Goal: Task Accomplishment & Management: Use online tool/utility

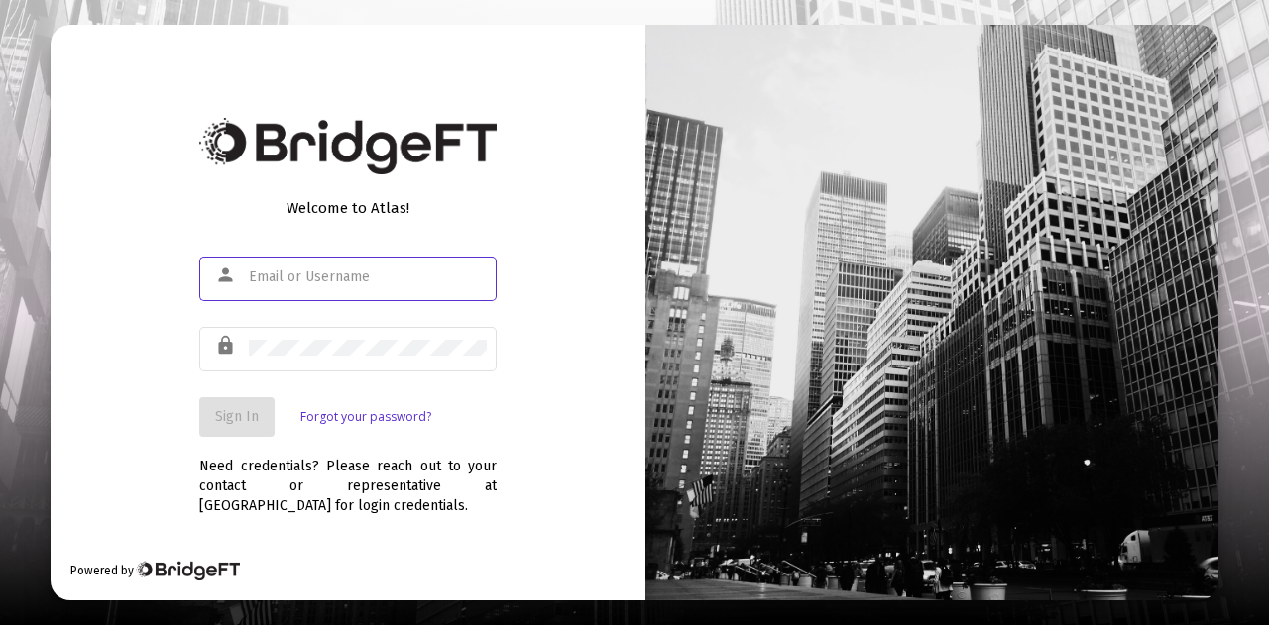
click at [285, 257] on div at bounding box center [368, 277] width 238 height 49
click at [283, 281] on input "text" at bounding box center [368, 278] width 238 height 16
click at [276, 287] on div at bounding box center [368, 277] width 238 height 49
click at [276, 284] on input "text" at bounding box center [368, 278] width 238 height 16
click at [278, 275] on input "text" at bounding box center [368, 278] width 238 height 16
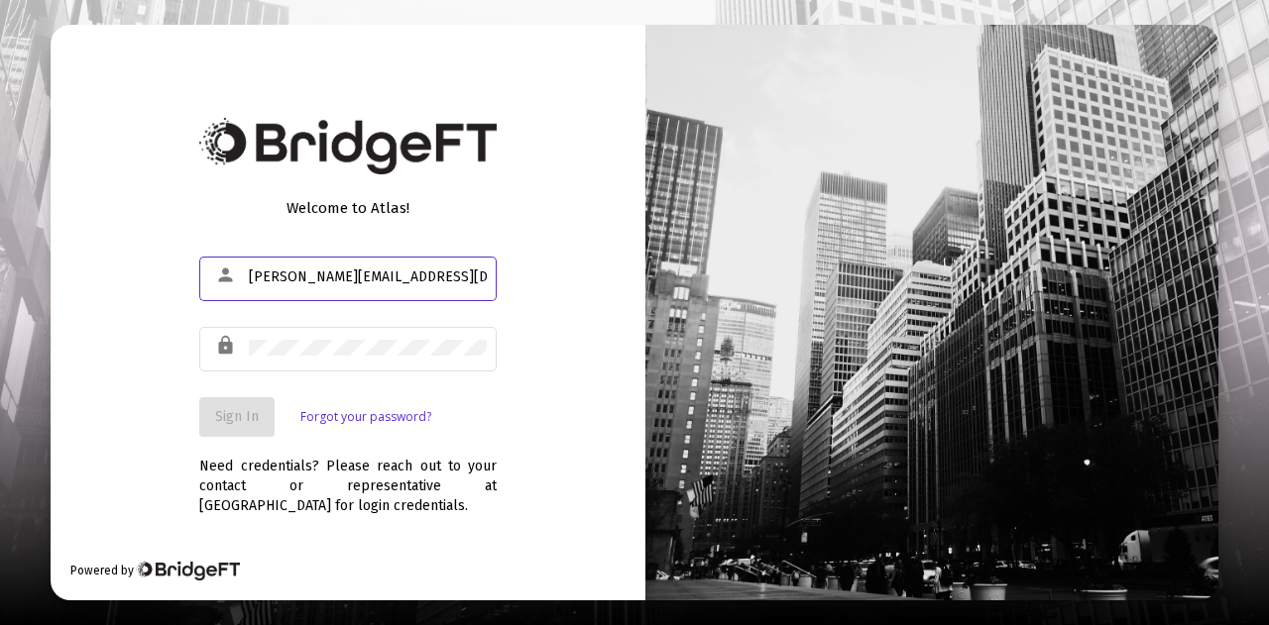
type input "[PERSON_NAME][EMAIL_ADDRESS][DOMAIN_NAME]"
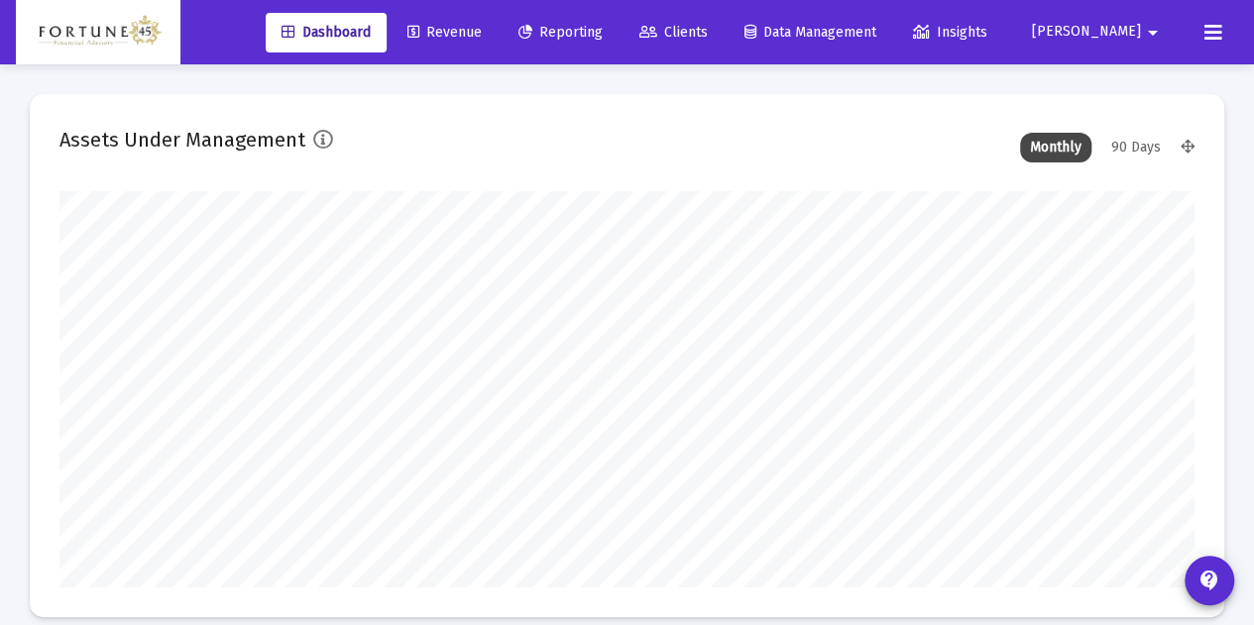
scroll to position [396, 609]
type input "[DATE]"
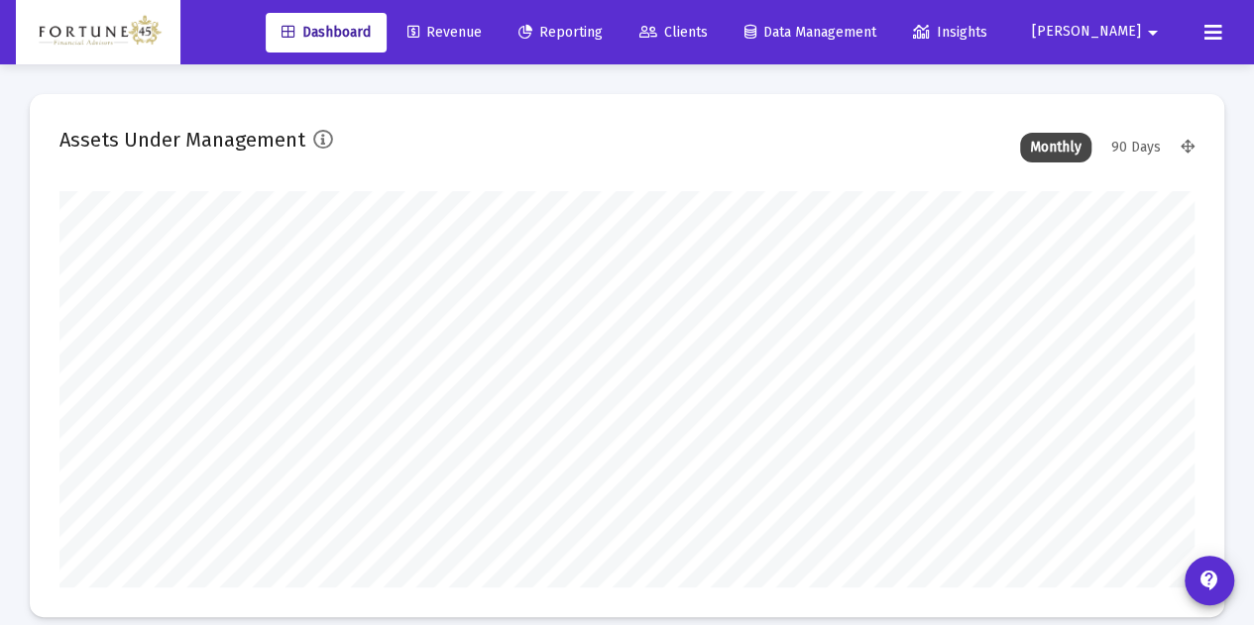
click at [603, 39] on span "Reporting" at bounding box center [560, 32] width 84 height 17
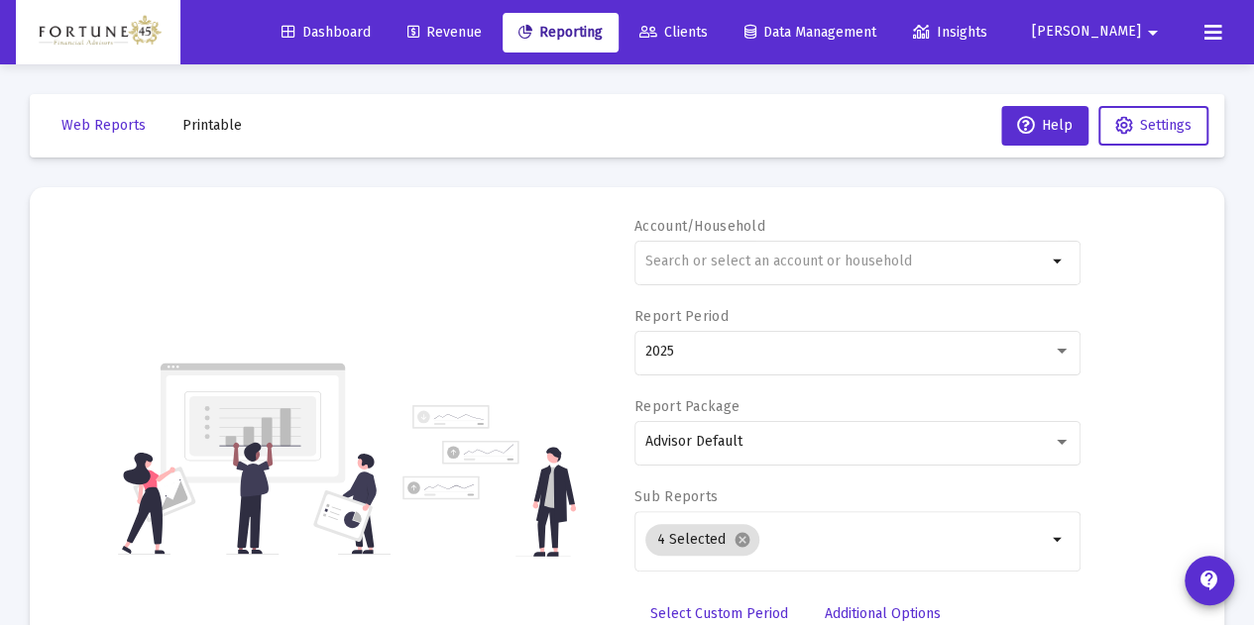
click at [800, 236] on div "Account/Household arrow_drop_down" at bounding box center [857, 262] width 446 height 90
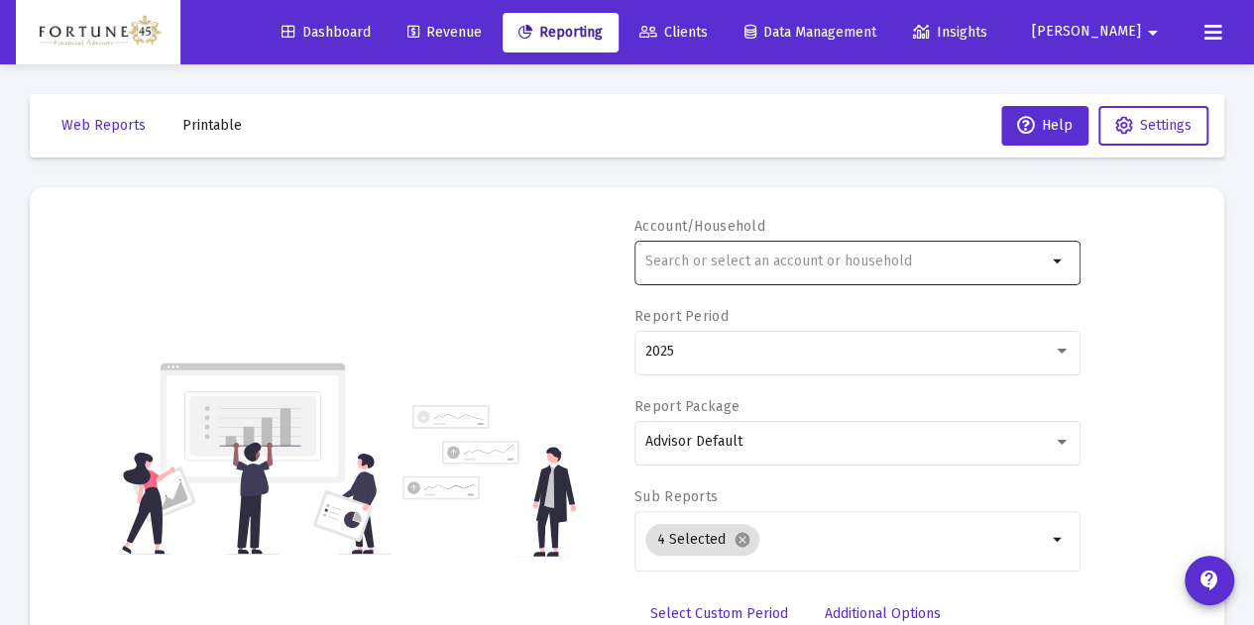
click at [817, 259] on input "text" at bounding box center [845, 262] width 401 height 16
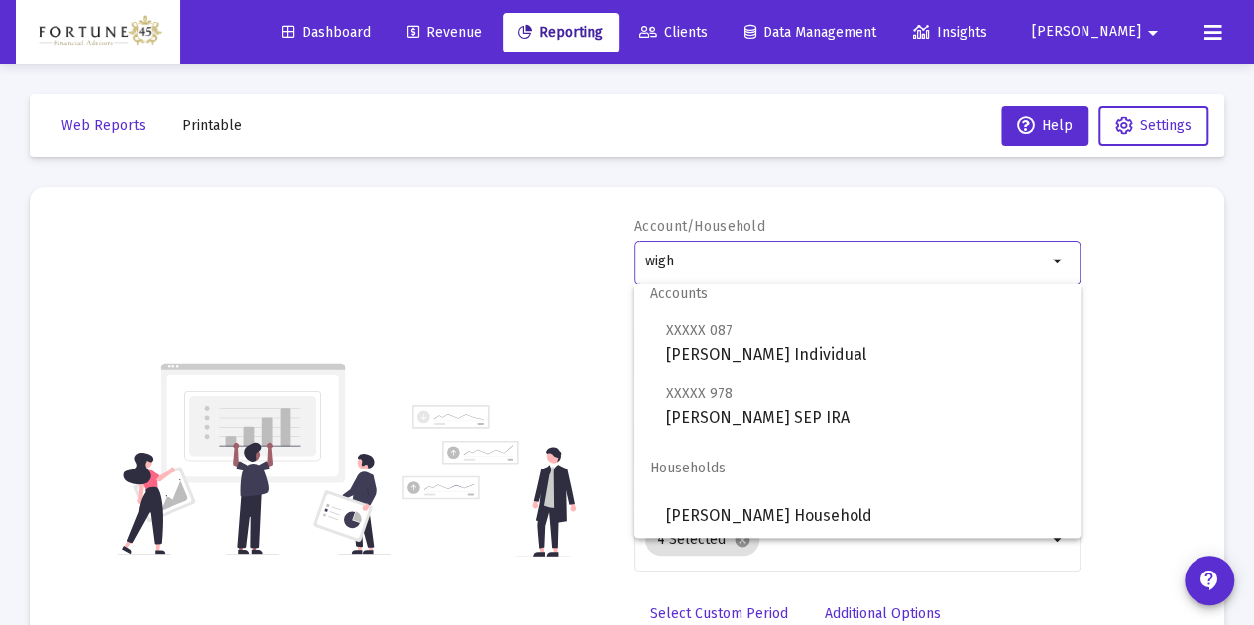
scroll to position [16, 0]
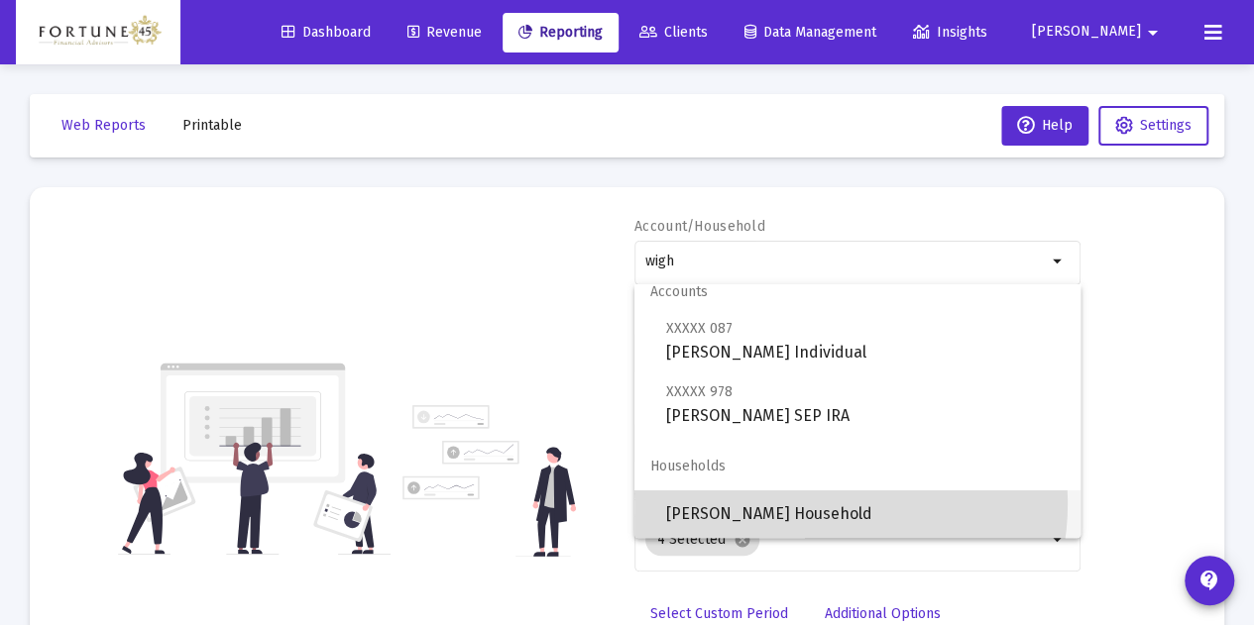
click at [810, 504] on span "[PERSON_NAME] Household" at bounding box center [865, 515] width 398 height 48
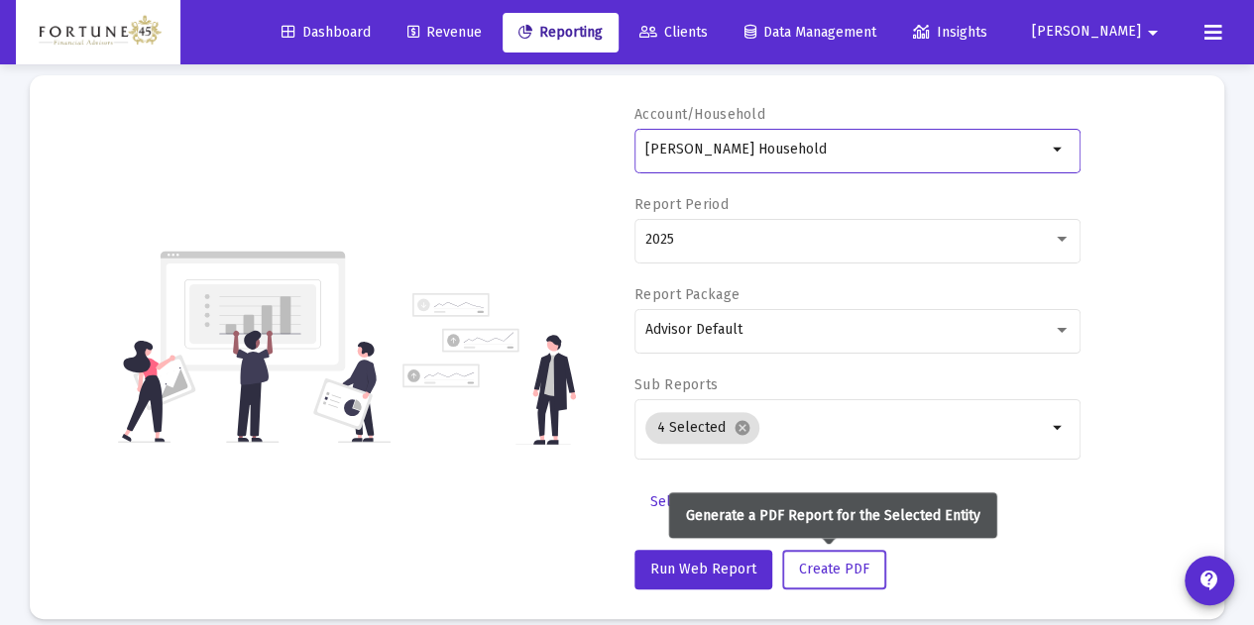
scroll to position [133, 0]
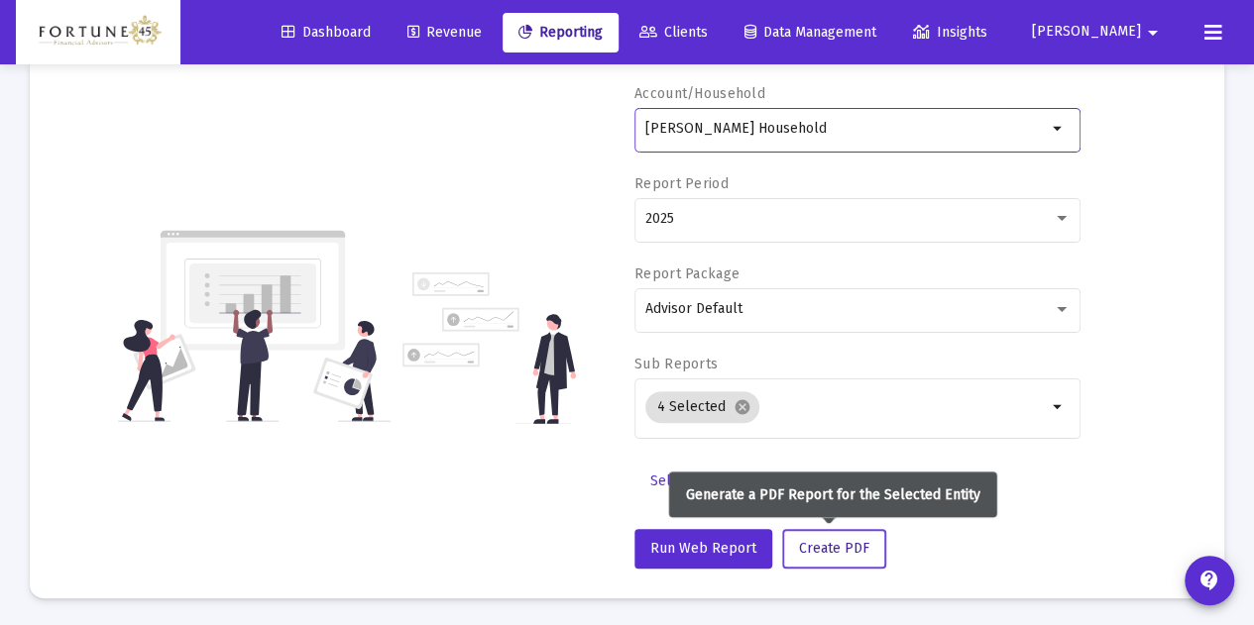
click at [808, 552] on span "Create PDF" at bounding box center [834, 548] width 70 height 17
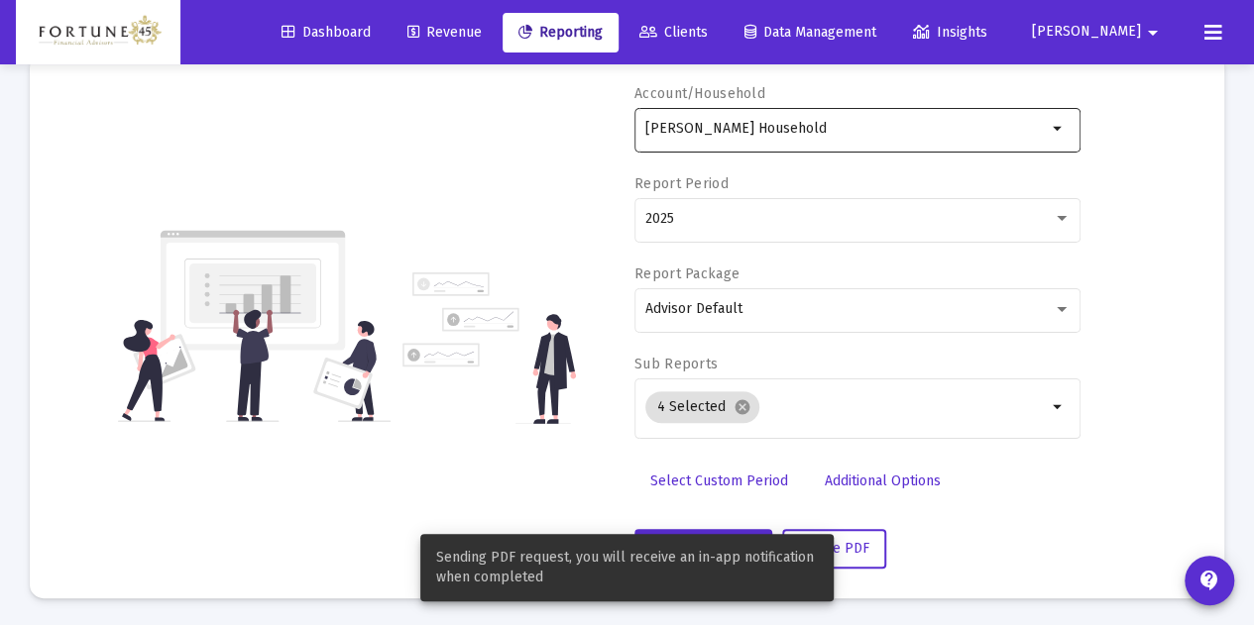
click at [829, 123] on input "[PERSON_NAME] Household" at bounding box center [845, 129] width 401 height 16
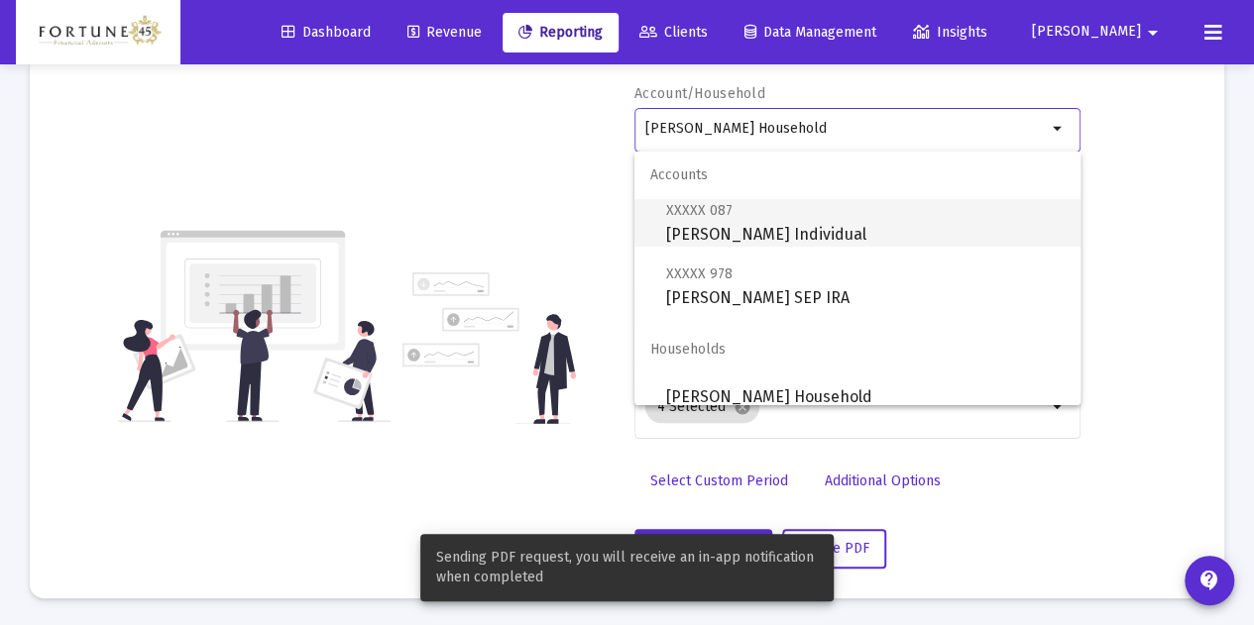
click at [812, 246] on span "XXXXX 087 [PERSON_NAME] Individual" at bounding box center [865, 222] width 398 height 49
type input "[PERSON_NAME] Individual"
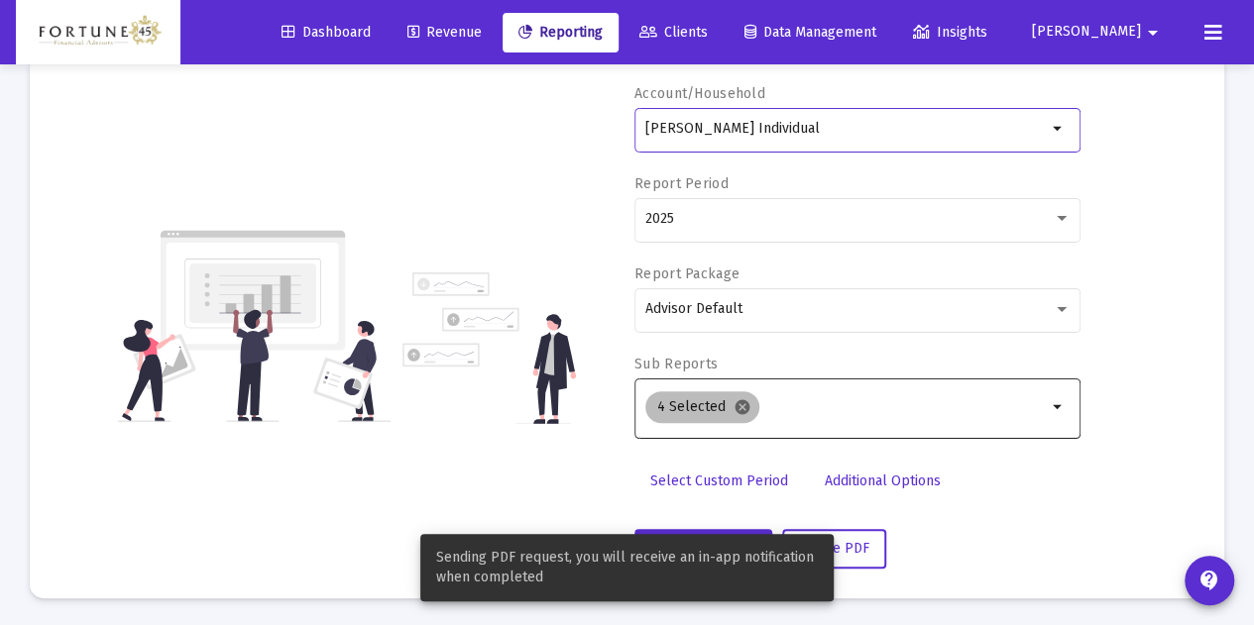
click at [739, 403] on mat-icon "cancel" at bounding box center [742, 407] width 18 height 18
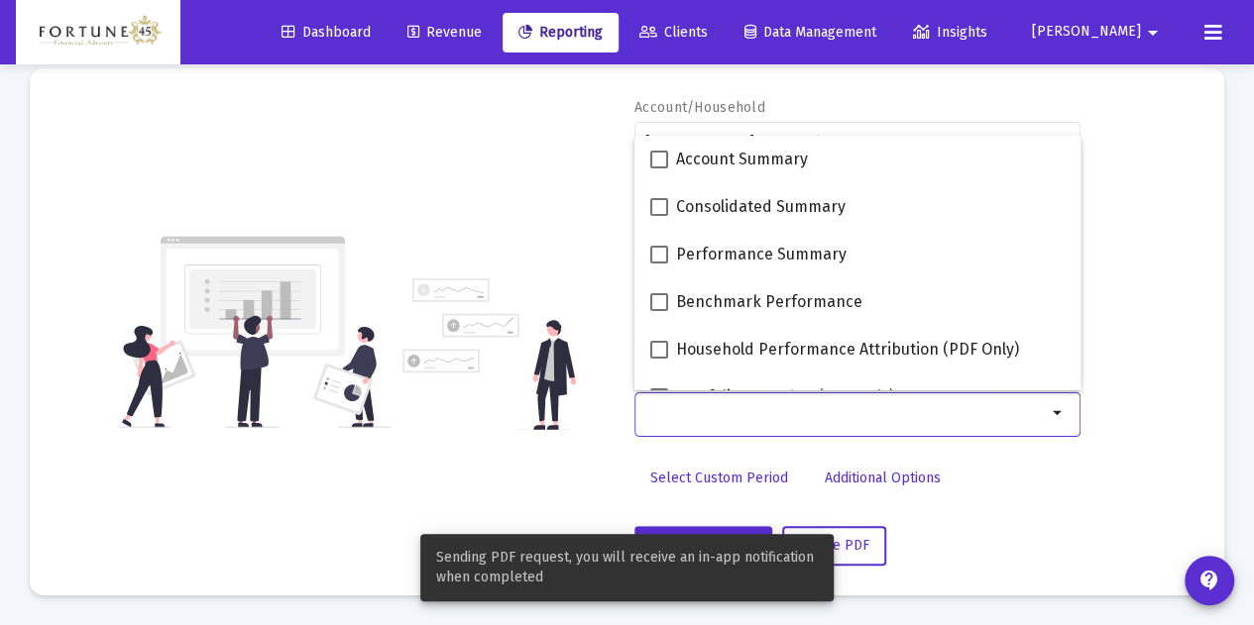
scroll to position [117, 0]
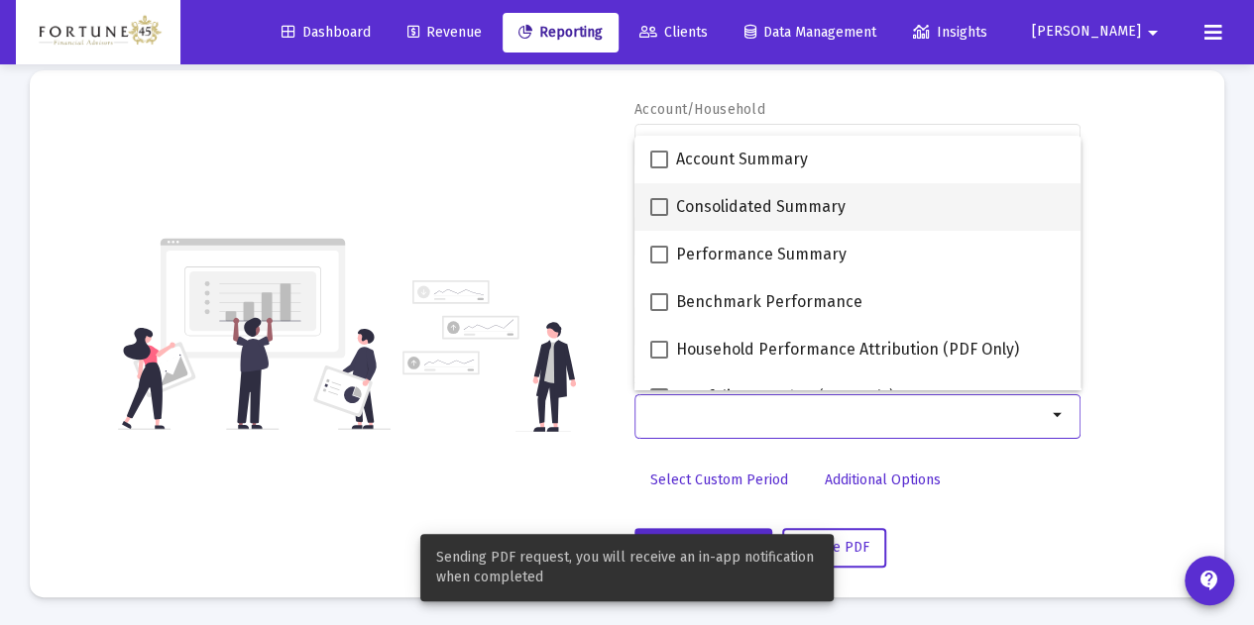
click at [738, 214] on span "Consolidated Summary" at bounding box center [760, 207] width 169 height 24
click at [659, 216] on input "Consolidated Summary" at bounding box center [658, 216] width 1 height 1
checkbox input "true"
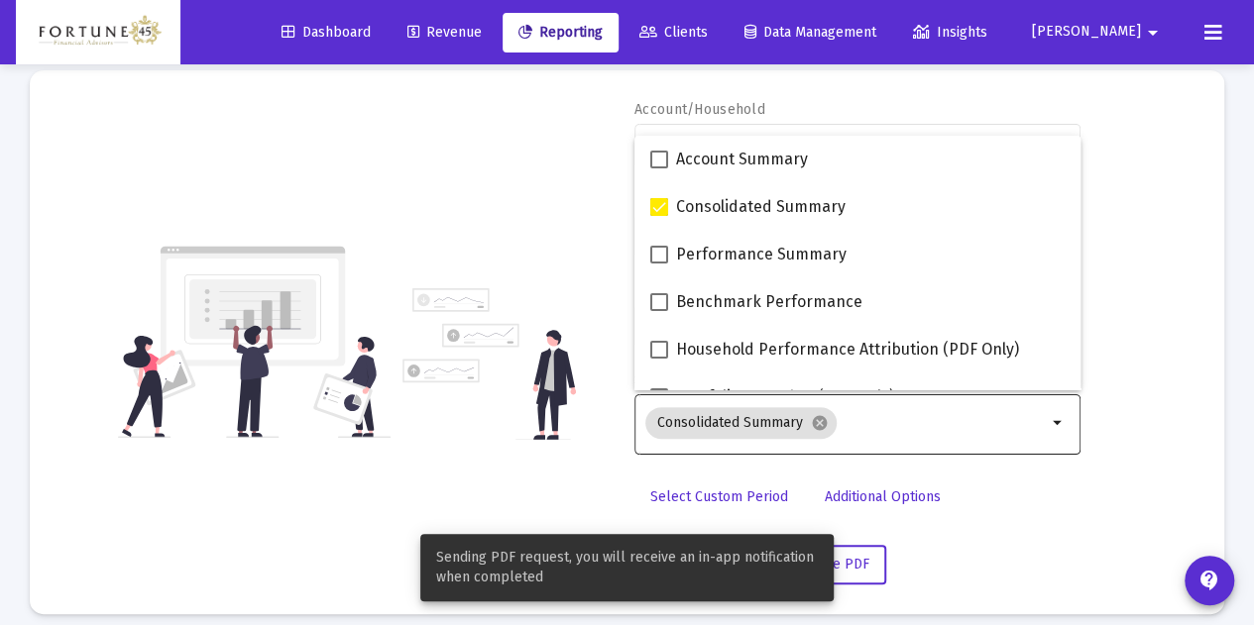
click at [468, 177] on div "Account/Household [PERSON_NAME] Individual arrow_drop_down Report Period 2025 R…" at bounding box center [626, 342] width 1135 height 485
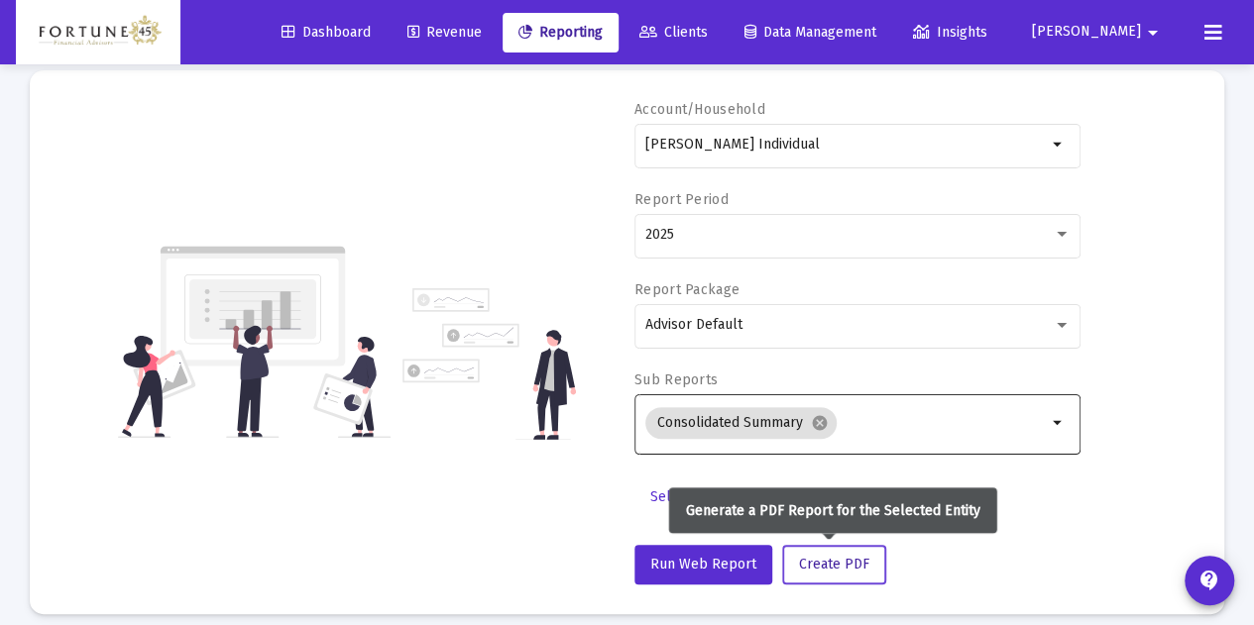
click at [864, 564] on button "Create PDF" at bounding box center [834, 565] width 104 height 40
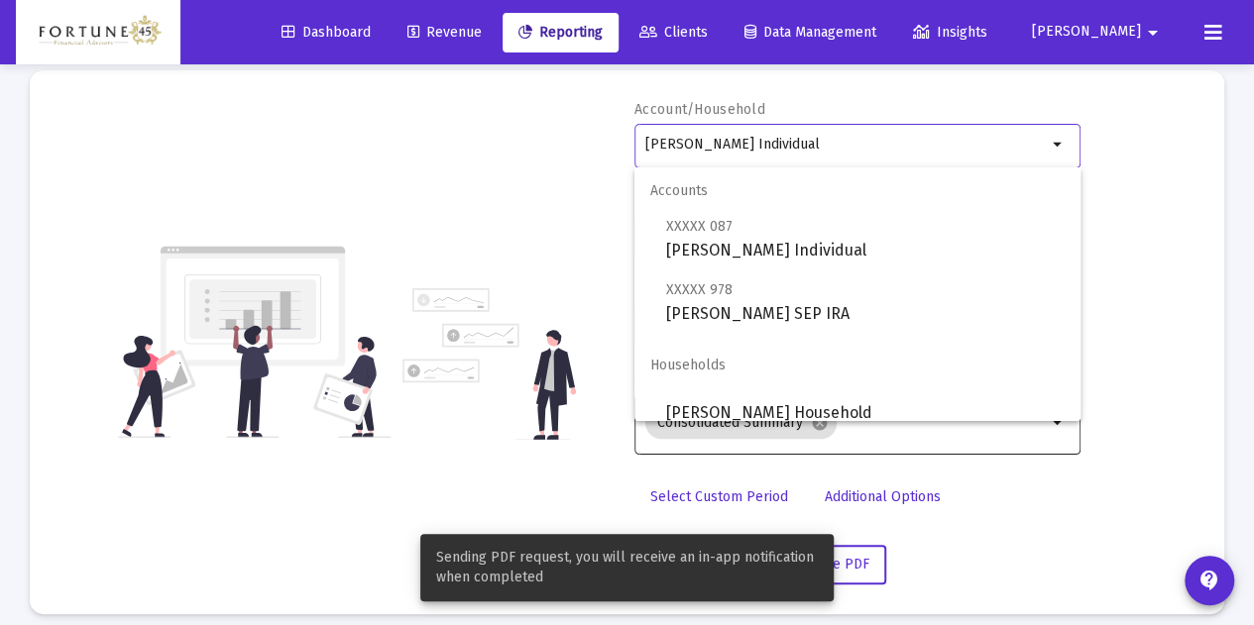
click at [813, 151] on input "[PERSON_NAME] Individual" at bounding box center [845, 145] width 401 height 16
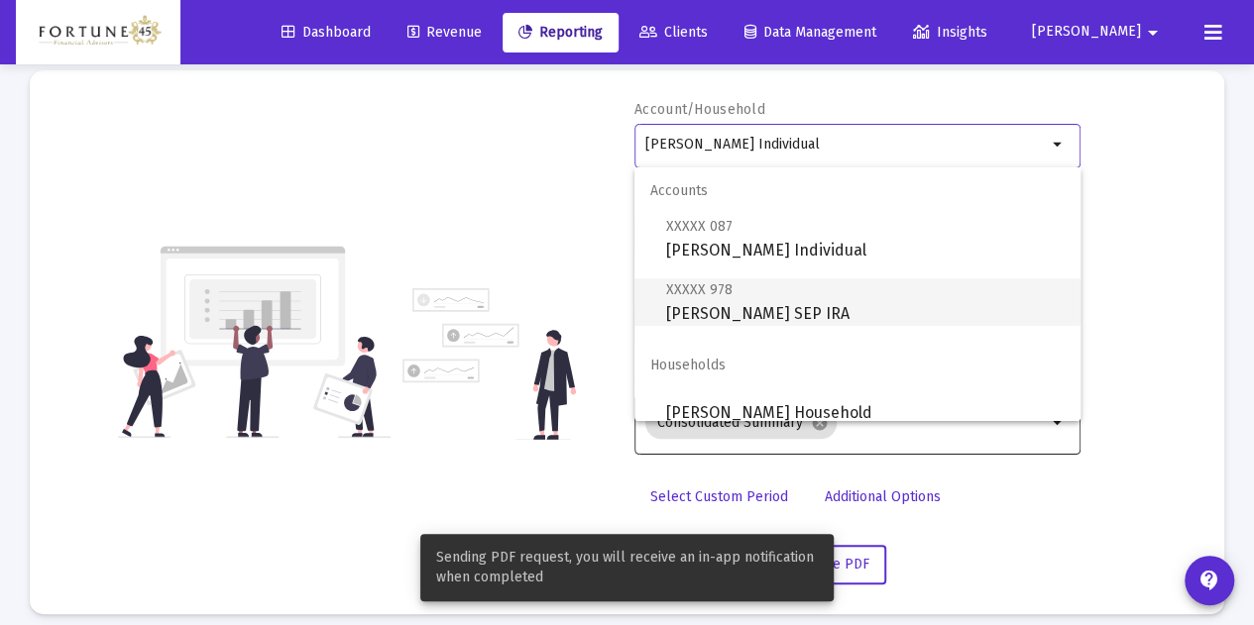
click at [789, 309] on span "XXXXX 978 [PERSON_NAME] SEP IRA" at bounding box center [865, 302] width 398 height 49
type input "[PERSON_NAME] SEP IRA"
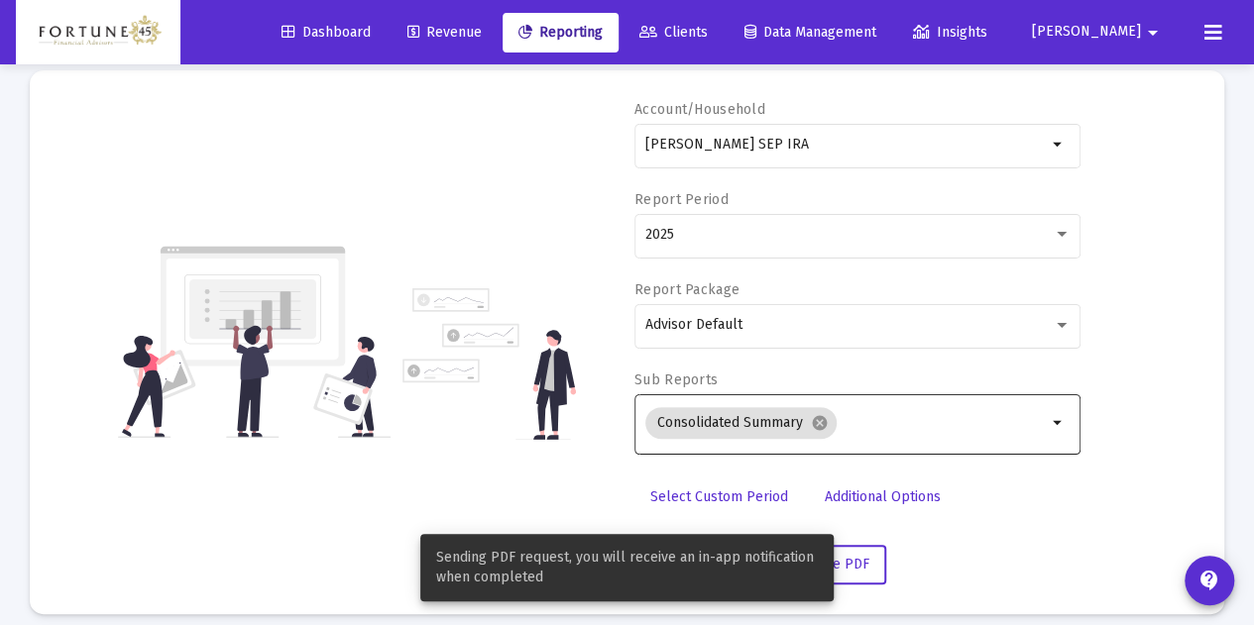
click at [856, 560] on div "Sending PDF request, you will receive an in-app notification when completed" at bounding box center [626, 567] width 461 height 115
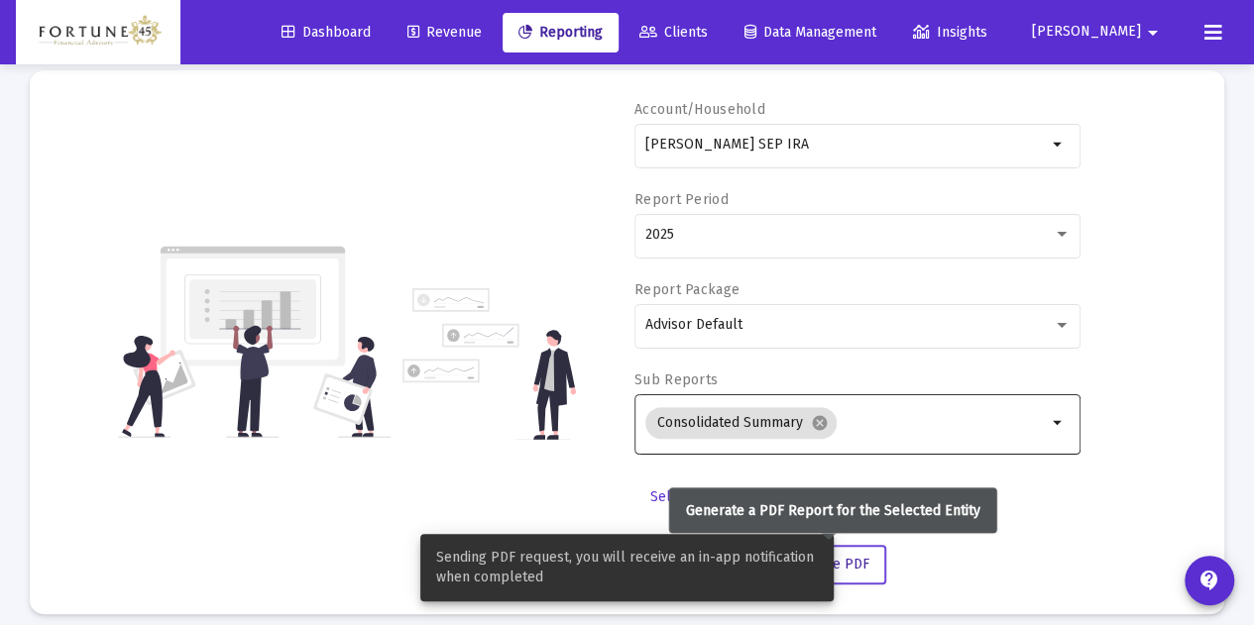
click at [867, 568] on button "Create PDF" at bounding box center [834, 565] width 104 height 40
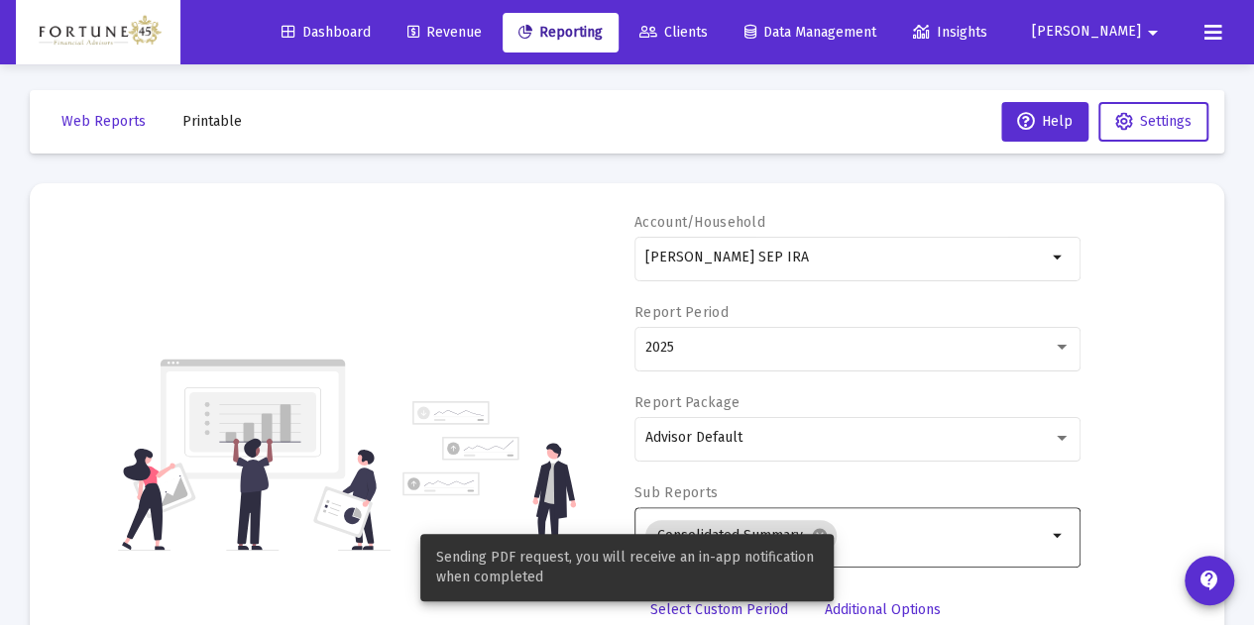
scroll to position [0, 0]
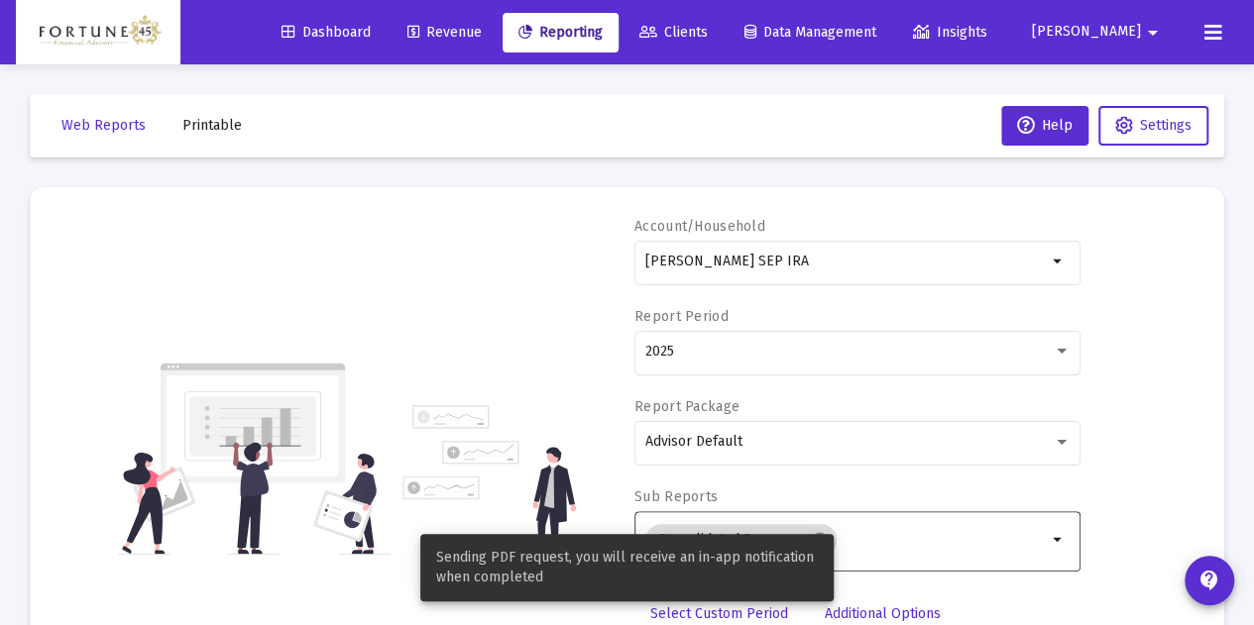
click at [219, 128] on span "Printable" at bounding box center [211, 125] width 59 height 17
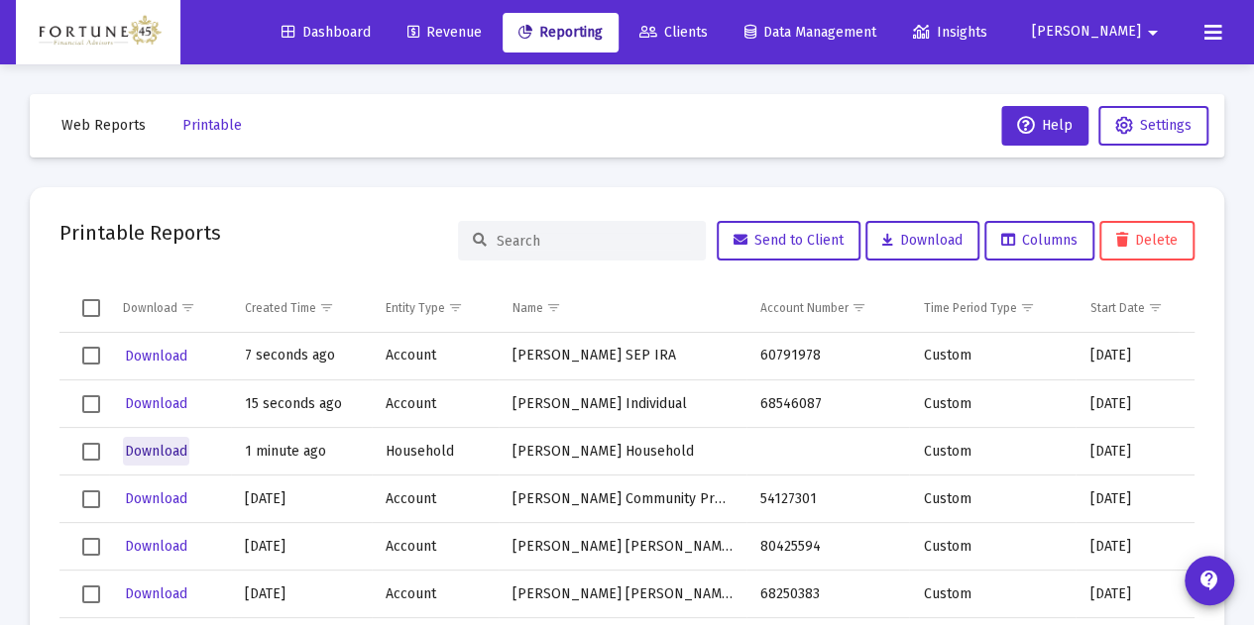
click at [182, 443] on span "Download" at bounding box center [156, 451] width 62 height 17
click at [170, 412] on button "Download" at bounding box center [156, 404] width 66 height 29
click at [163, 360] on span "Download" at bounding box center [156, 356] width 62 height 17
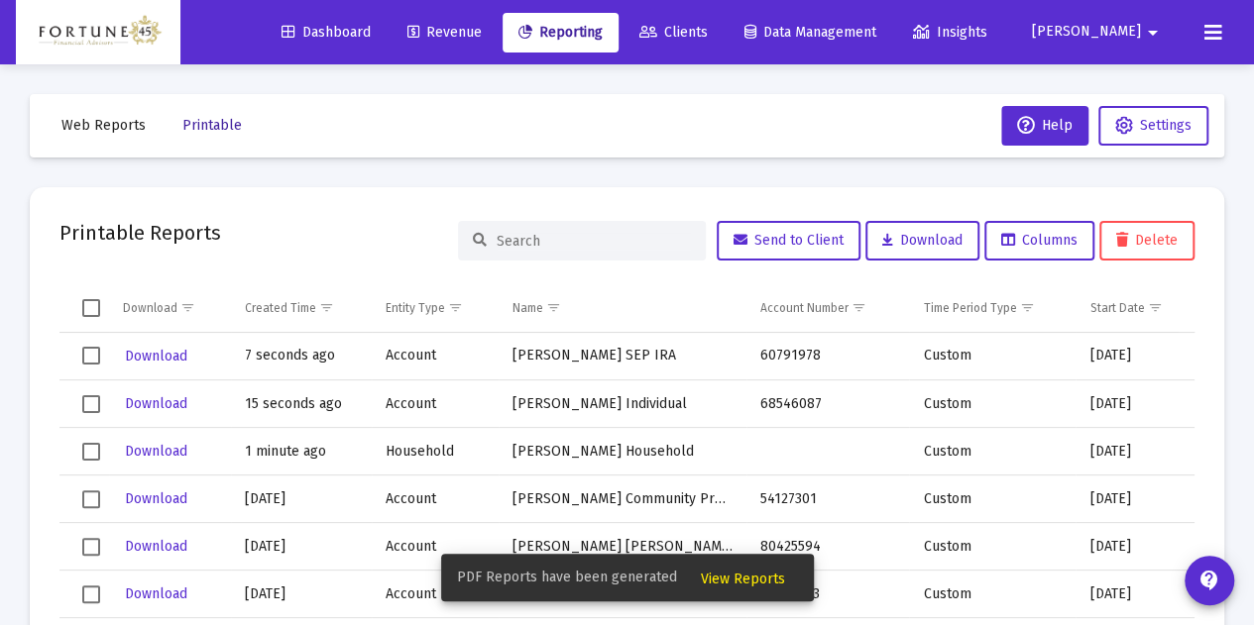
click at [188, 125] on span "Printable" at bounding box center [211, 125] width 59 height 17
click at [167, 122] on button "Printable" at bounding box center [212, 126] width 91 height 40
click at [122, 124] on span "Web Reports" at bounding box center [103, 125] width 84 height 17
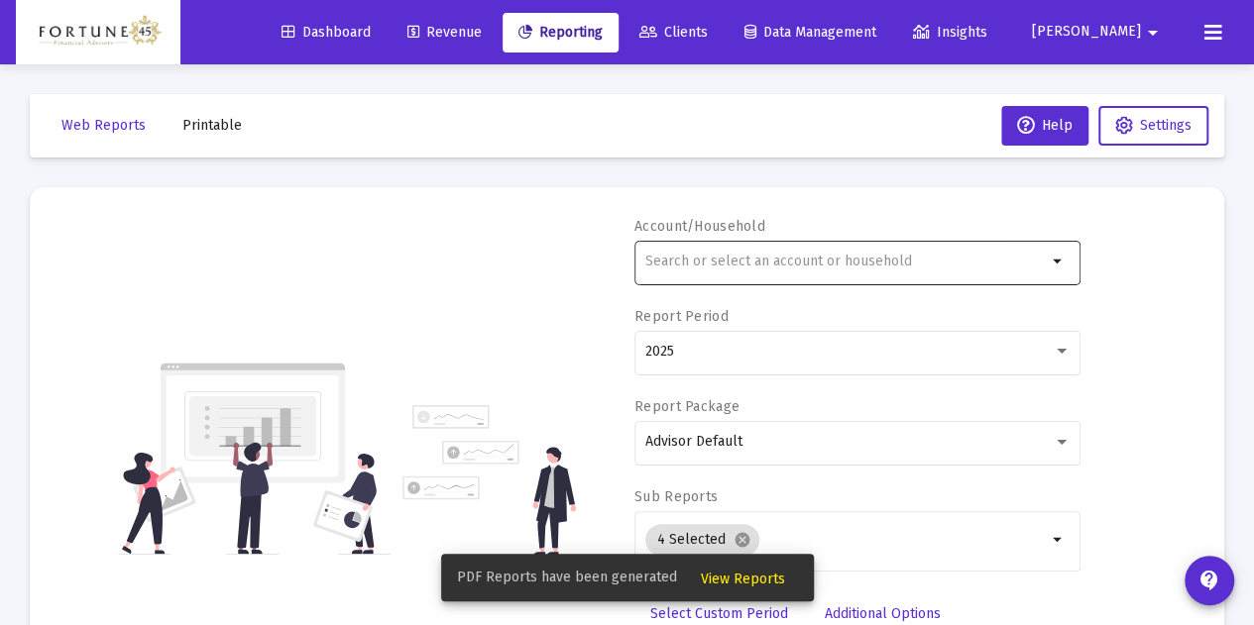
click at [698, 267] on input "text" at bounding box center [845, 262] width 401 height 16
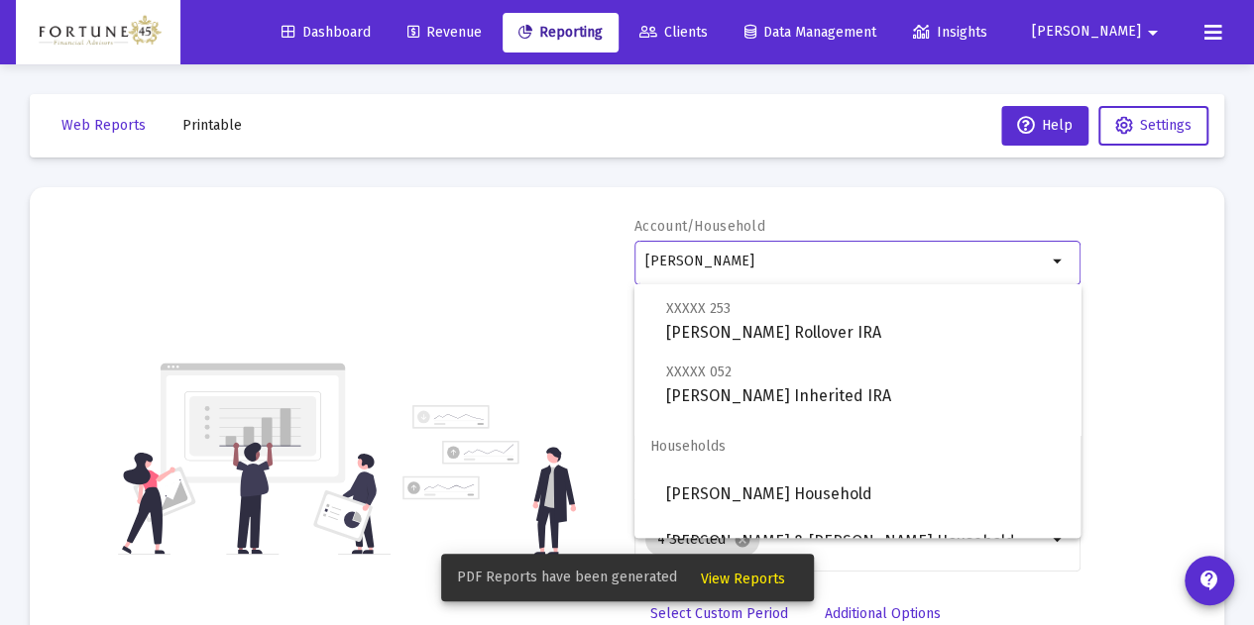
scroll to position [428, 0]
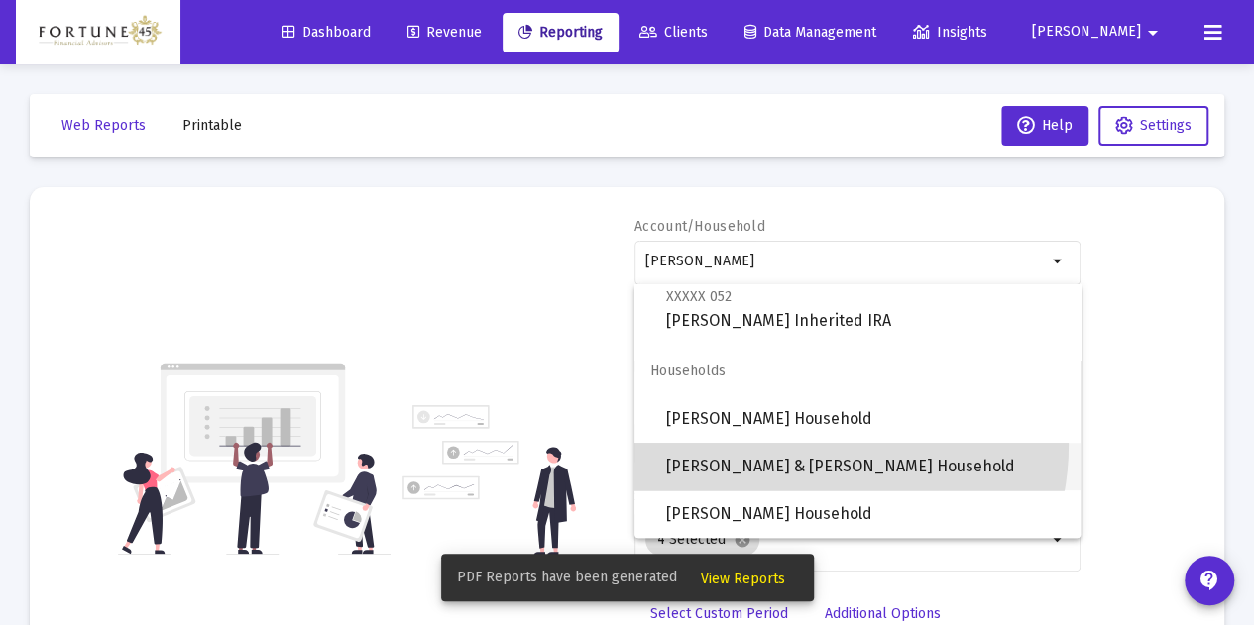
click at [803, 445] on span "[PERSON_NAME] & [PERSON_NAME] Household" at bounding box center [865, 467] width 398 height 48
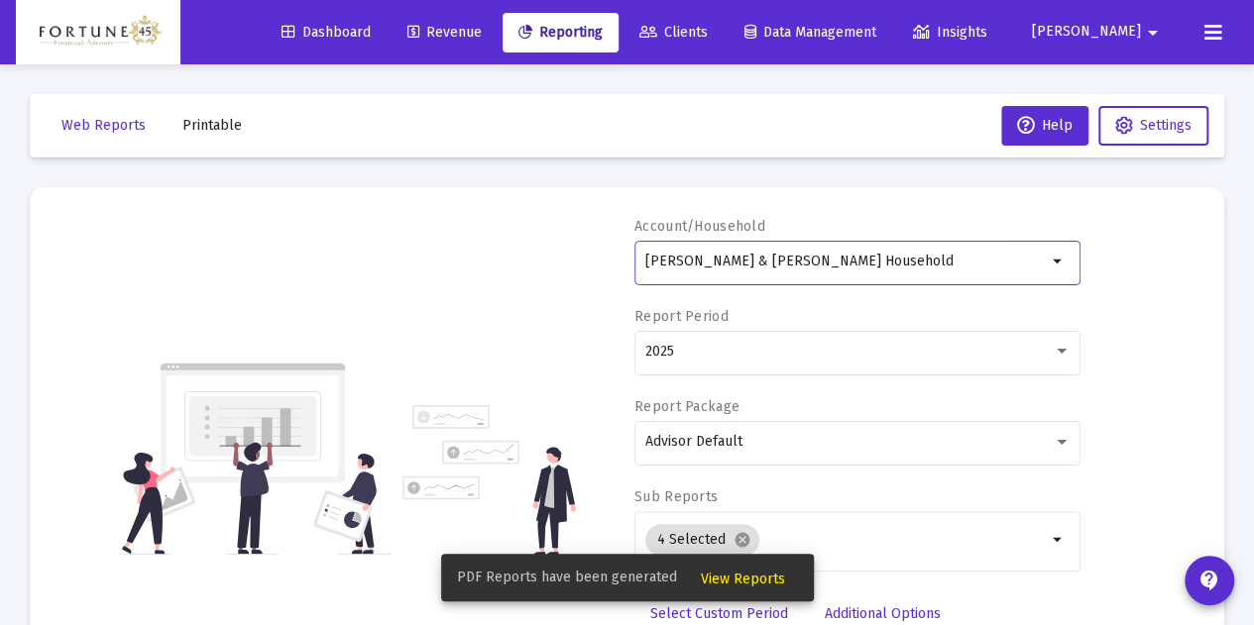
scroll to position [99, 0]
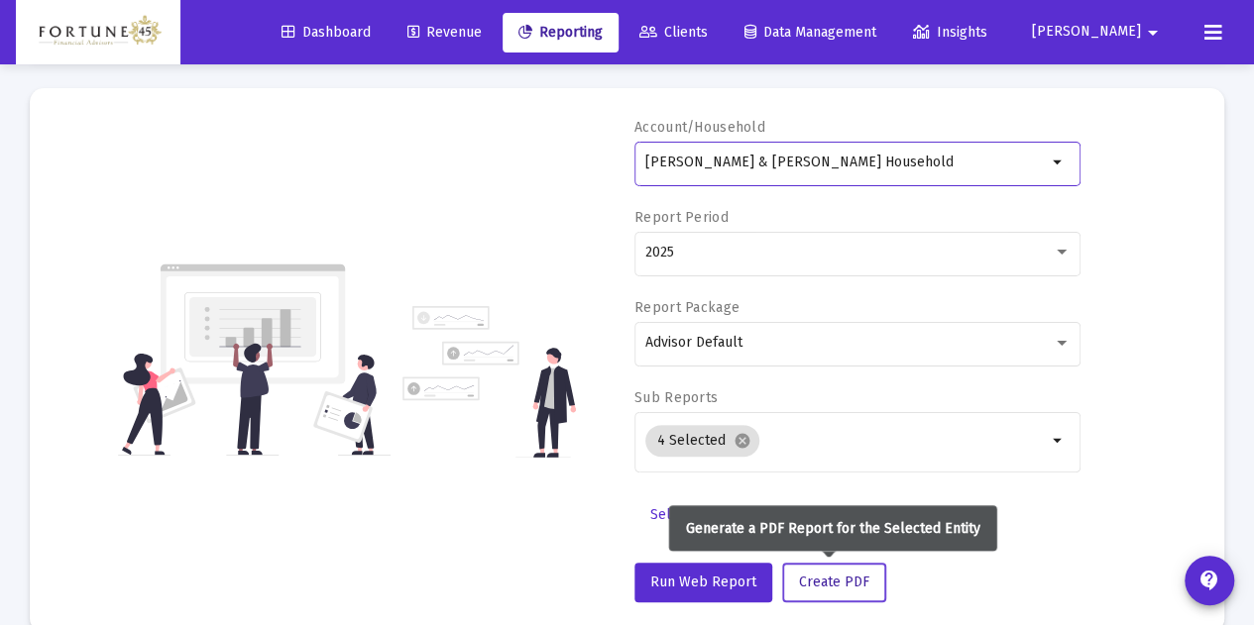
click at [835, 574] on span "Create PDF" at bounding box center [834, 582] width 70 height 17
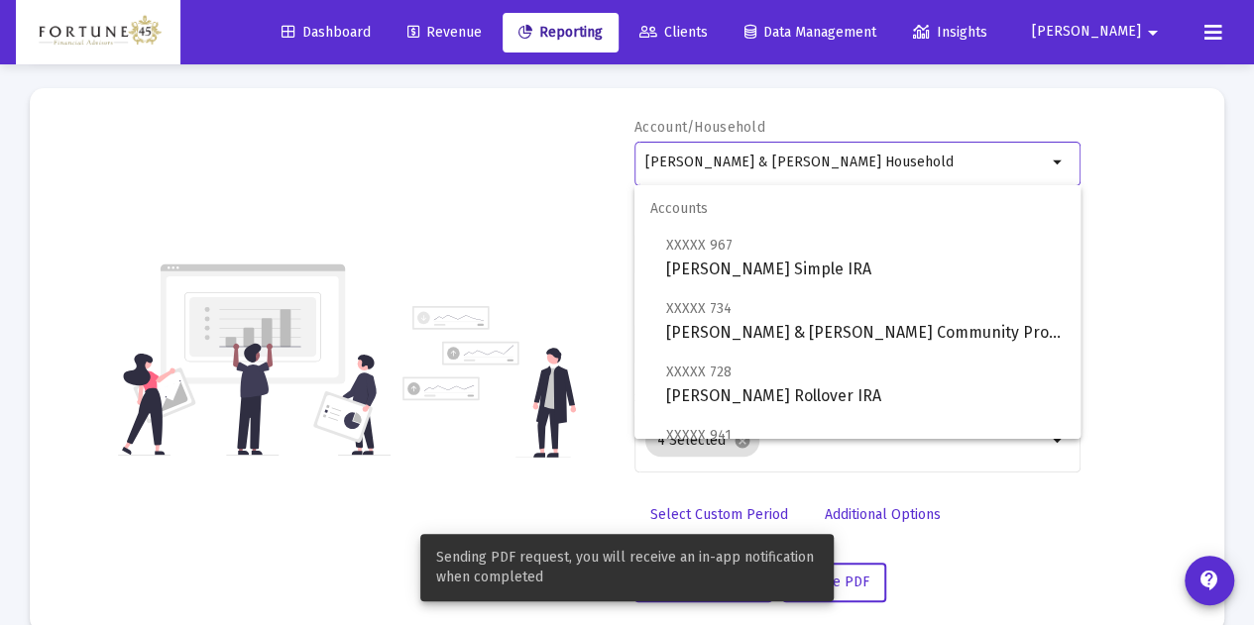
click at [849, 160] on input "Eric & Rebecca Kelley Household" at bounding box center [845, 163] width 401 height 16
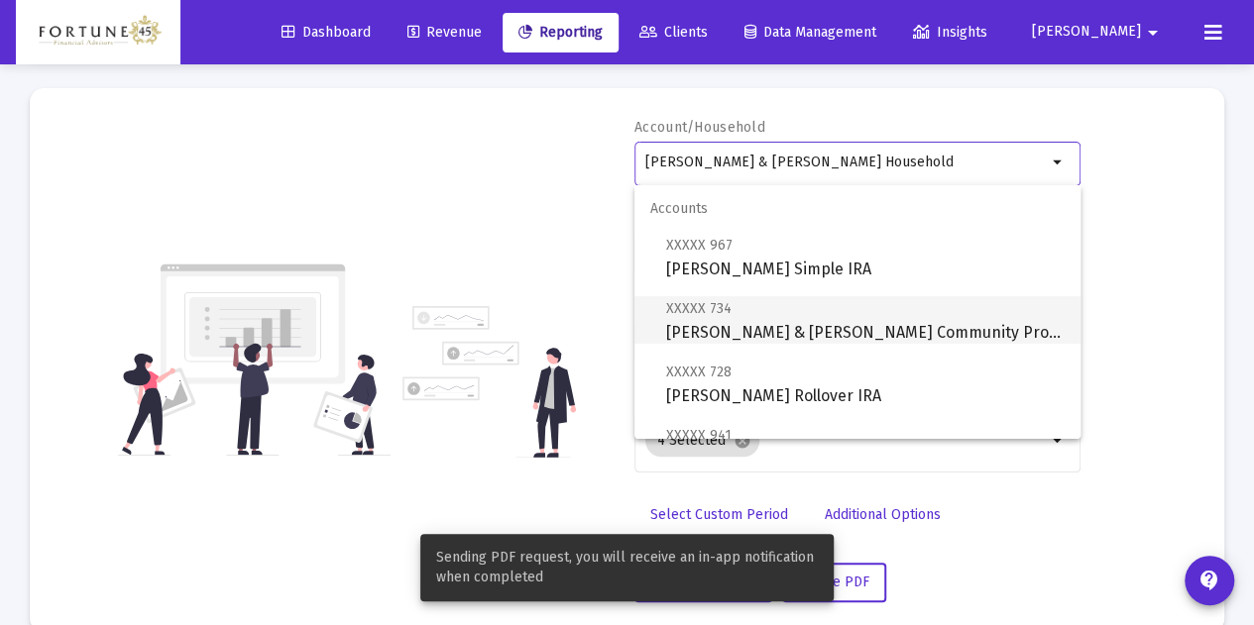
click at [835, 304] on span "XXXXX 734 Eric & Rebecca Kelley Community Property" at bounding box center [865, 320] width 398 height 49
type input "Eric & Rebecca Kelley Community Property"
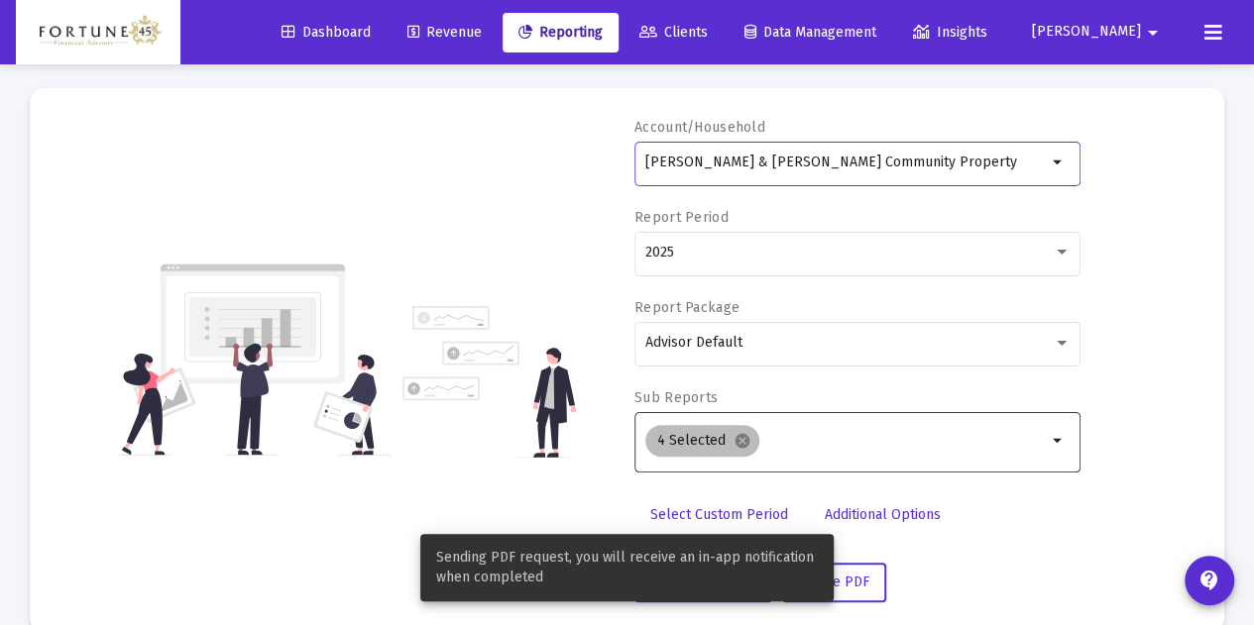
click at [735, 443] on mat-icon "cancel" at bounding box center [742, 441] width 18 height 18
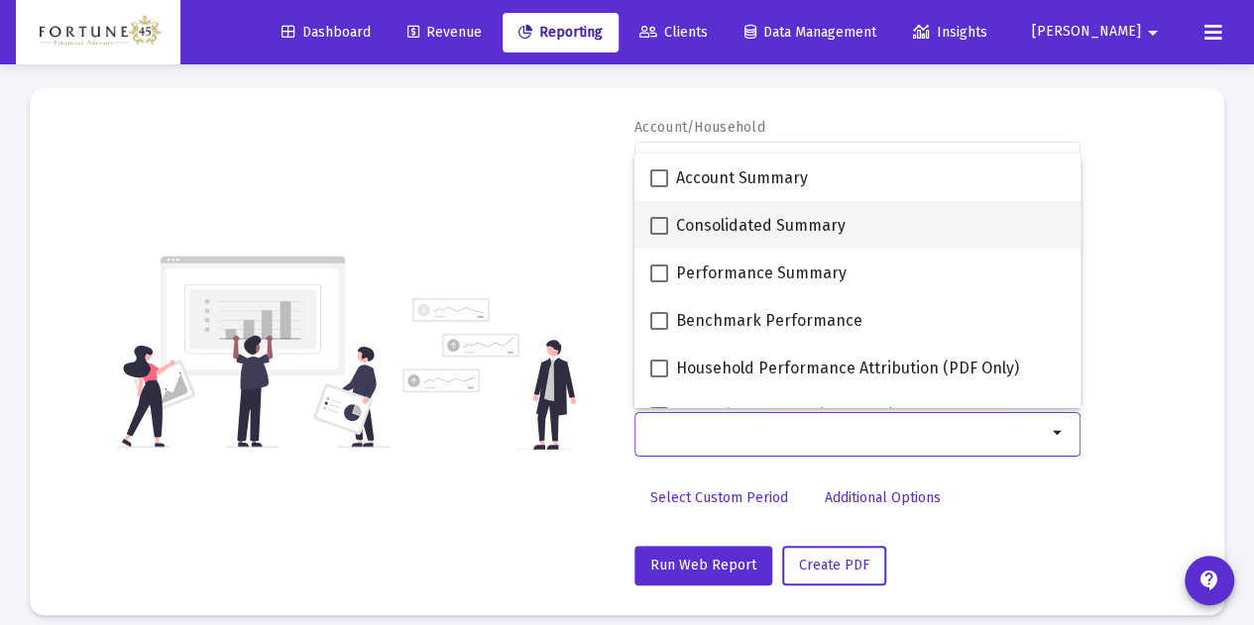
click at [723, 229] on span "Consolidated Summary" at bounding box center [760, 226] width 169 height 24
click at [659, 235] on input "Consolidated Summary" at bounding box center [658, 235] width 1 height 1
checkbox input "true"
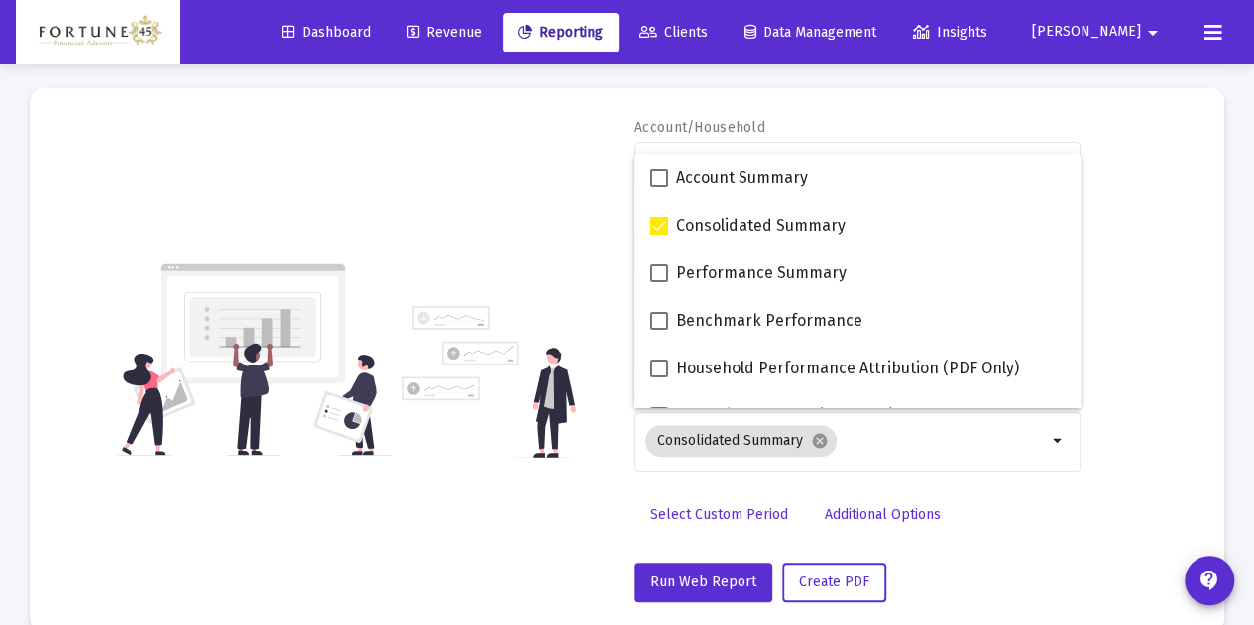
click at [500, 215] on div "Account/Household Eric & Rebecca Kelley Community Property arrow_drop_down Repo…" at bounding box center [626, 360] width 1135 height 485
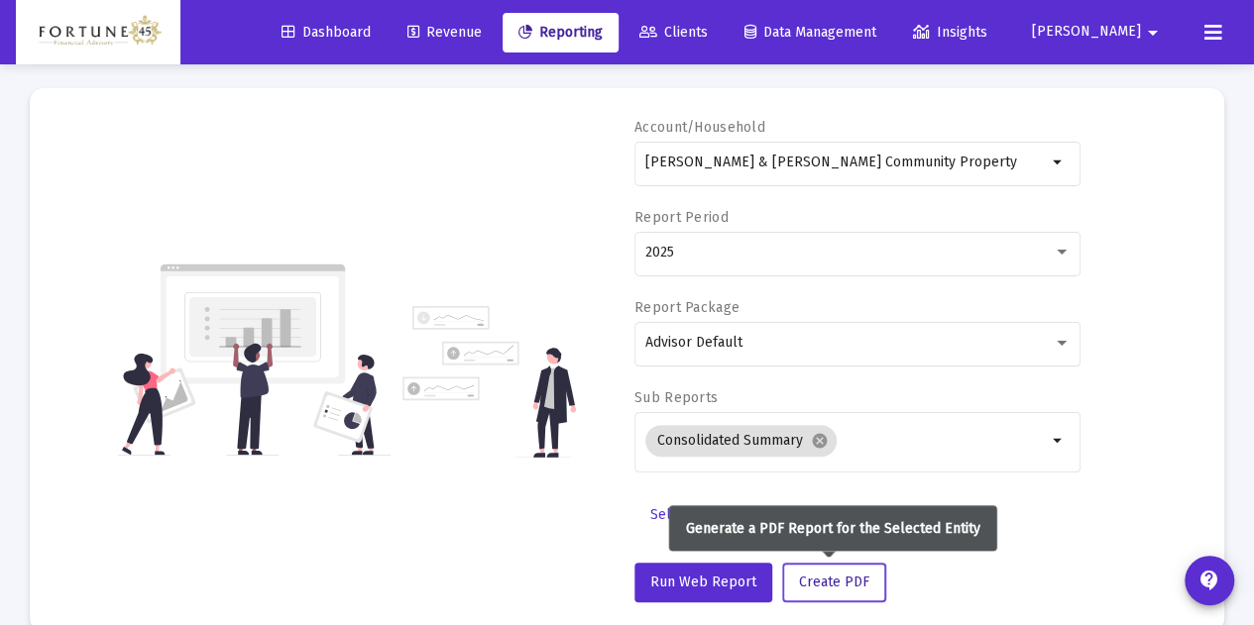
click at [833, 581] on span "Create PDF" at bounding box center [834, 582] width 70 height 17
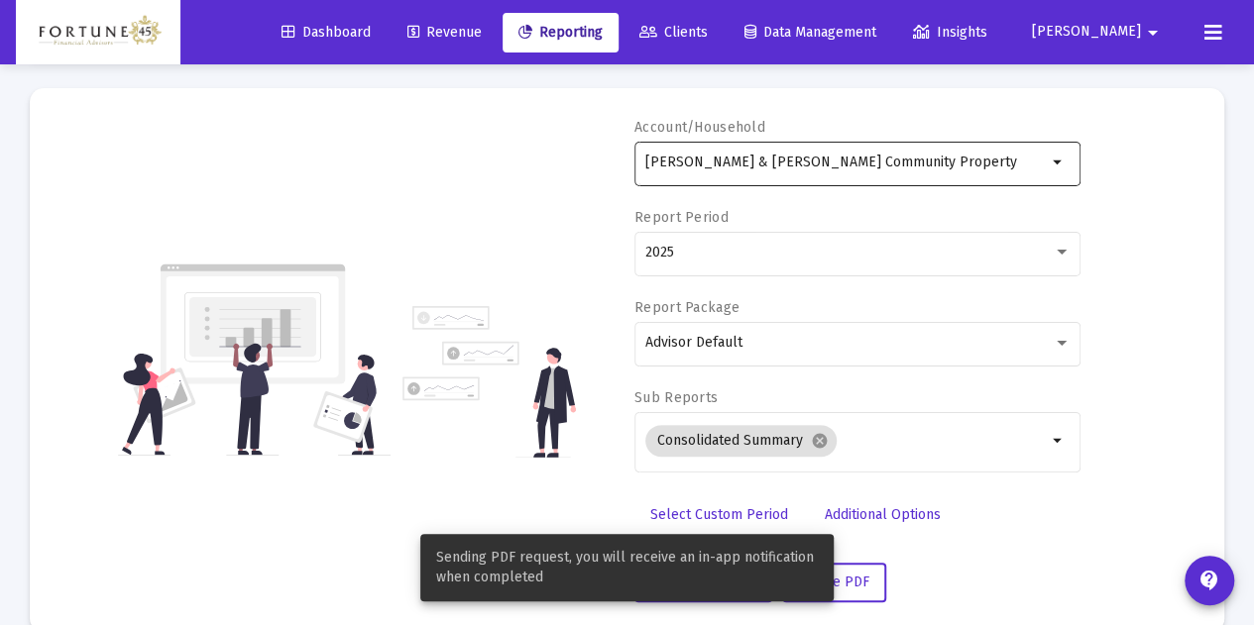
click at [850, 164] on input "Eric & Rebecca Kelley Community Property" at bounding box center [845, 163] width 401 height 16
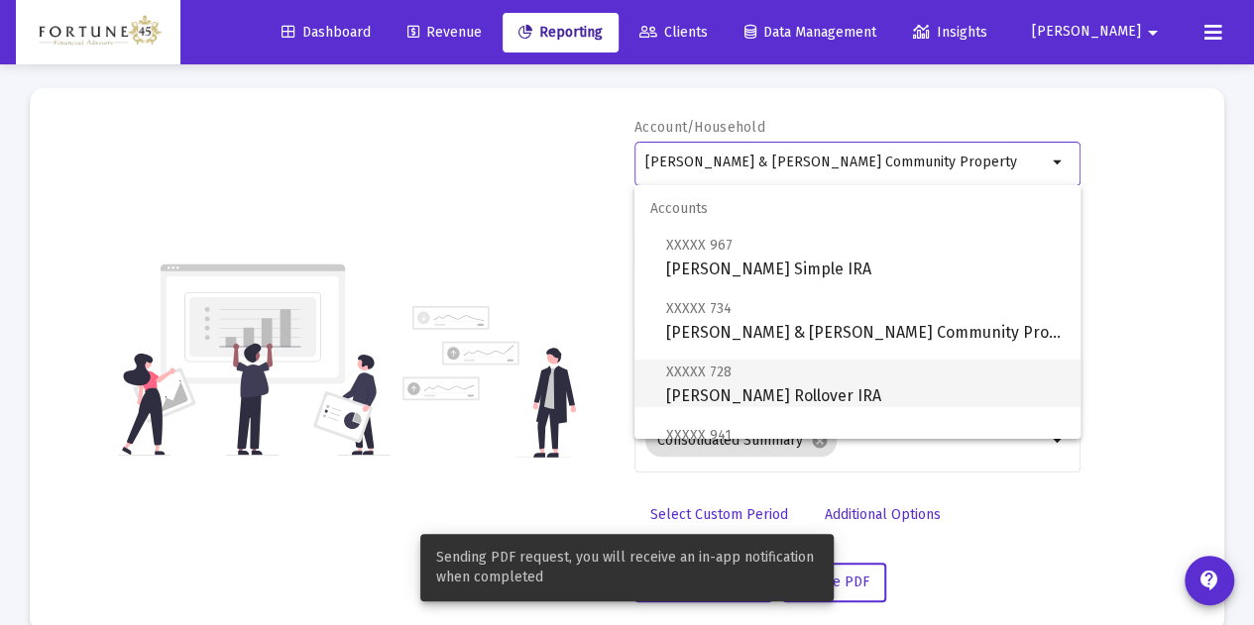
click at [833, 375] on span "XXXXX 728 Eric Kelley Rollover IRA" at bounding box center [865, 384] width 398 height 49
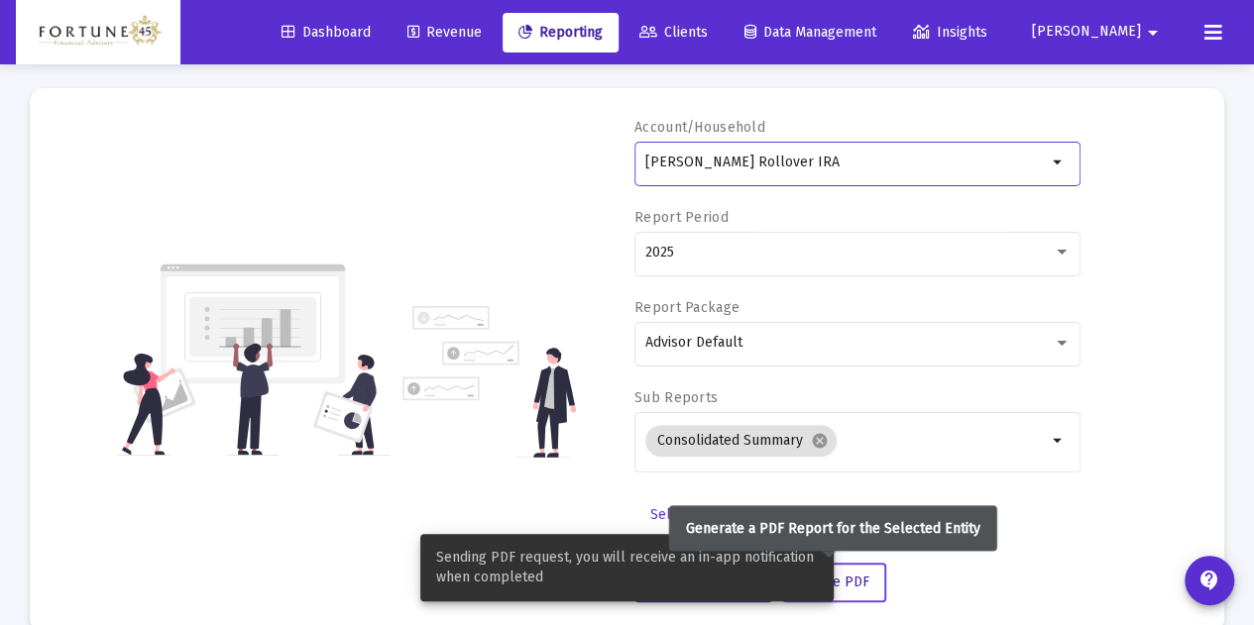
click at [864, 576] on button "Create PDF" at bounding box center [834, 583] width 104 height 40
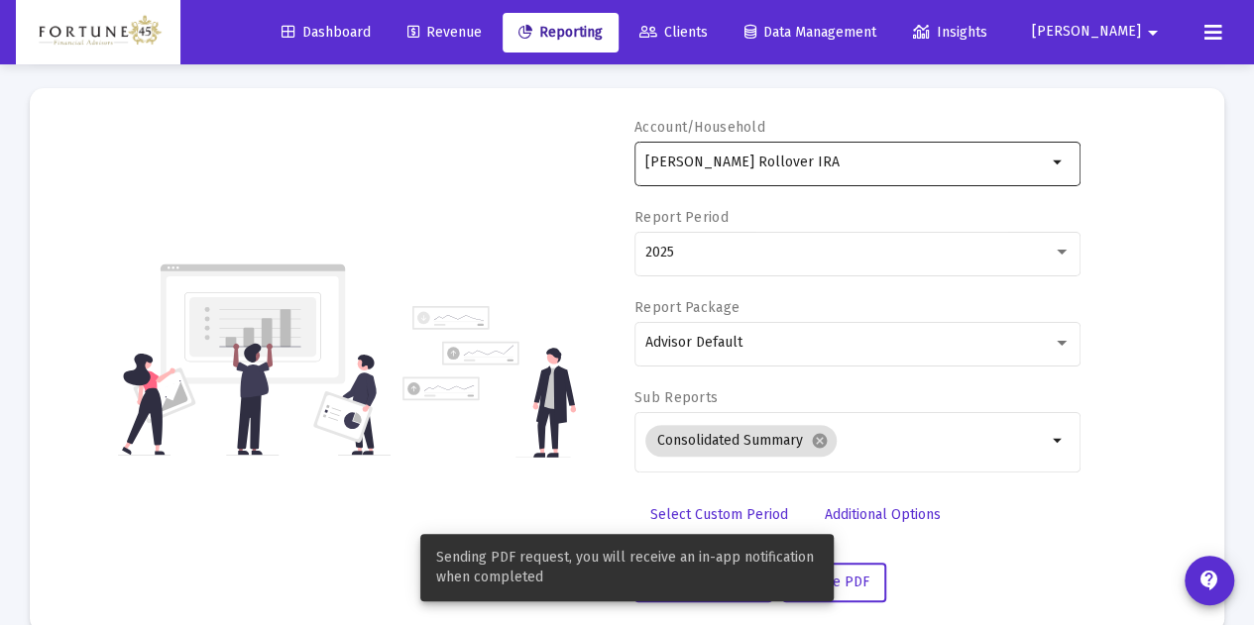
click at [846, 179] on div "Eric Kelley Rollover IRA" at bounding box center [845, 162] width 401 height 49
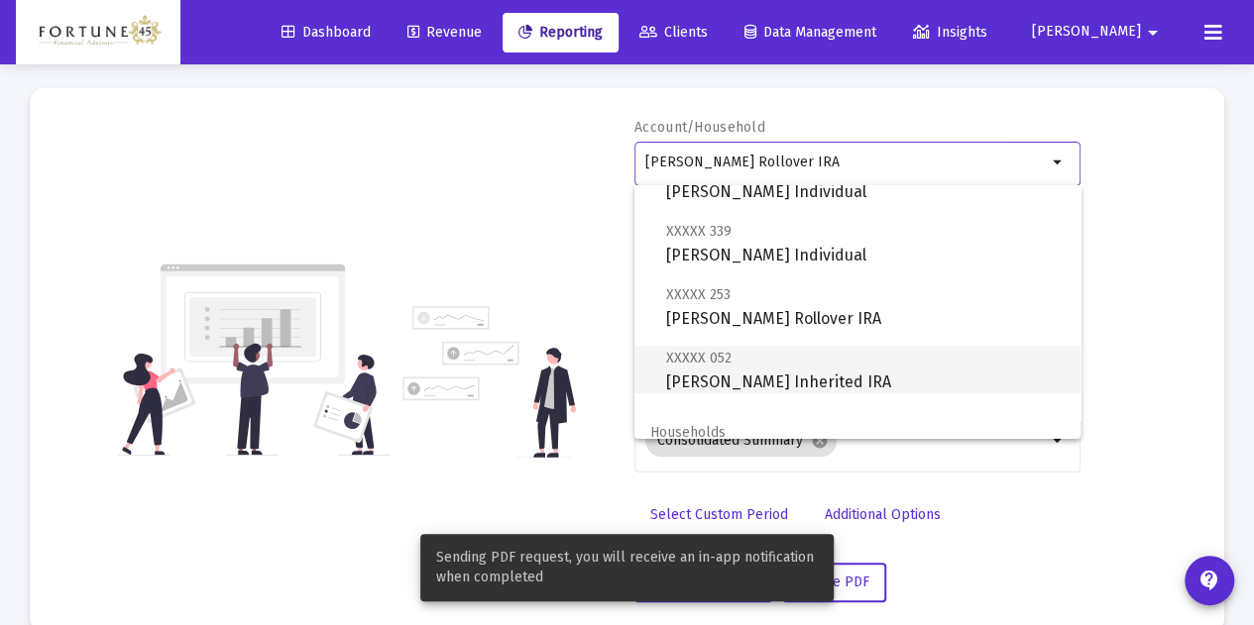
scroll to position [297, 0]
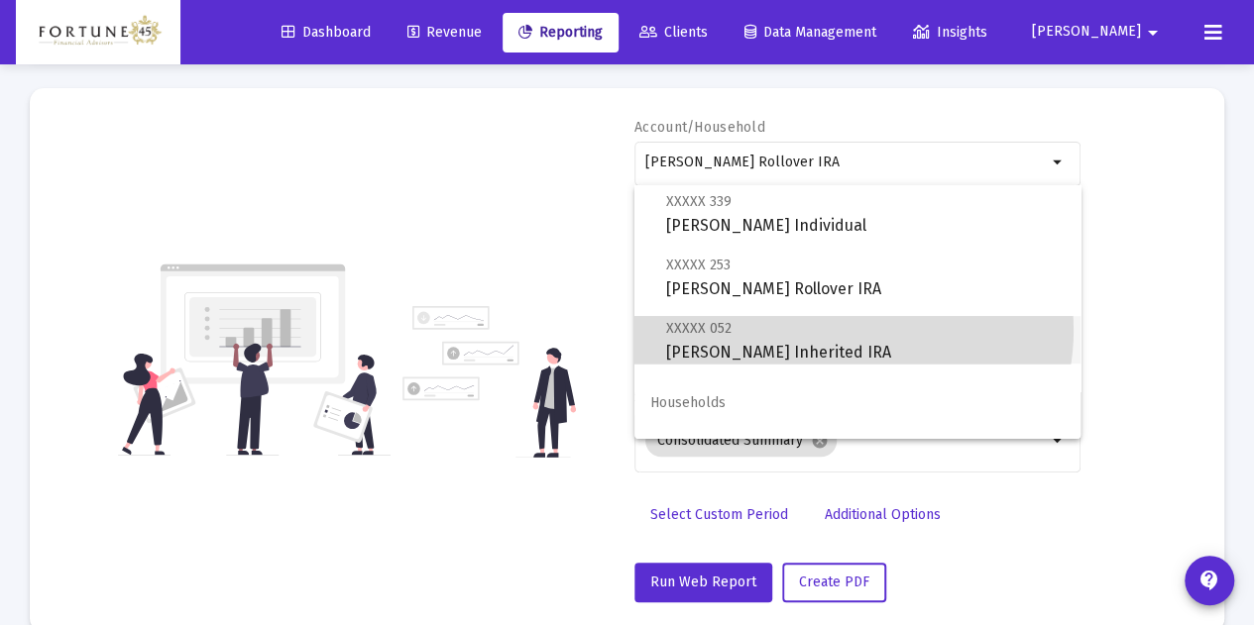
click at [852, 330] on span "XXXXX 052 Eric Kelley Inherited IRA" at bounding box center [865, 340] width 398 height 49
type input "Eric Kelley Inherited IRA"
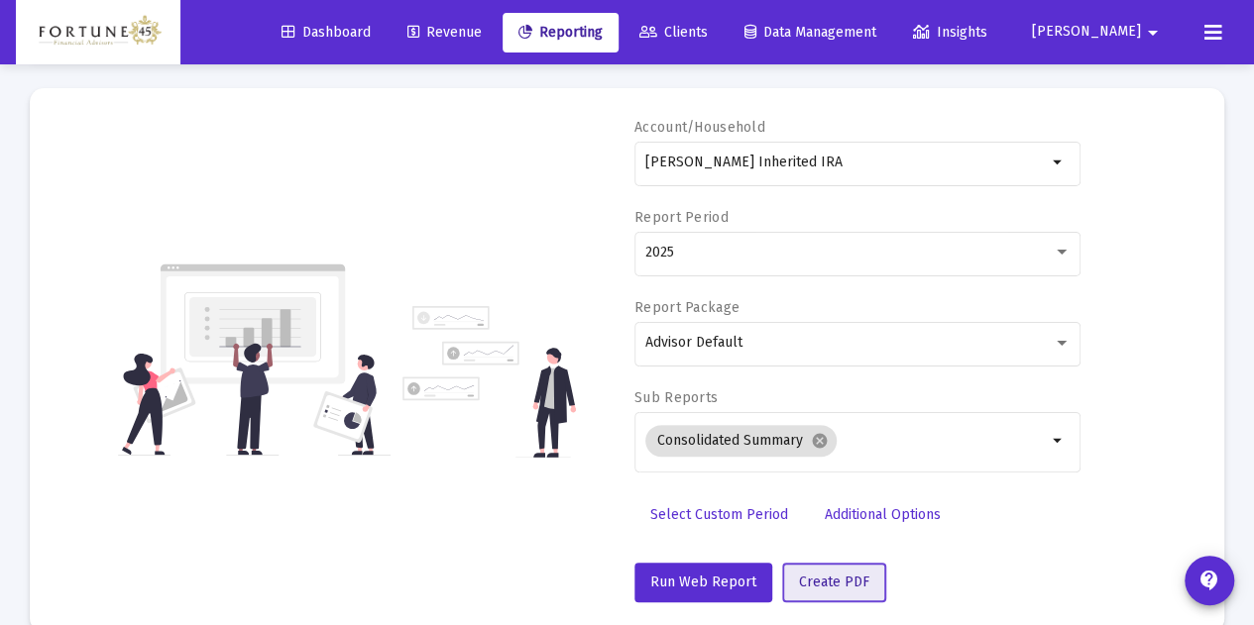
click at [835, 574] on span "Create PDF" at bounding box center [834, 582] width 70 height 17
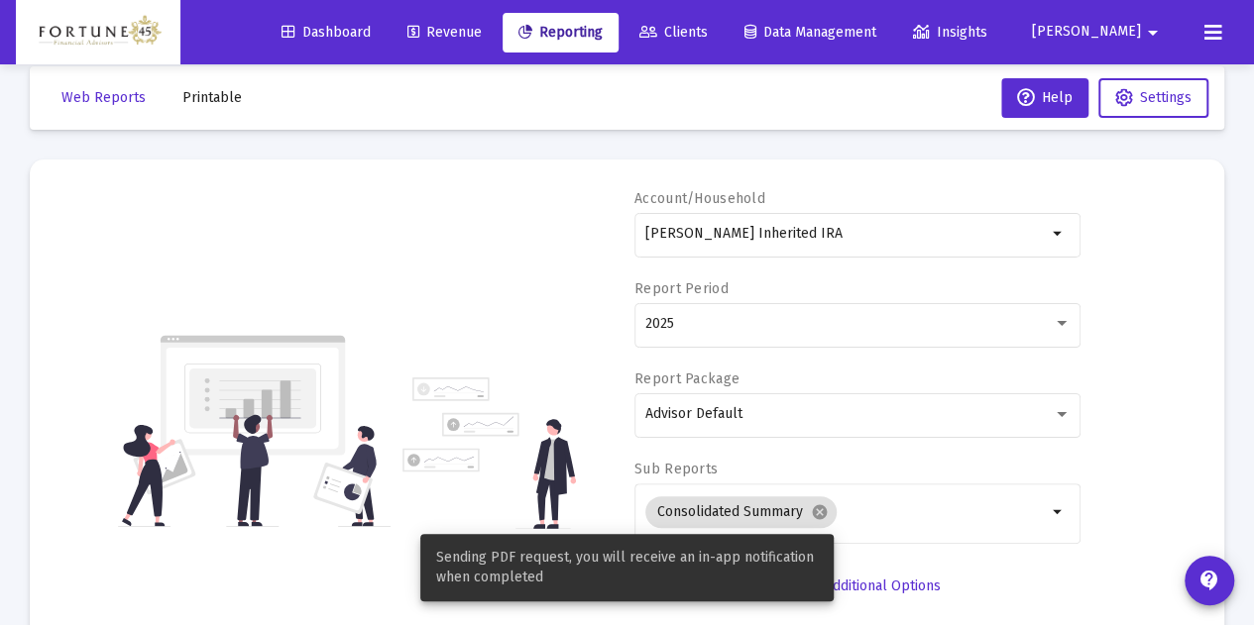
scroll to position [0, 0]
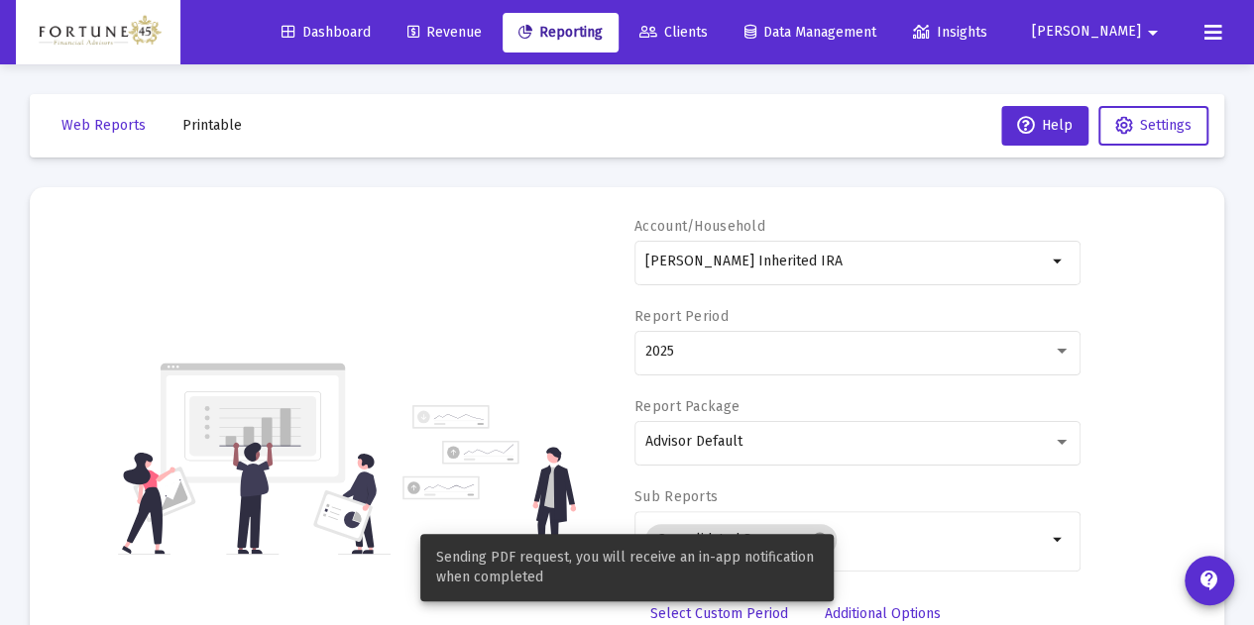
click at [217, 133] on span "Printable" at bounding box center [211, 125] width 59 height 17
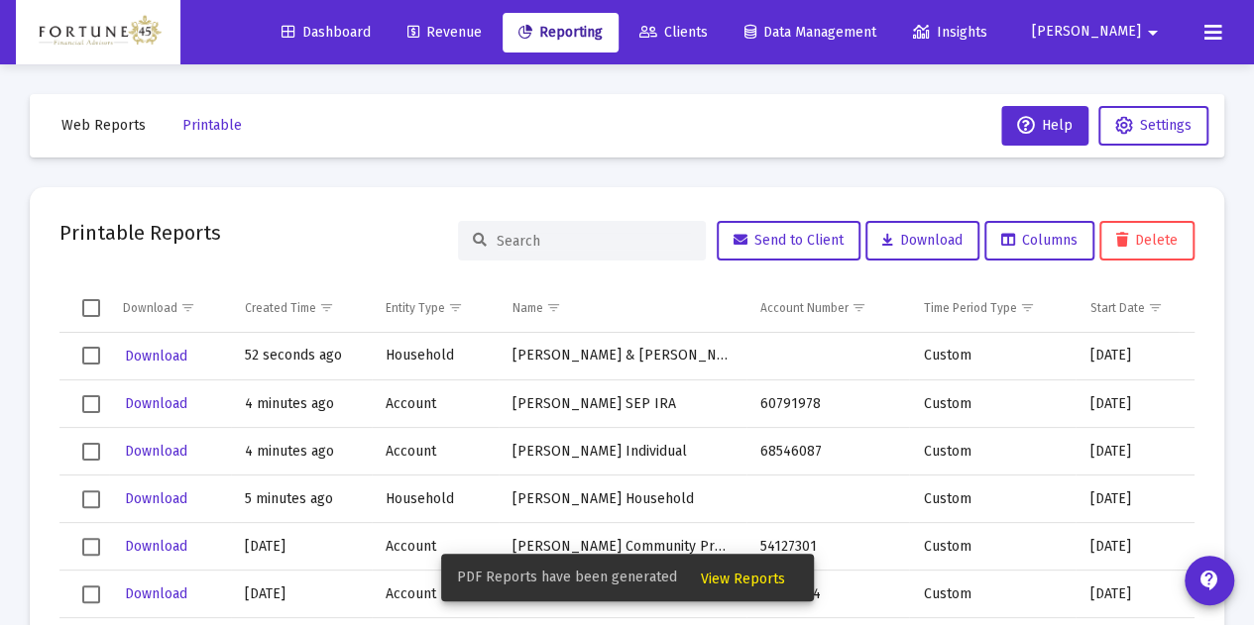
click at [718, 581] on span "View Reports" at bounding box center [743, 579] width 84 height 17
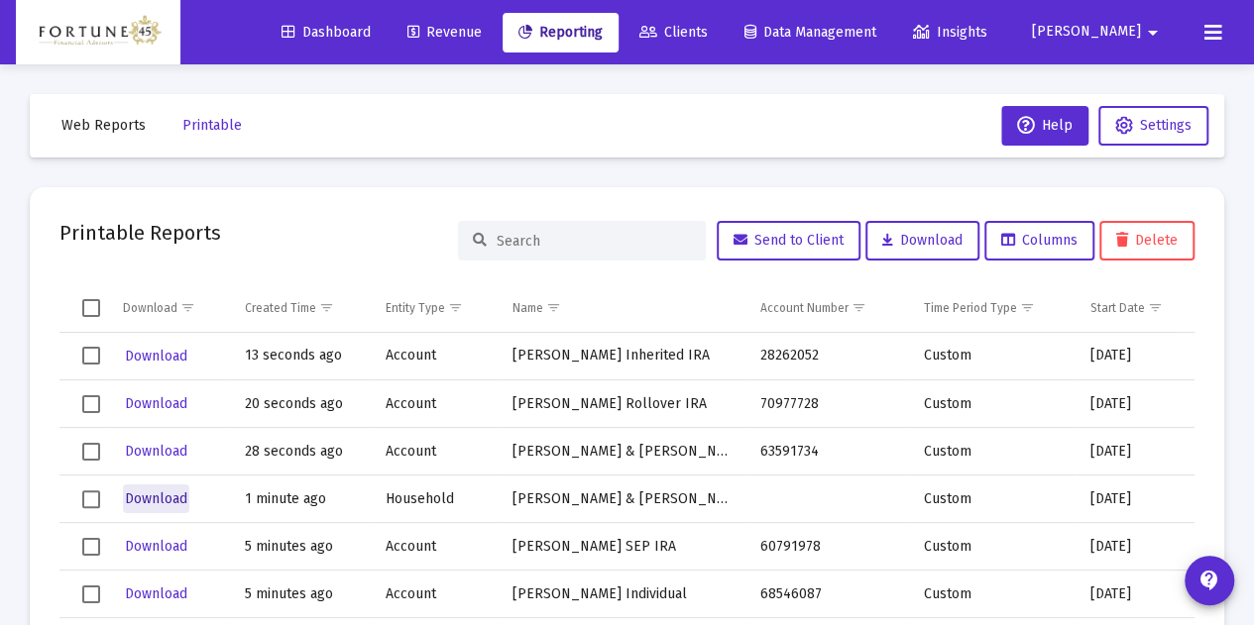
click at [165, 506] on button "Download" at bounding box center [156, 499] width 66 height 29
click at [165, 453] on span "Download" at bounding box center [156, 451] width 62 height 17
click at [170, 408] on span "Download" at bounding box center [156, 403] width 62 height 17
click at [168, 350] on span "Download" at bounding box center [156, 356] width 62 height 17
click at [544, 246] on input at bounding box center [594, 241] width 194 height 17
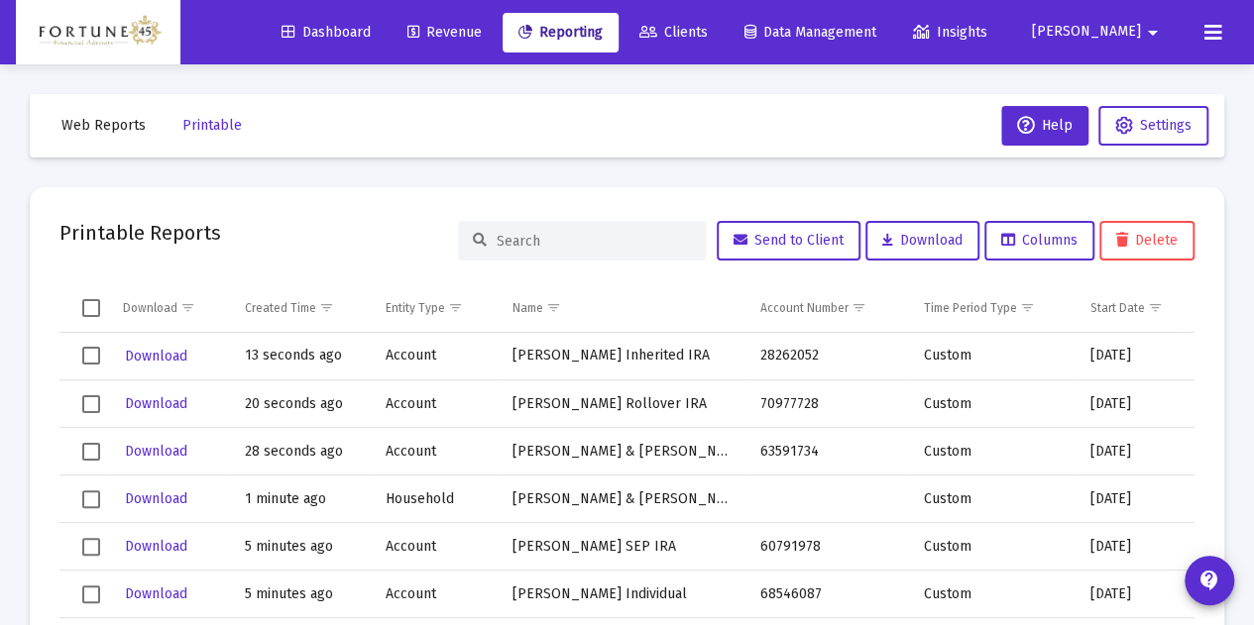
click at [504, 247] on input at bounding box center [594, 241] width 194 height 17
type input "p"
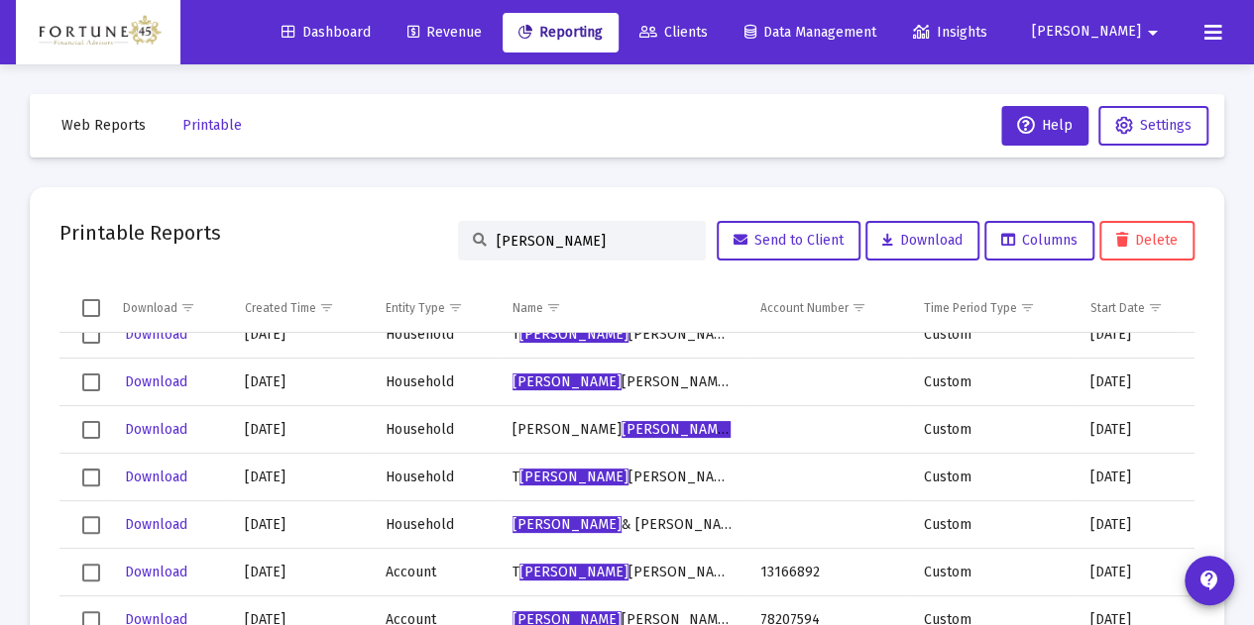
scroll to position [1685, 0]
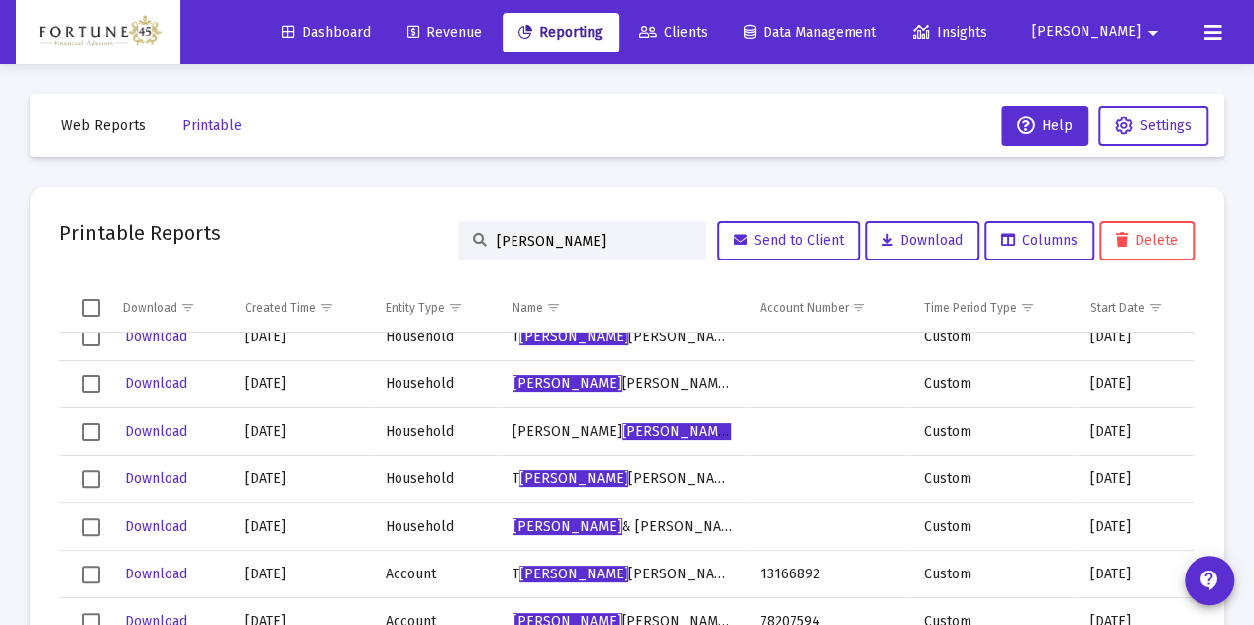
drag, startPoint x: 573, startPoint y: 242, endPoint x: 511, endPoint y: 241, distance: 61.5
click at [512, 242] on input "roy" at bounding box center [594, 241] width 194 height 17
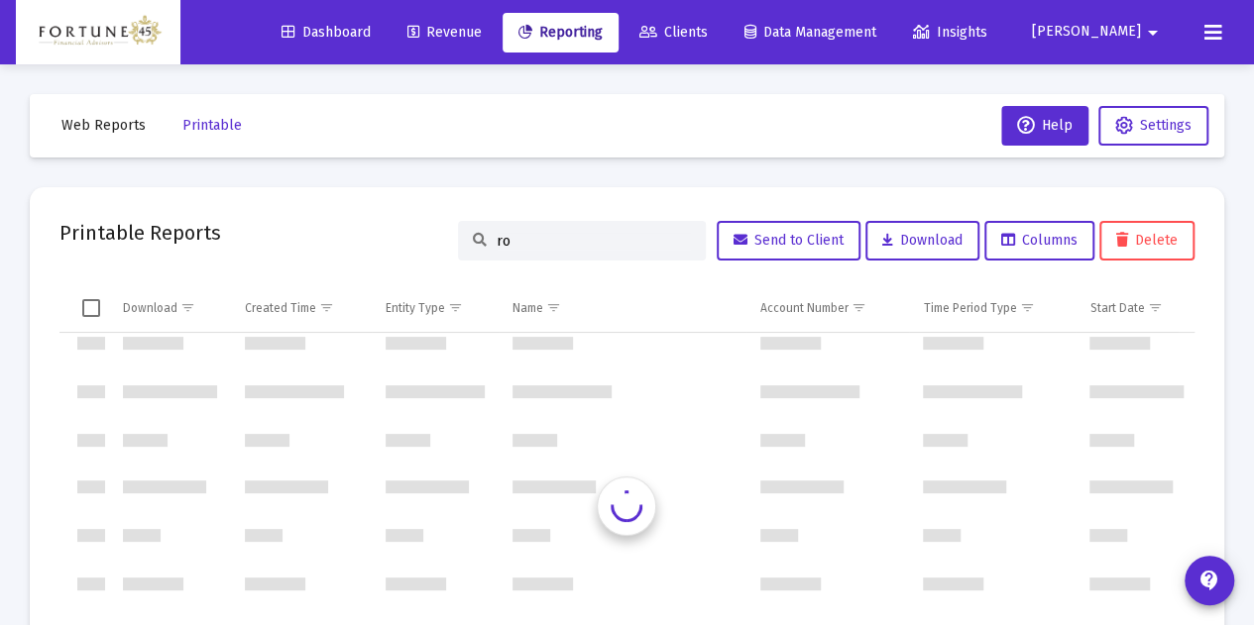
scroll to position [952, 0]
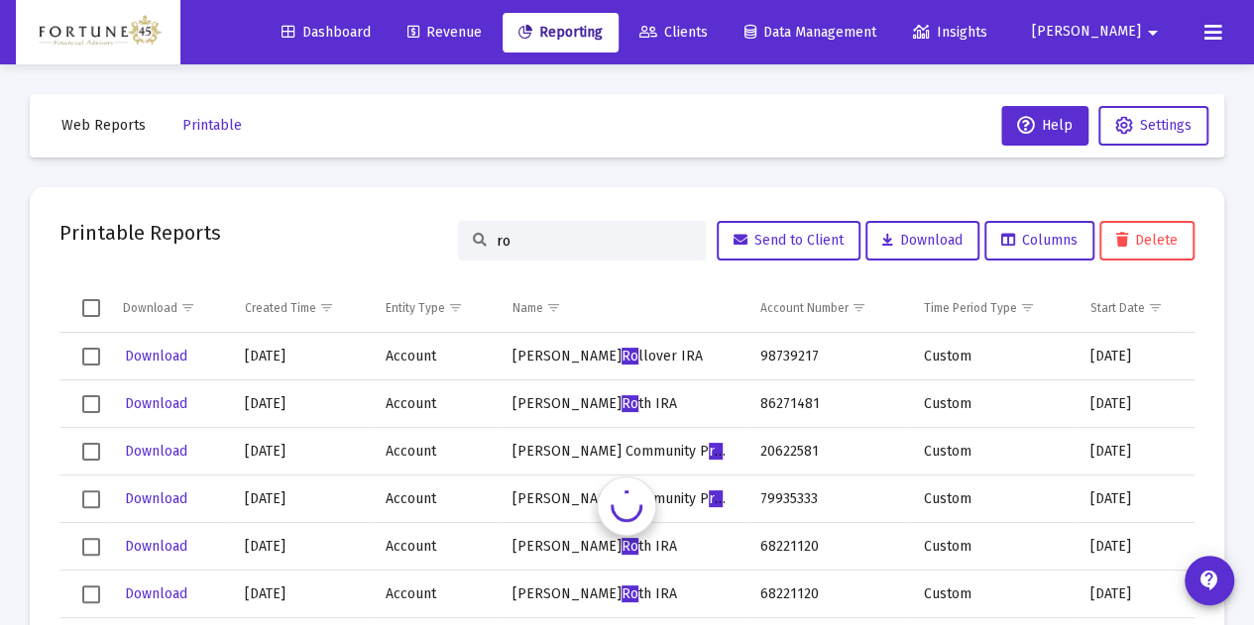
type input "r"
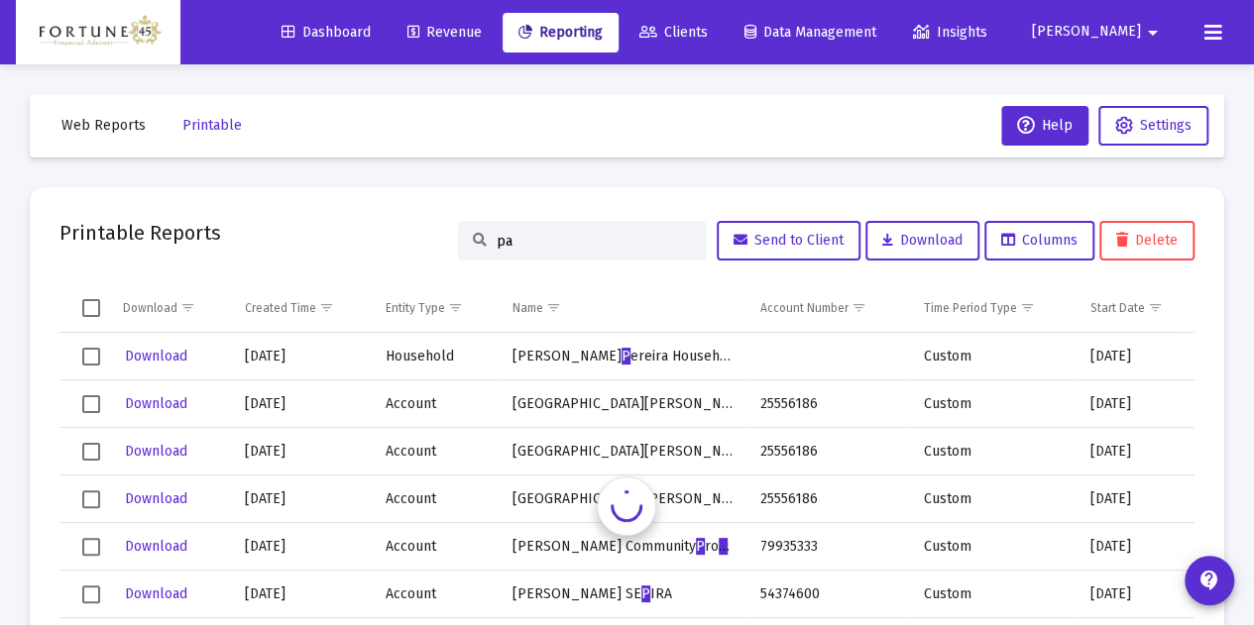
type input "pam"
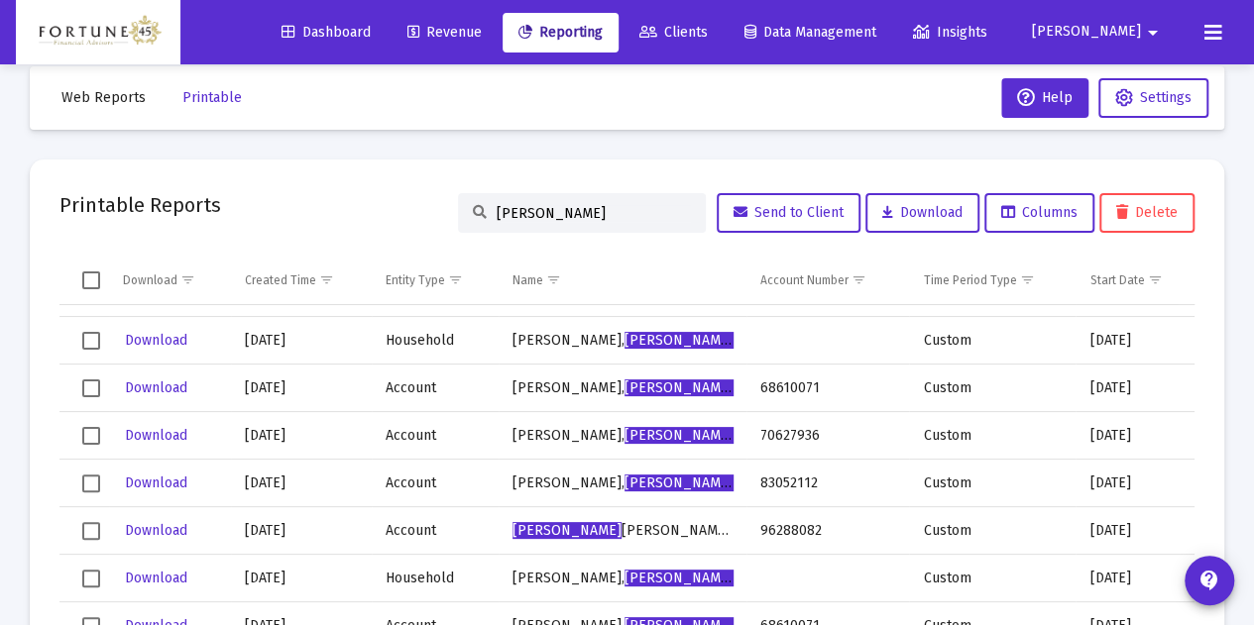
scroll to position [0, 0]
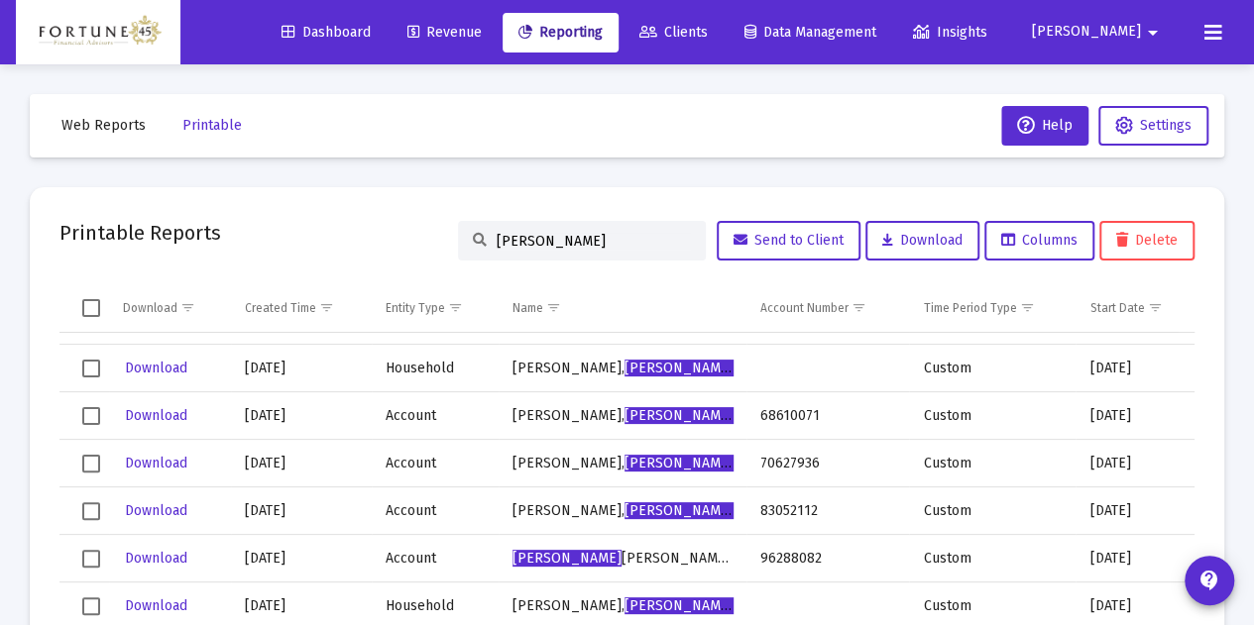
click at [724, 45] on link "Clients" at bounding box center [673, 33] width 100 height 40
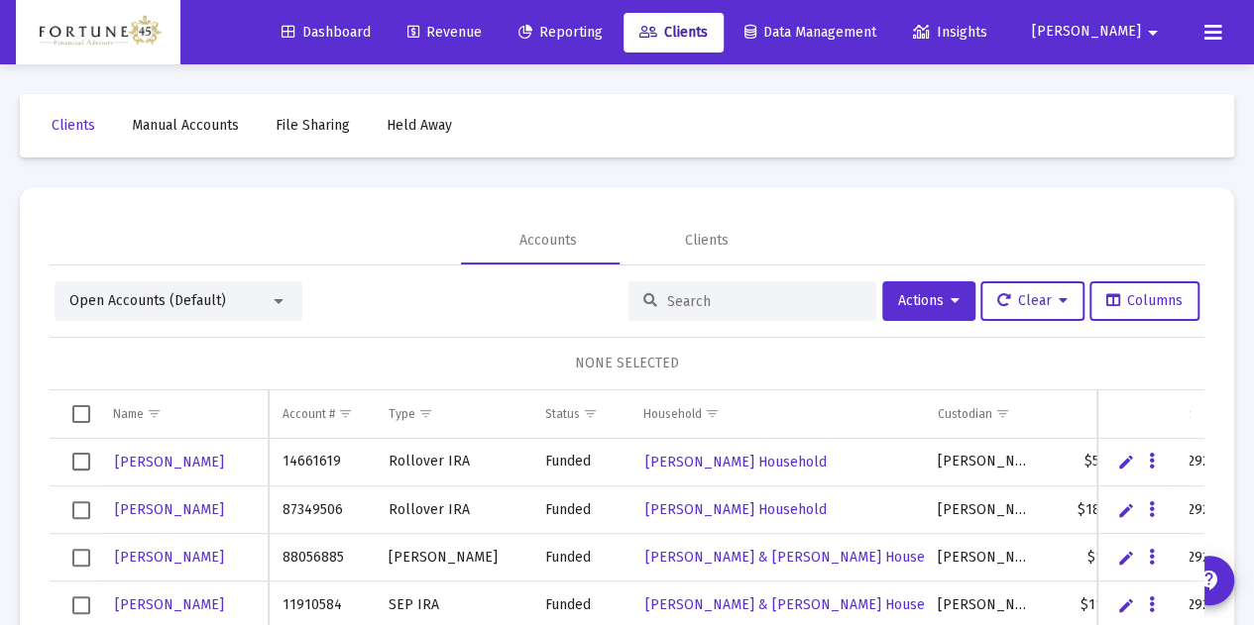
click at [667, 296] on input at bounding box center [764, 301] width 194 height 17
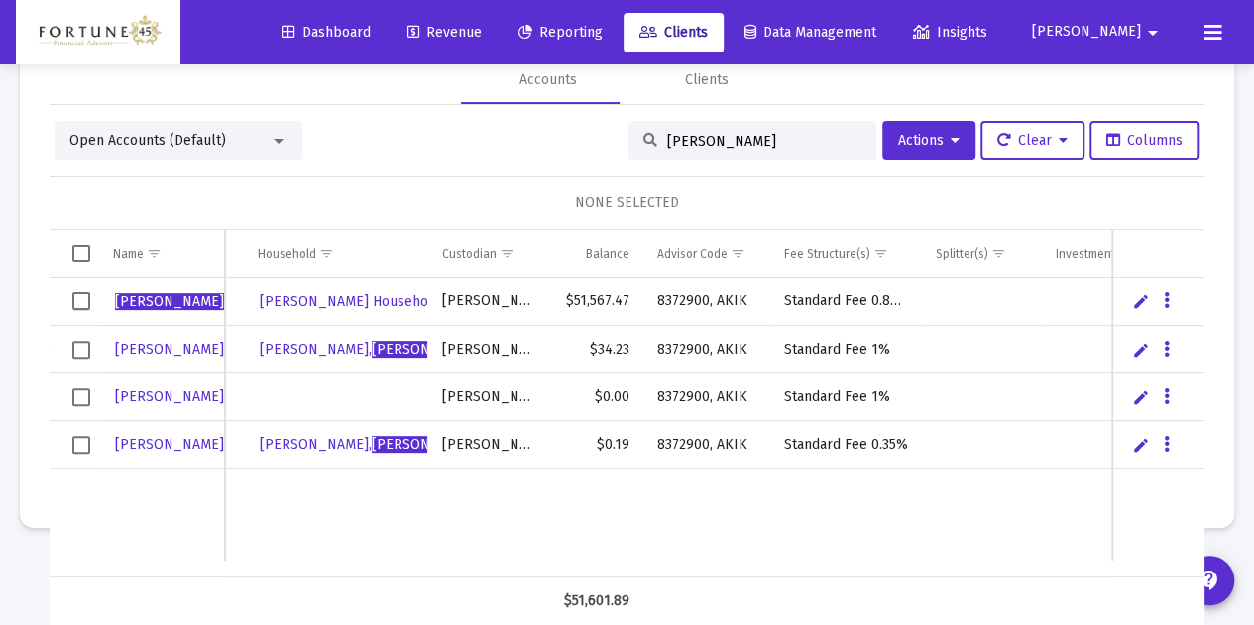
type input "pam"
click at [603, 25] on span "Reporting" at bounding box center [560, 32] width 84 height 17
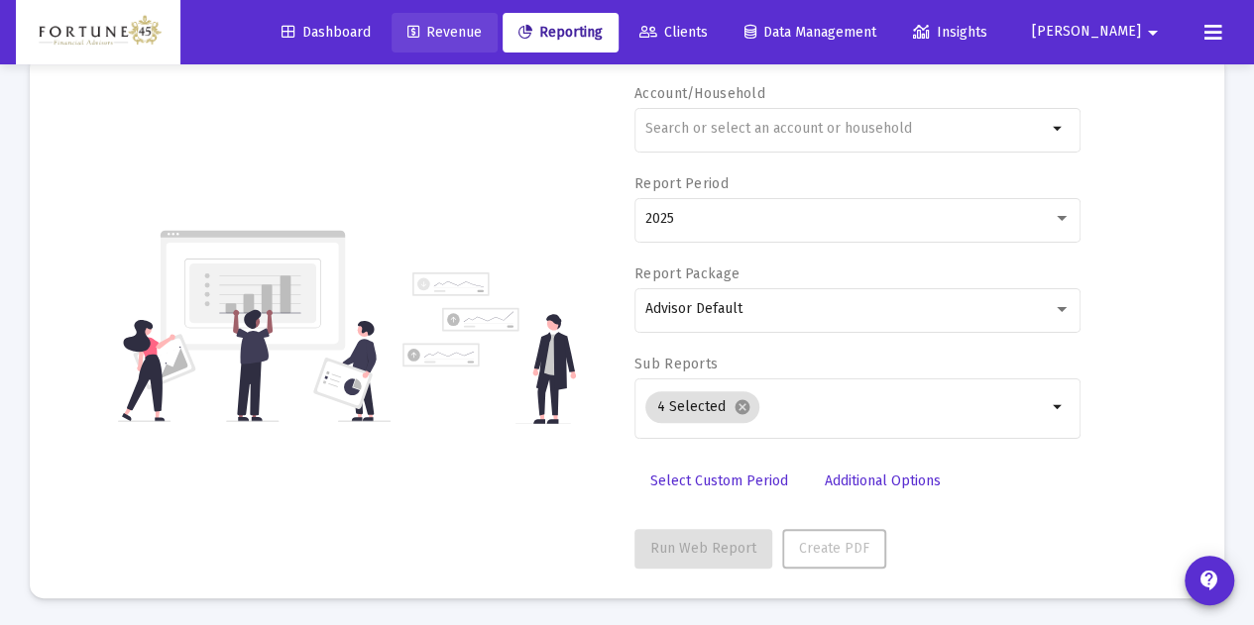
click at [482, 33] on span "Revenue" at bounding box center [444, 32] width 74 height 17
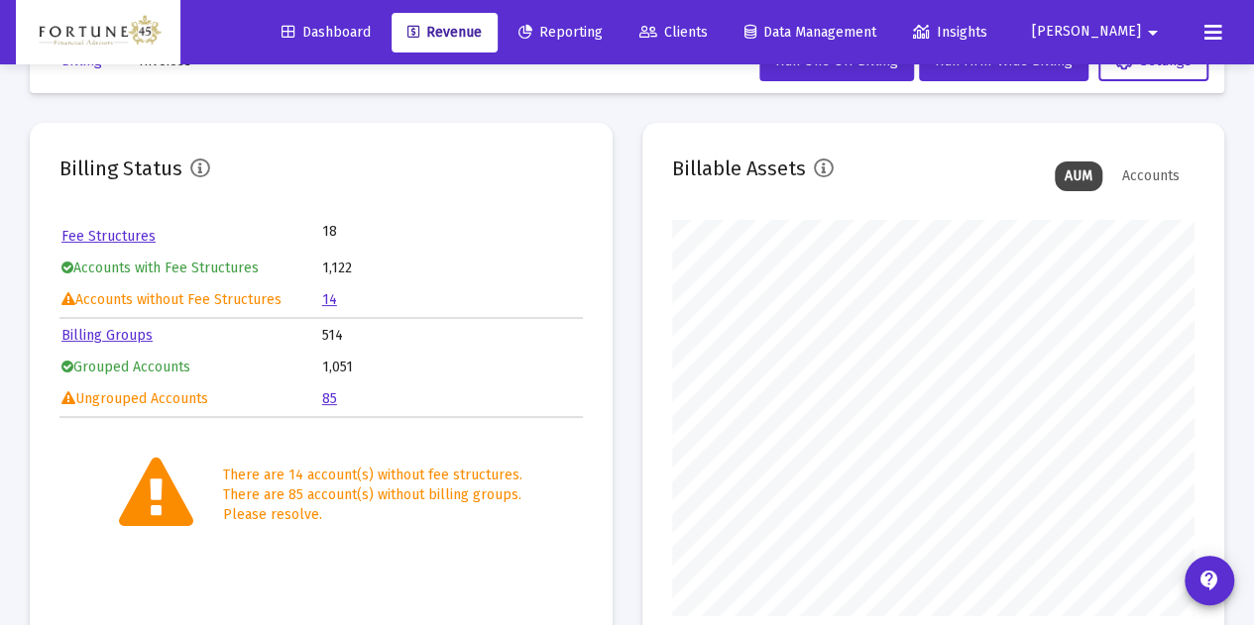
scroll to position [133, 0]
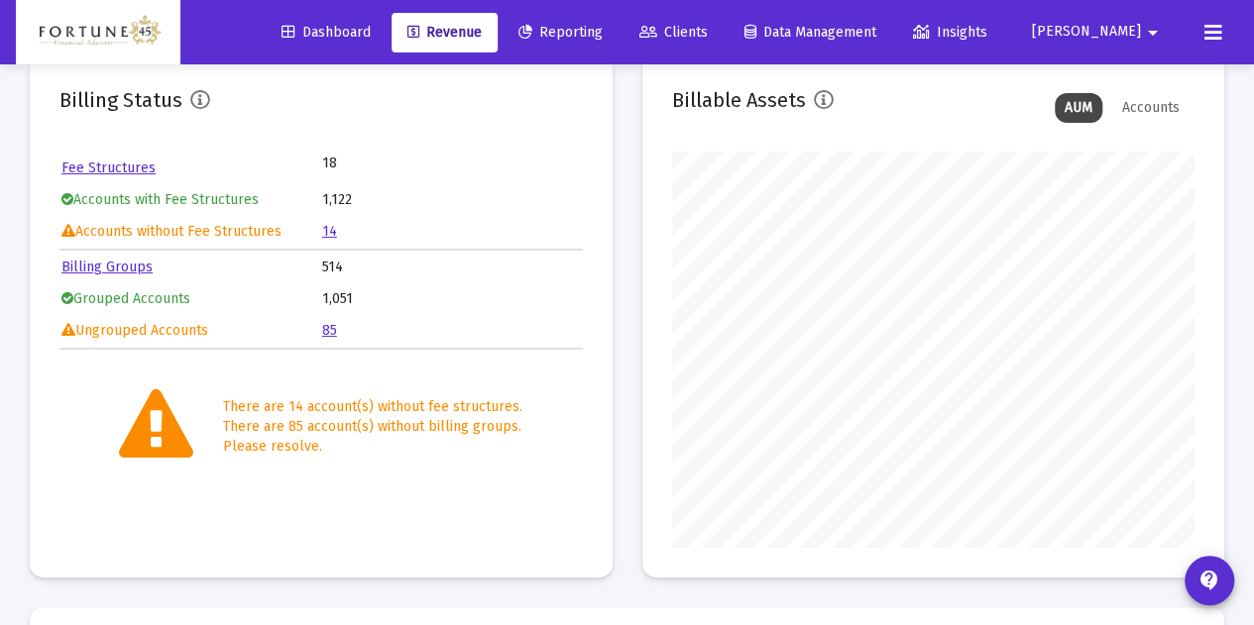
click at [387, 18] on link "Dashboard" at bounding box center [326, 33] width 121 height 40
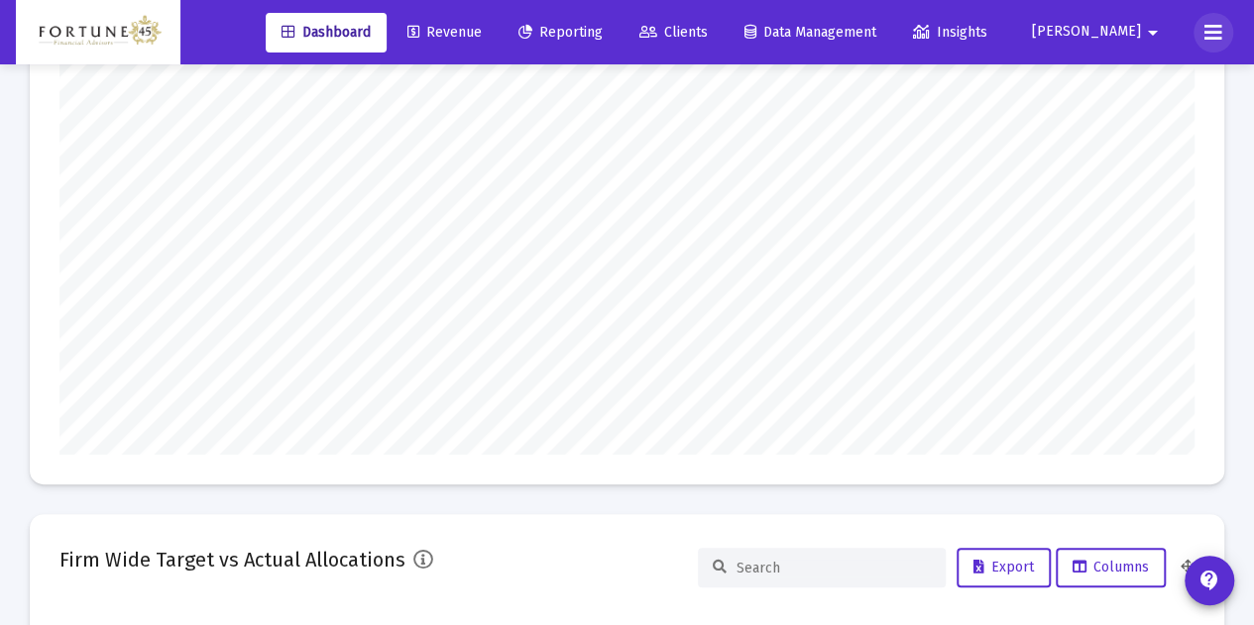
click at [1205, 36] on icon at bounding box center [1213, 33] width 18 height 24
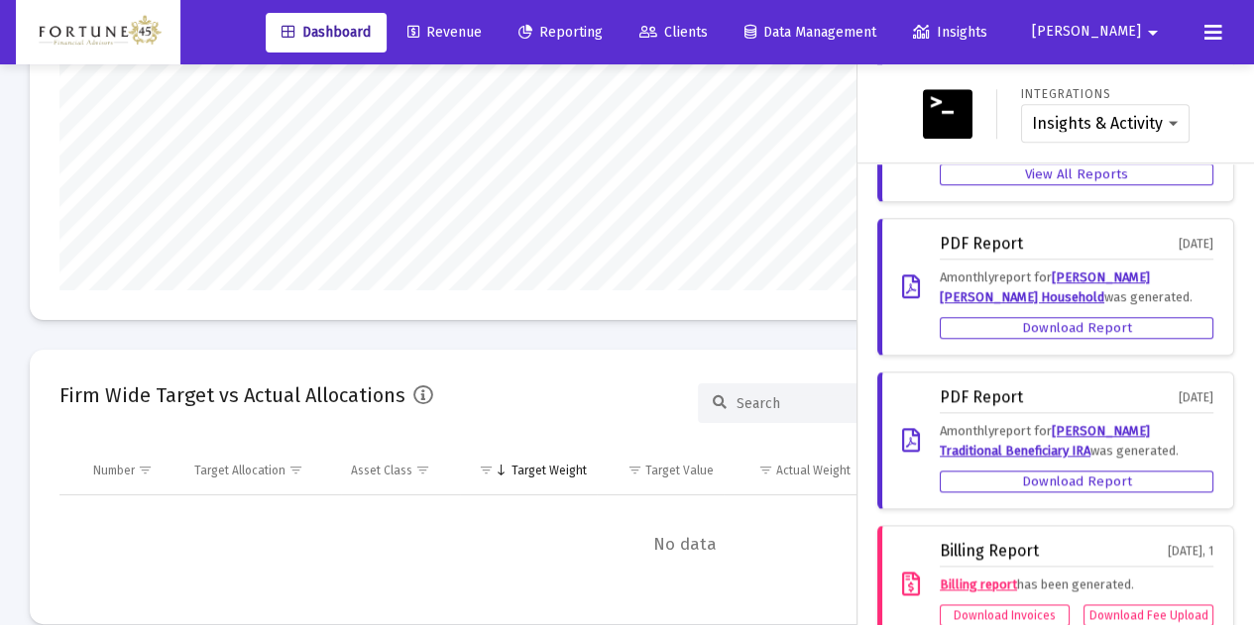
click at [523, 336] on div at bounding box center [627, 312] width 1254 height 625
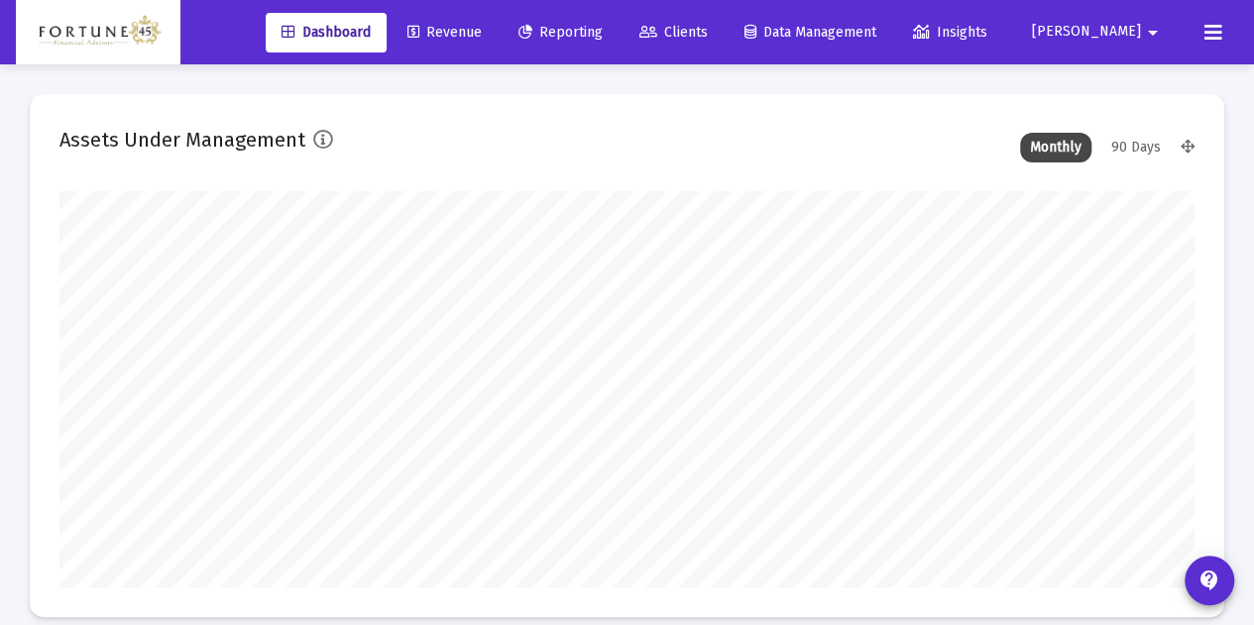
click at [876, 24] on span "Data Management" at bounding box center [810, 32] width 132 height 17
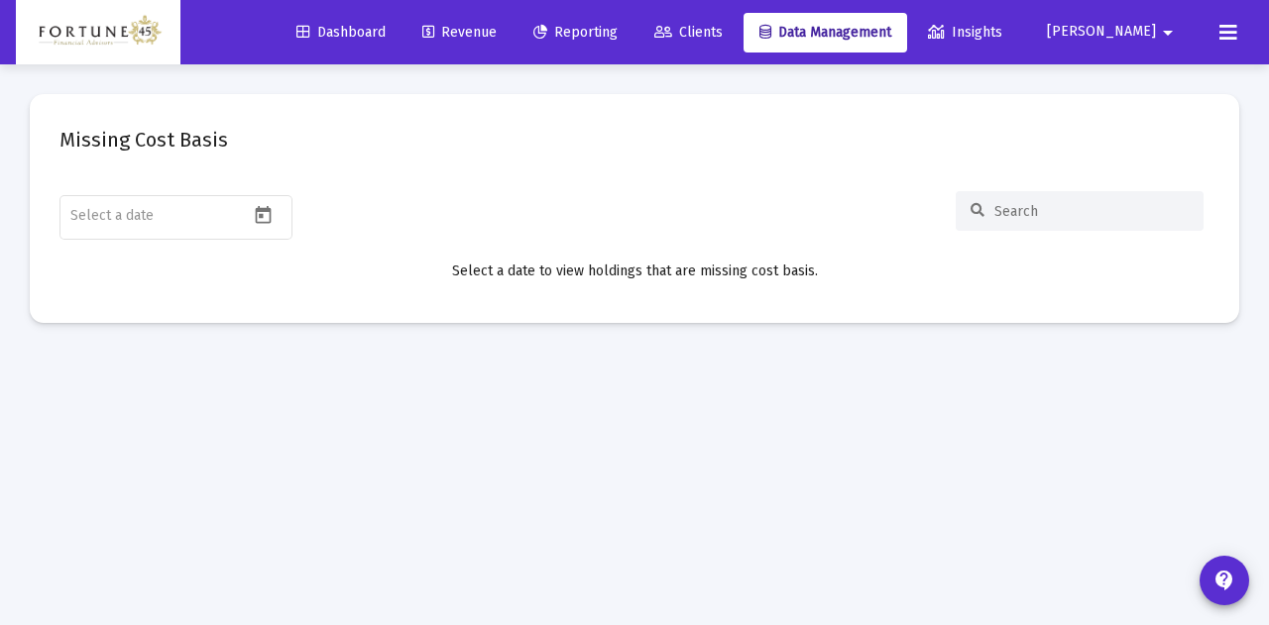
click at [1002, 30] on span "Insights" at bounding box center [965, 32] width 74 height 17
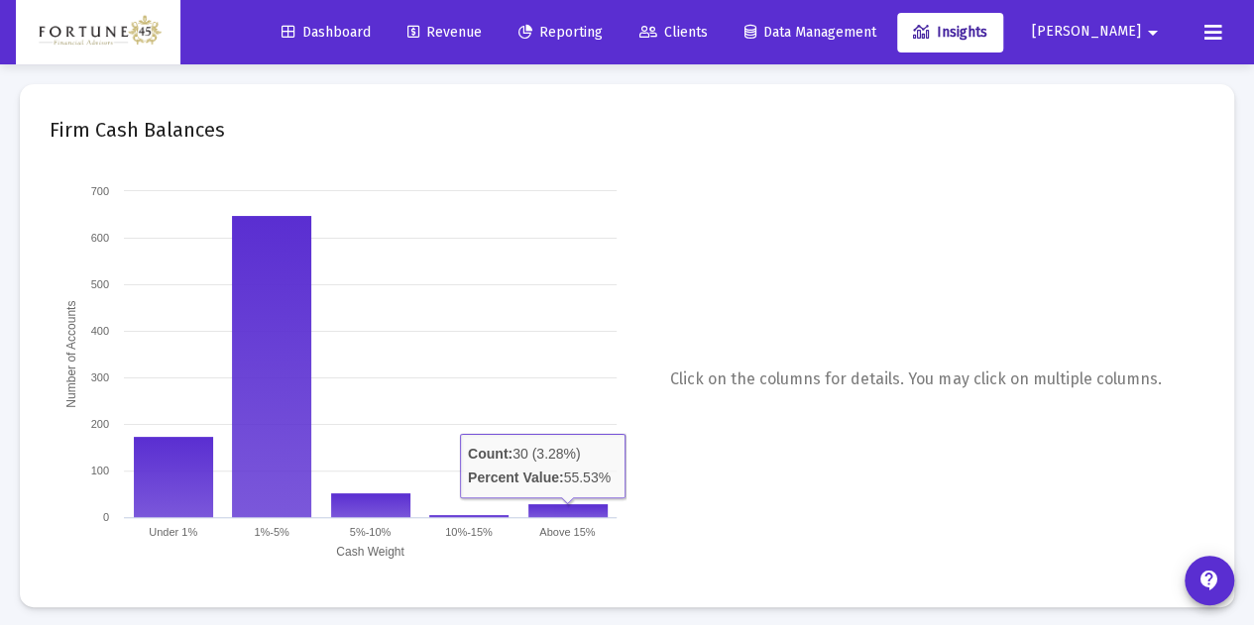
click at [603, 39] on span "Reporting" at bounding box center [560, 32] width 84 height 17
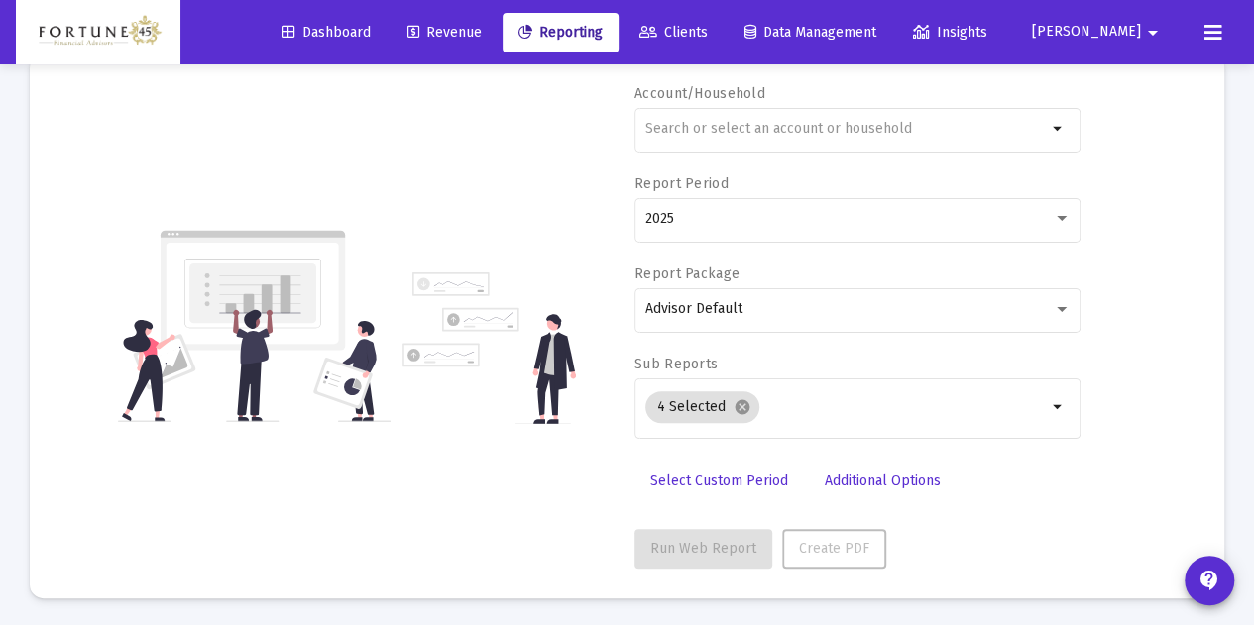
click at [1159, 40] on mat-icon "arrow_drop_down" at bounding box center [1153, 33] width 24 height 40
click at [1220, 34] on div at bounding box center [627, 312] width 1254 height 625
click at [1207, 39] on icon at bounding box center [1213, 33] width 18 height 24
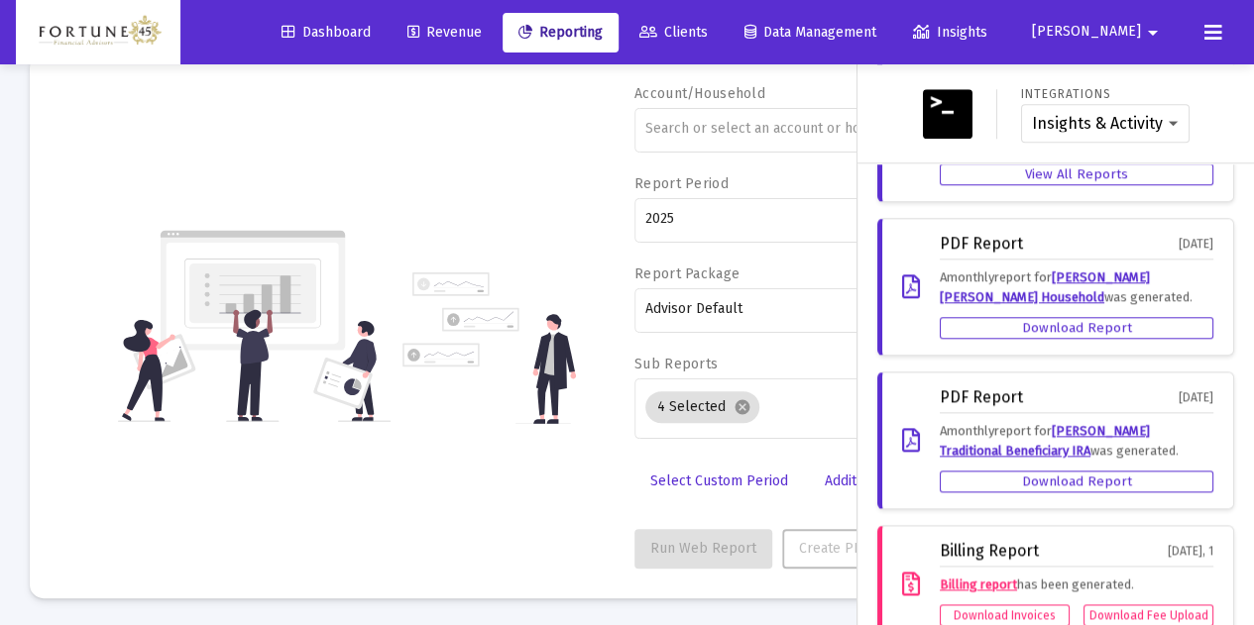
click at [1153, 134] on div "Insights & Activity Wealthbox" at bounding box center [1105, 124] width 169 height 40
click at [1147, 120] on select "Insights & Activity Wealthbox" at bounding box center [1105, 124] width 147 height 18
click at [1129, 111] on div "Insights & Activity Wealthbox" at bounding box center [1105, 124] width 169 height 40
click at [971, 577] on link "Billing report" at bounding box center [978, 584] width 77 height 15
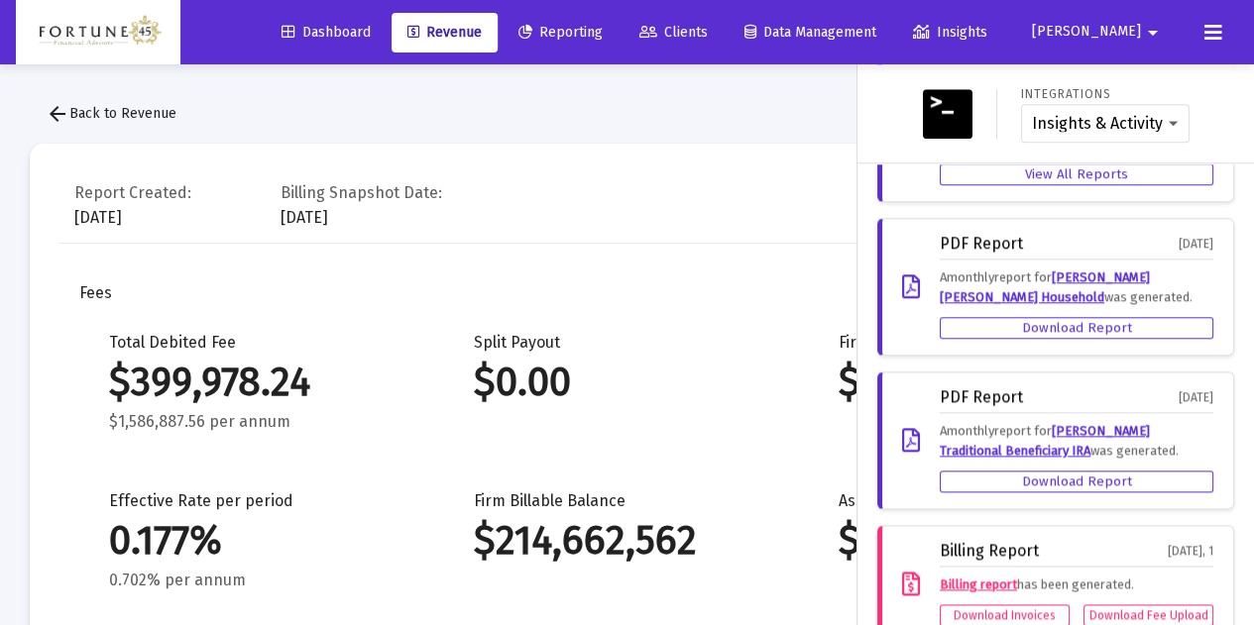
click at [585, 135] on div at bounding box center [627, 312] width 1254 height 625
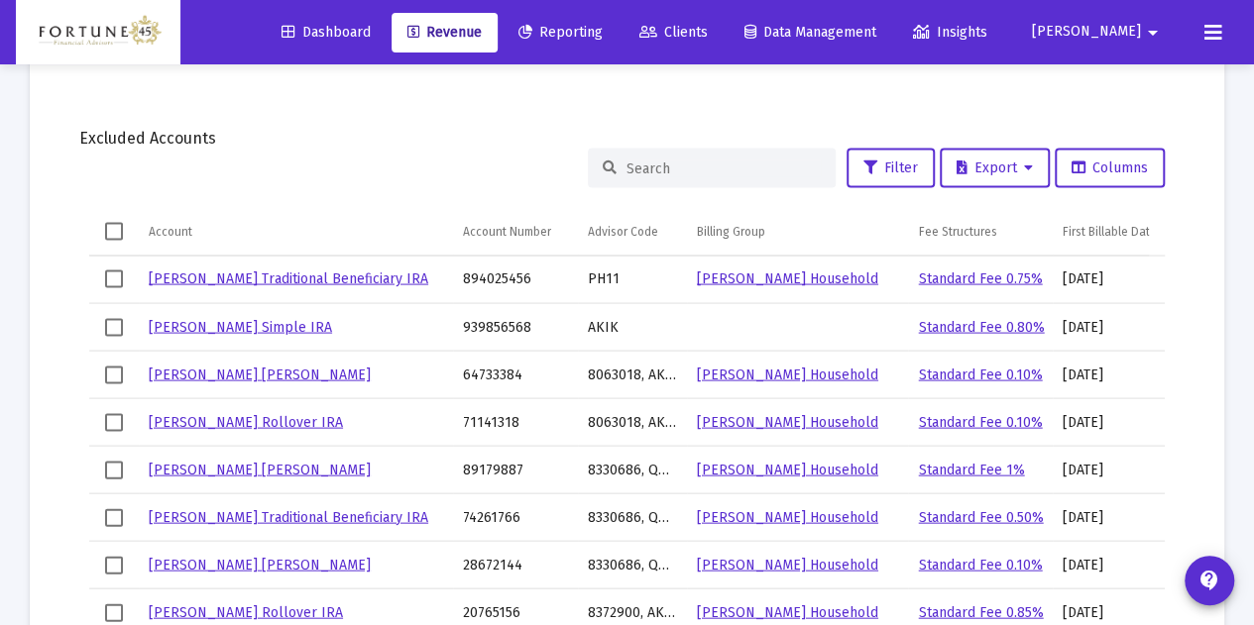
click at [709, 170] on input at bounding box center [723, 169] width 194 height 17
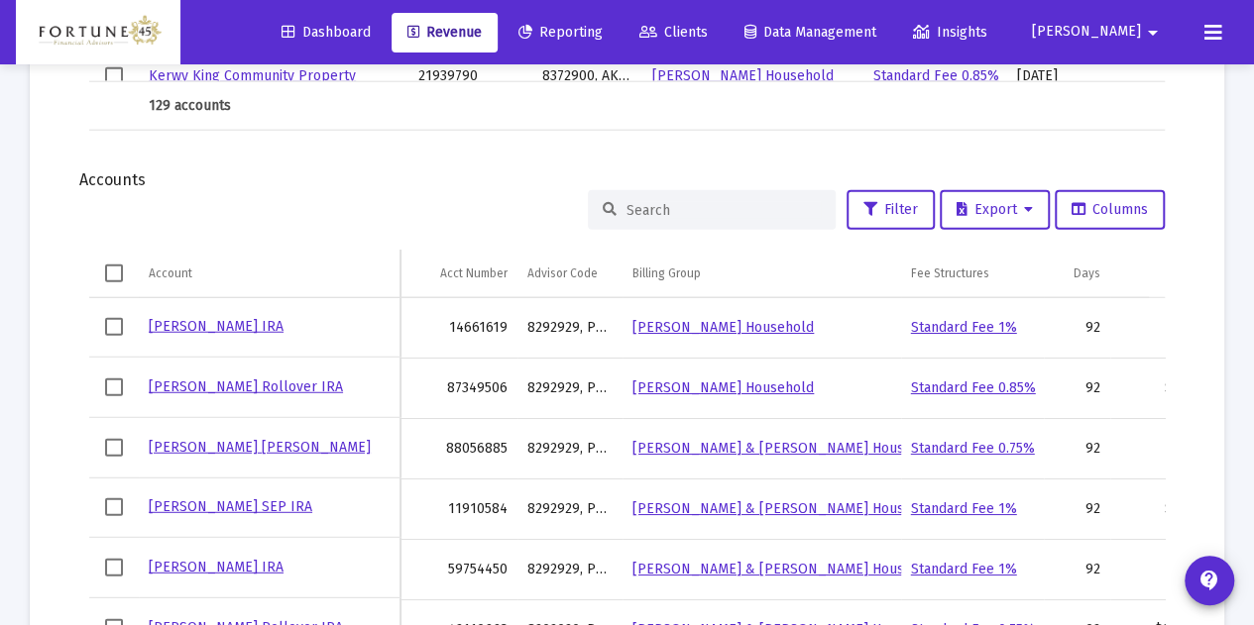
click at [703, 190] on div at bounding box center [712, 210] width 248 height 40
click at [710, 191] on div at bounding box center [712, 210] width 248 height 40
click at [710, 195] on div at bounding box center [712, 210] width 248 height 40
click at [728, 209] on input at bounding box center [723, 210] width 194 height 17
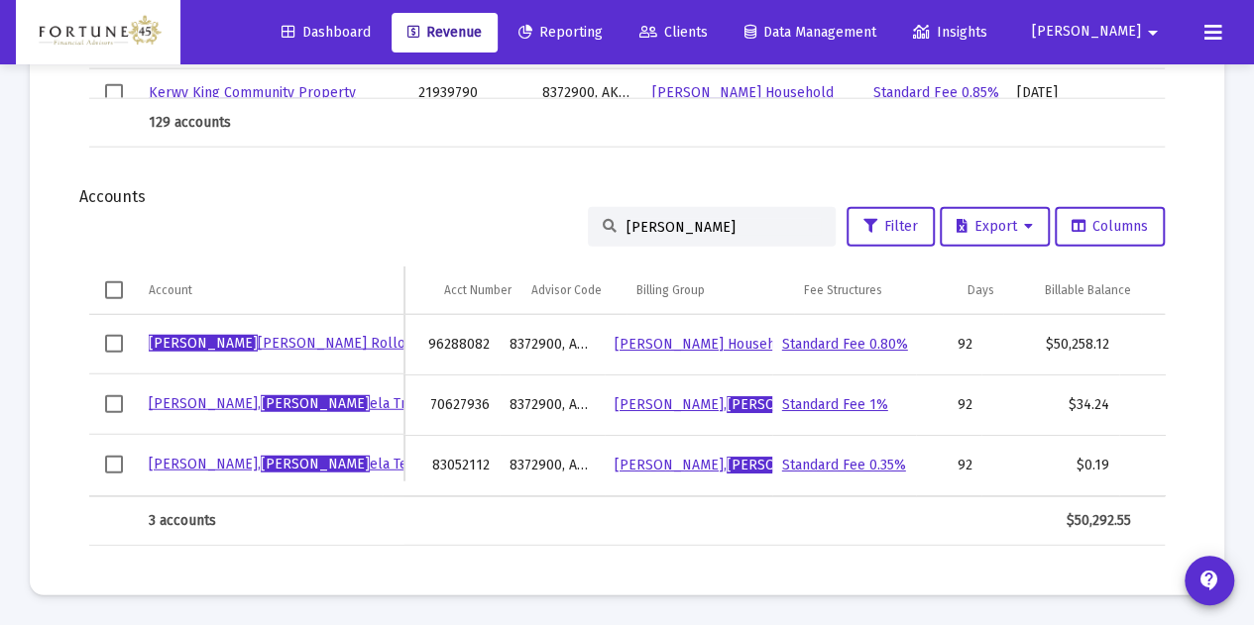
scroll to position [0, 22]
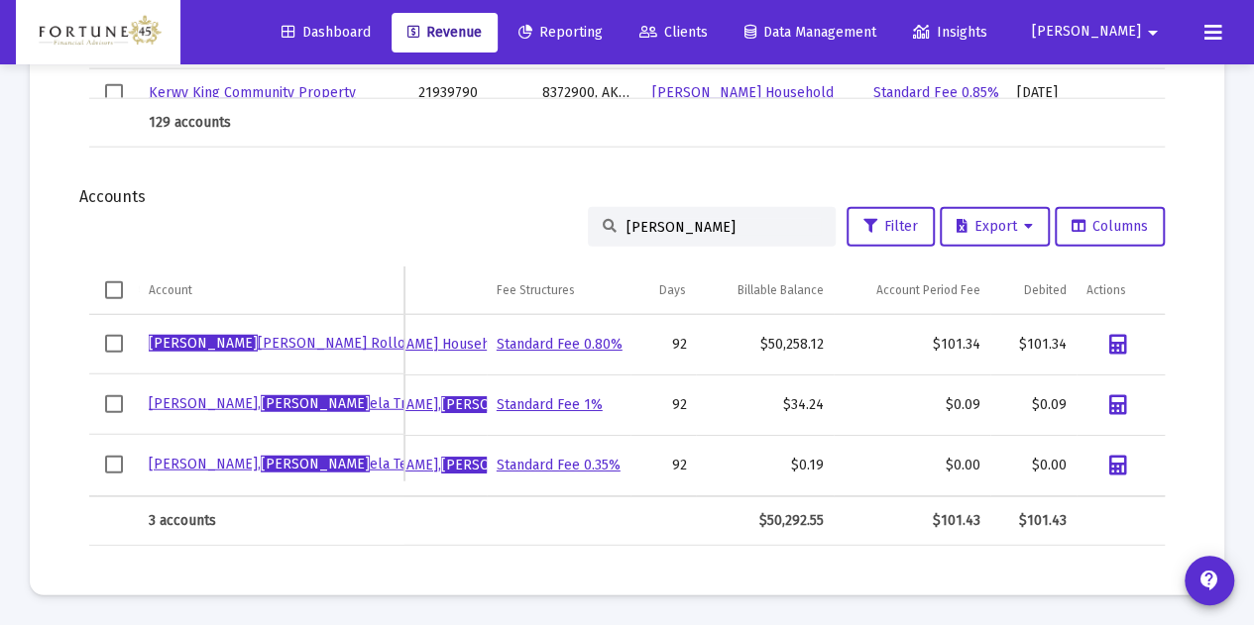
click at [698, 191] on div "Accounts" at bounding box center [626, 197] width 1095 height 20
drag, startPoint x: 646, startPoint y: 209, endPoint x: 608, endPoint y: 199, distance: 39.9
click at [608, 207] on div "pam" at bounding box center [712, 227] width 248 height 40
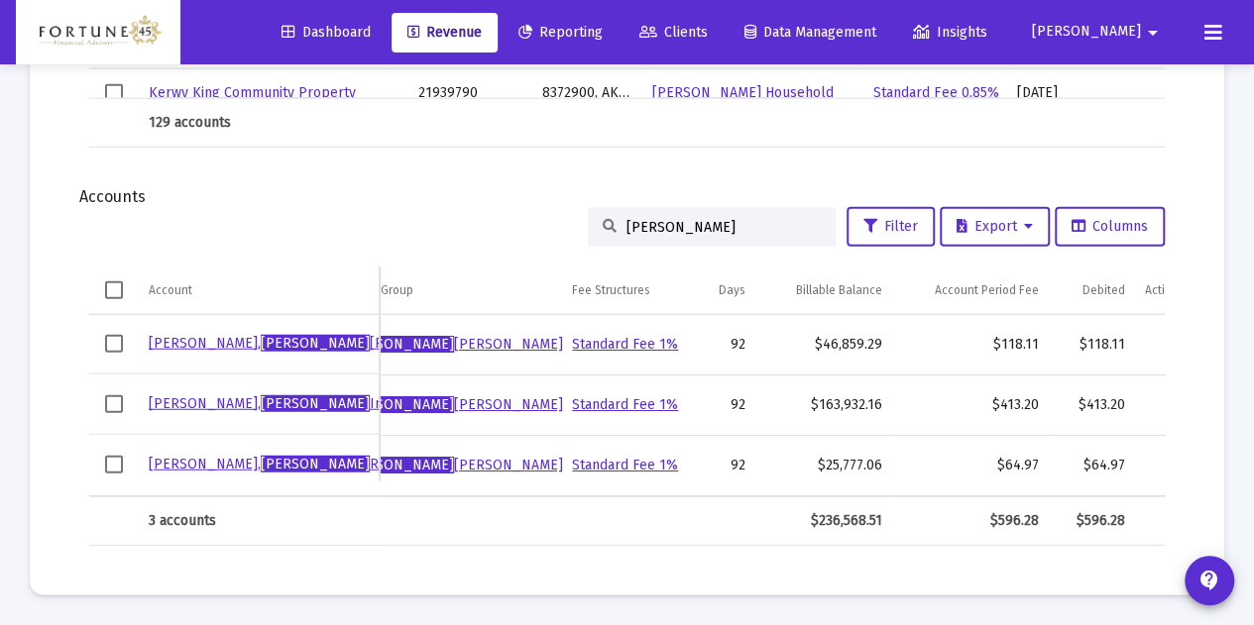
scroll to position [0, 325]
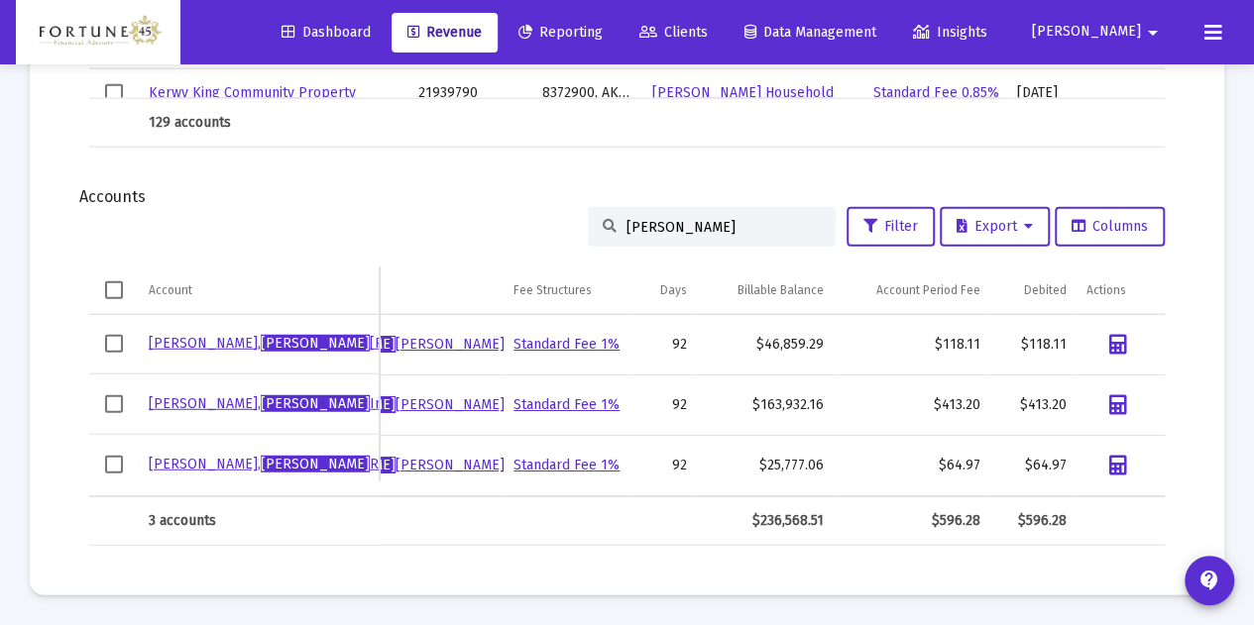
drag, startPoint x: 691, startPoint y: 207, endPoint x: 553, endPoint y: 213, distance: 137.9
click at [555, 213] on div "tracy Filter Export Columns" at bounding box center [626, 227] width 1075 height 40
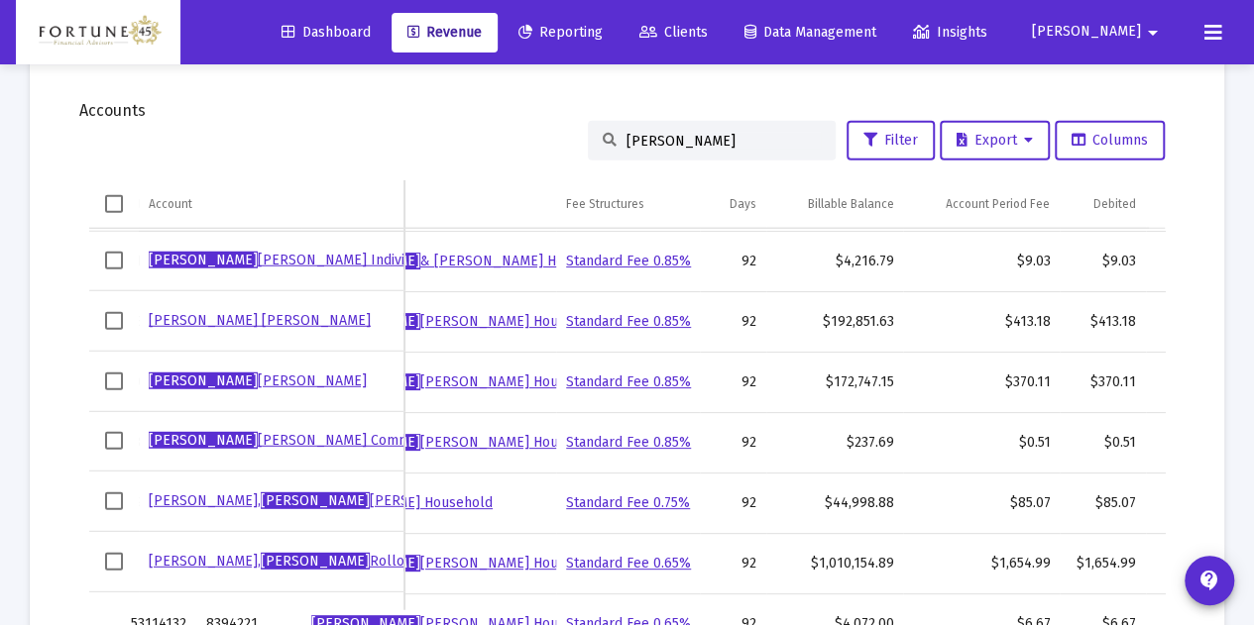
scroll to position [2553, 0]
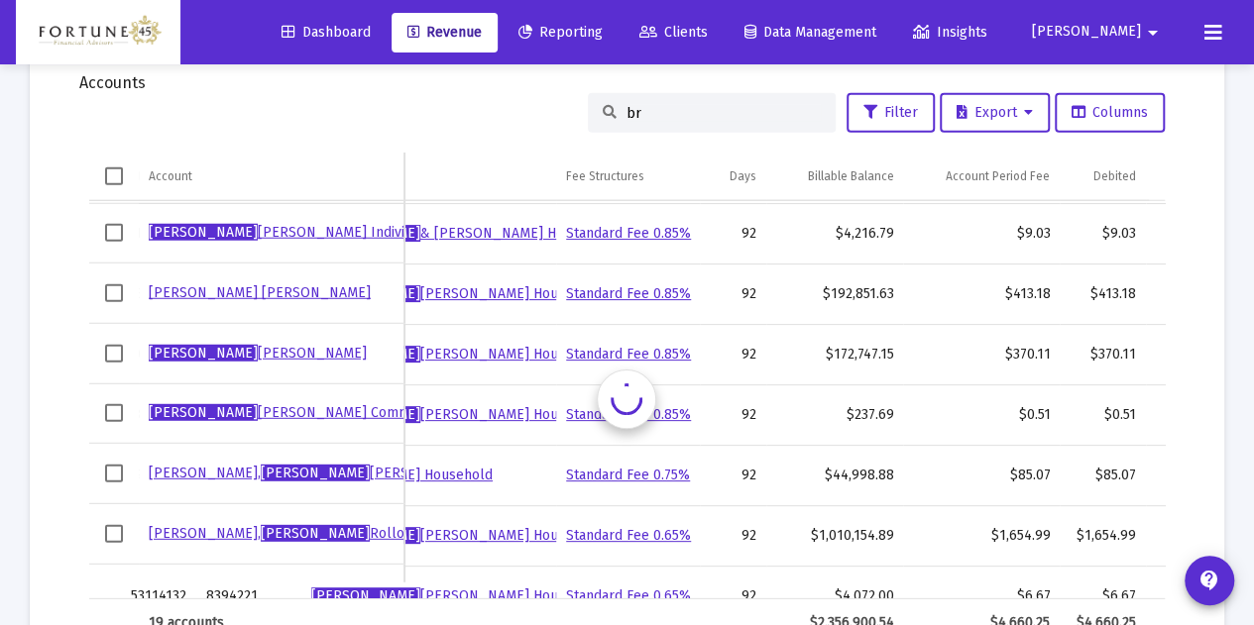
type input "b"
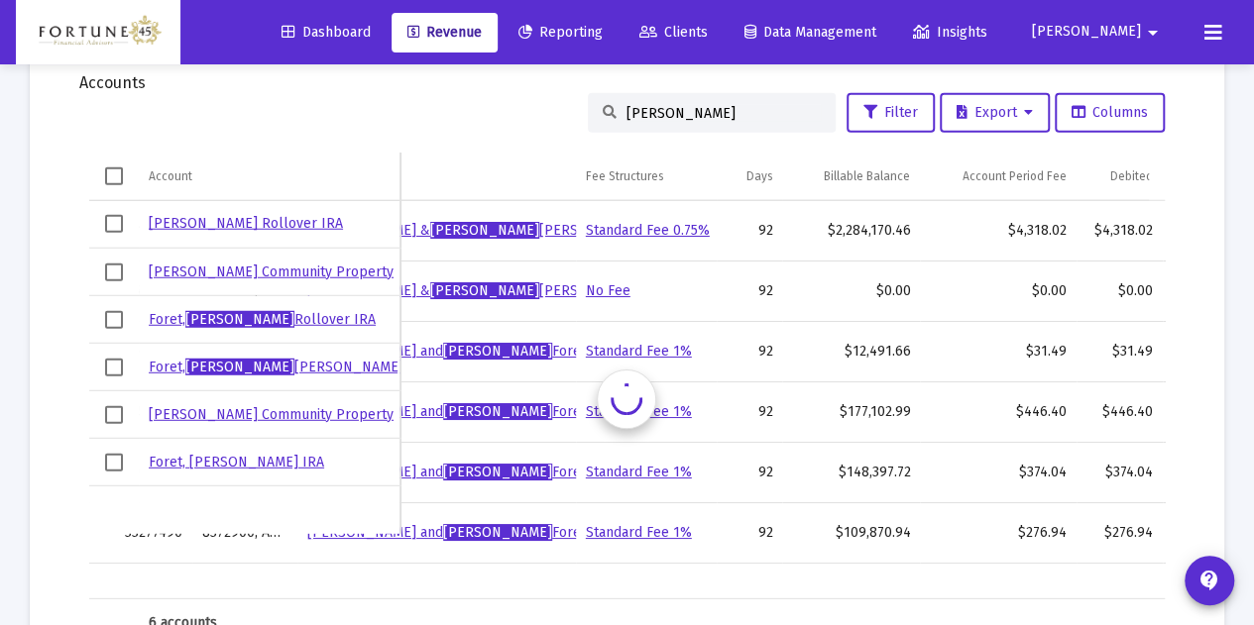
scroll to position [0, 325]
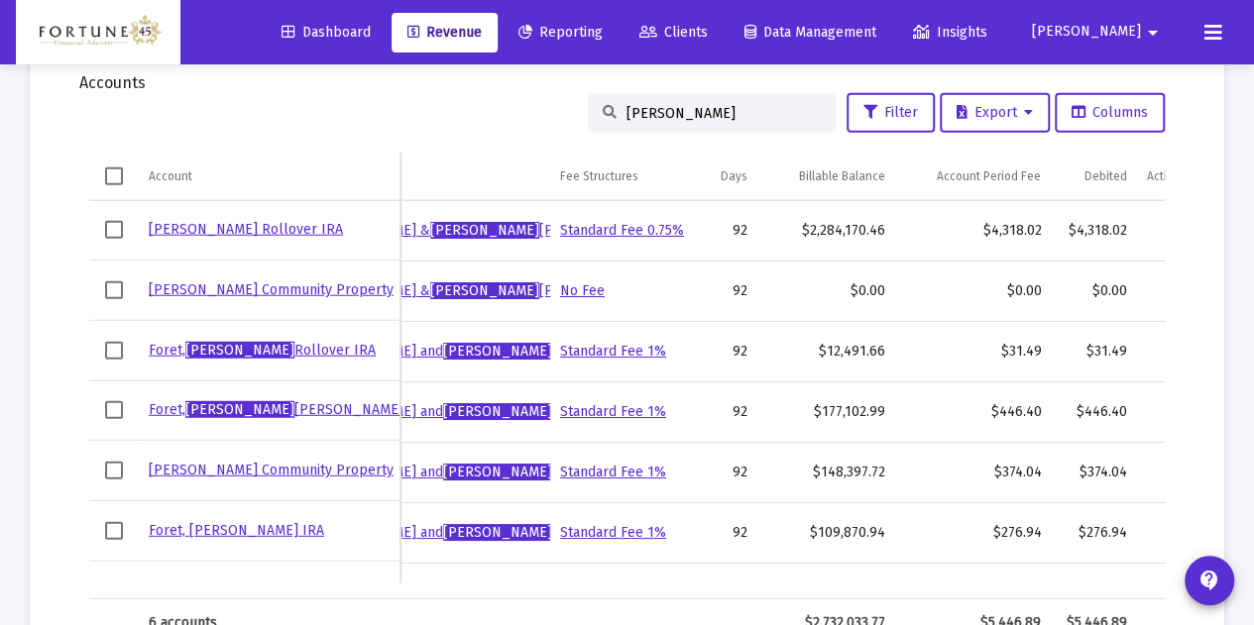
drag, startPoint x: 666, startPoint y: 124, endPoint x: 615, endPoint y: 114, distance: 52.5
click at [615, 114] on div "paula" at bounding box center [712, 113] width 248 height 40
drag, startPoint x: 663, startPoint y: 118, endPoint x: 607, endPoint y: 118, distance: 56.5
click at [607, 118] on div "paula" at bounding box center [712, 113] width 248 height 40
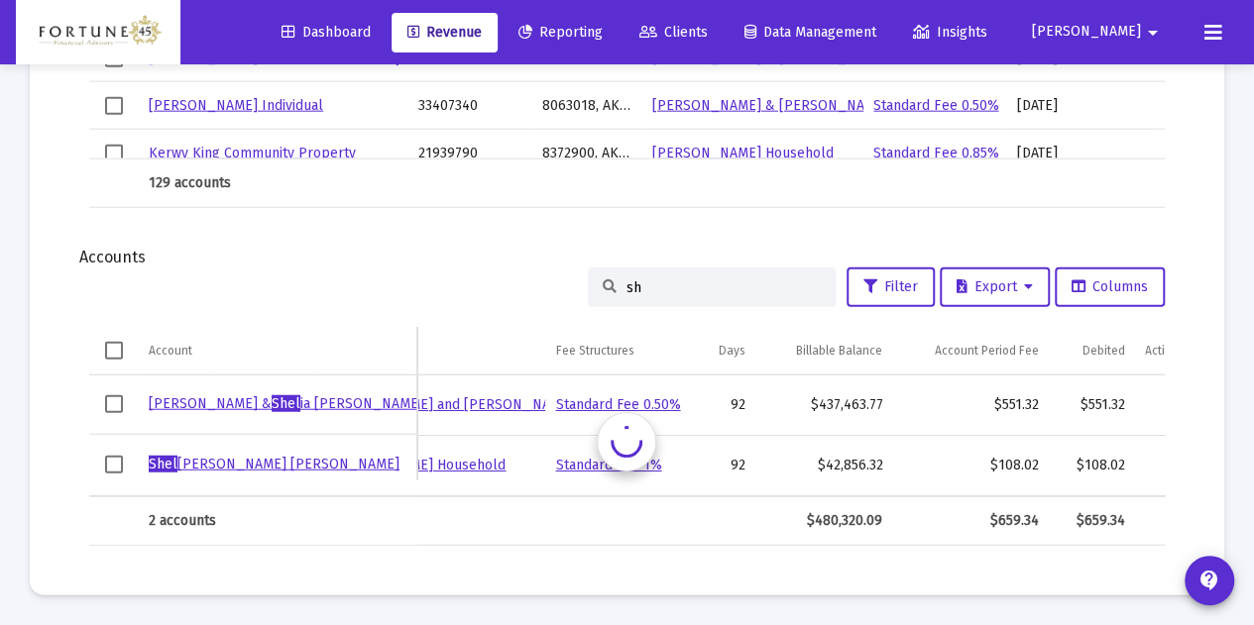
type input "s"
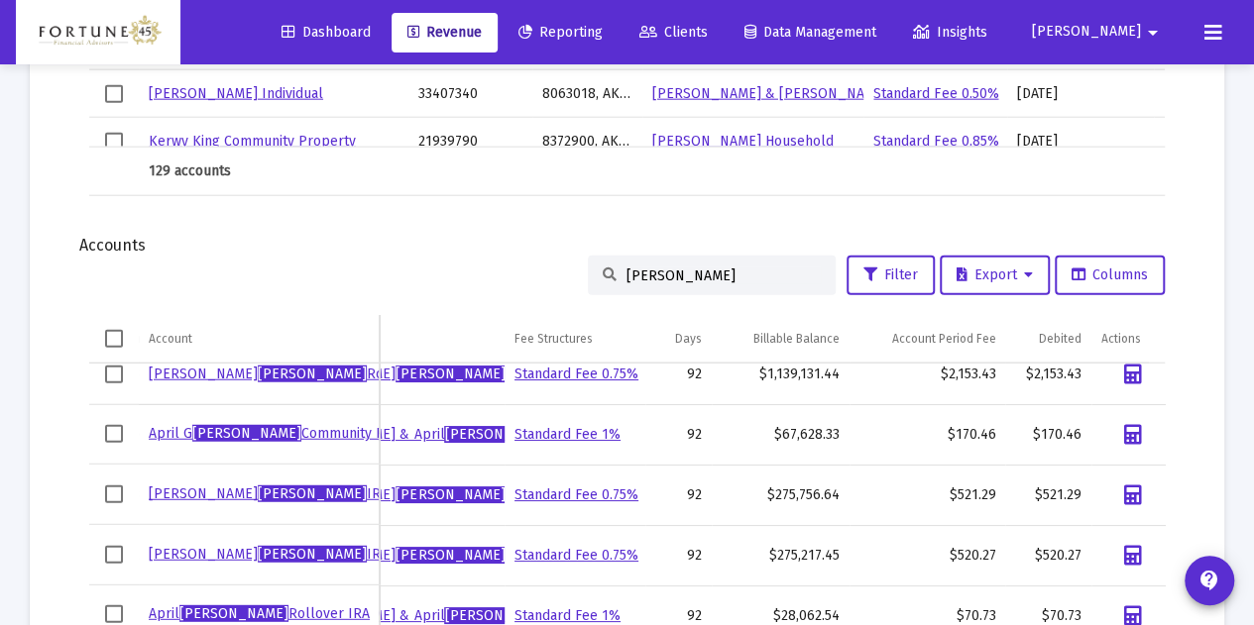
scroll to position [297, 0]
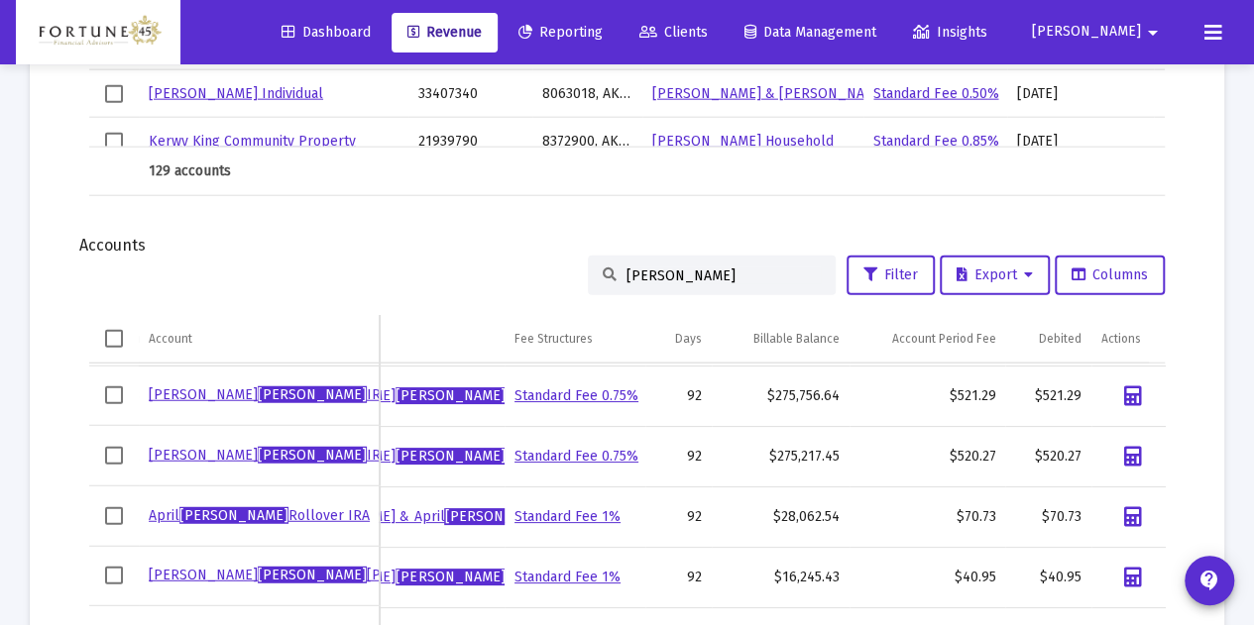
drag, startPoint x: 690, startPoint y: 284, endPoint x: 634, endPoint y: 269, distance: 57.7
click at [634, 269] on div "gomez" at bounding box center [712, 276] width 248 height 40
click at [646, 275] on input "gomez" at bounding box center [723, 276] width 194 height 17
drag, startPoint x: 660, startPoint y: 265, endPoint x: 637, endPoint y: 269, distance: 23.1
click at [637, 269] on div "gomez" at bounding box center [712, 276] width 248 height 40
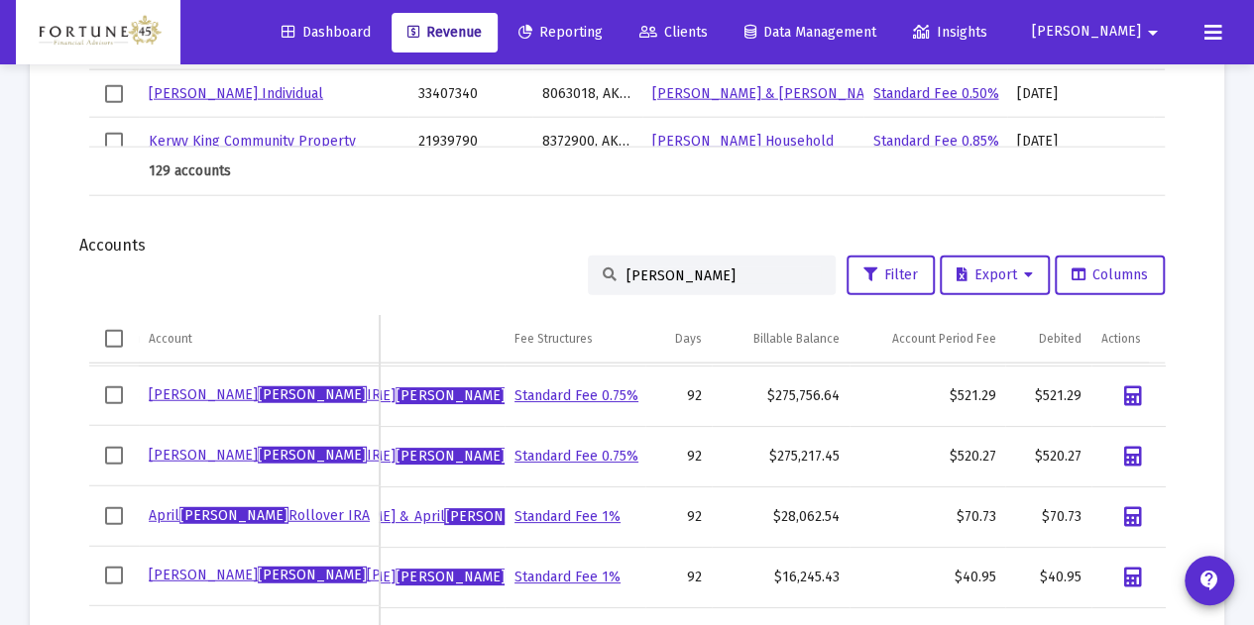
drag, startPoint x: 663, startPoint y: 279, endPoint x: 599, endPoint y: 276, distance: 64.5
click at [599, 276] on div "gomez" at bounding box center [712, 276] width 248 height 40
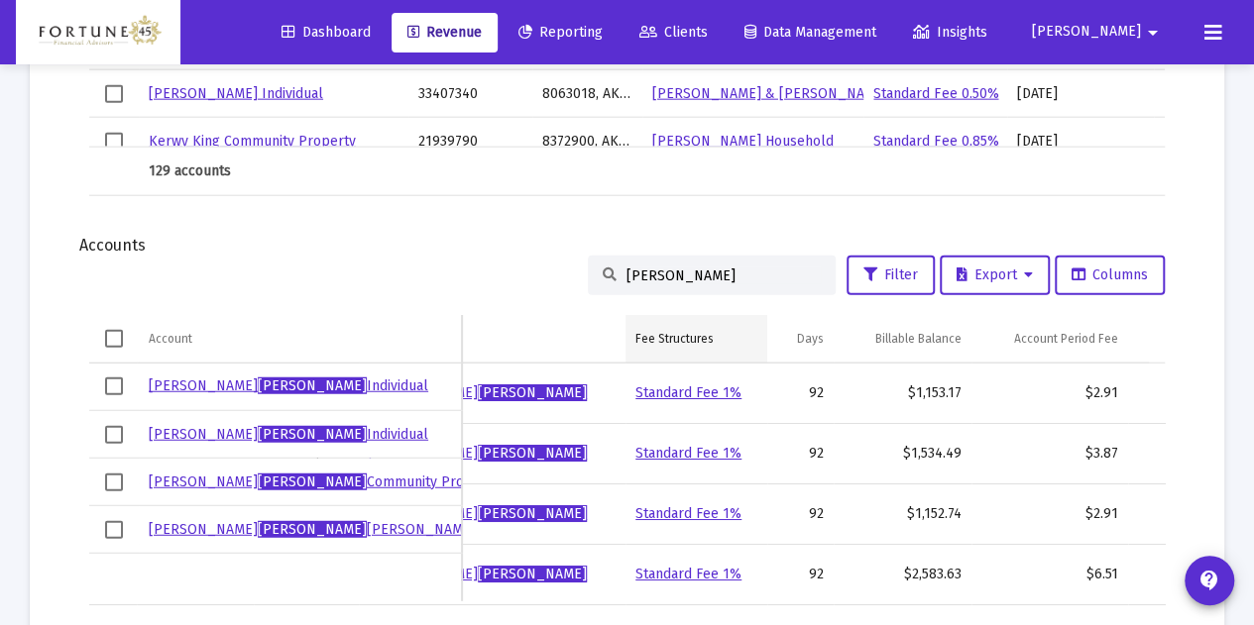
scroll to position [0, 207]
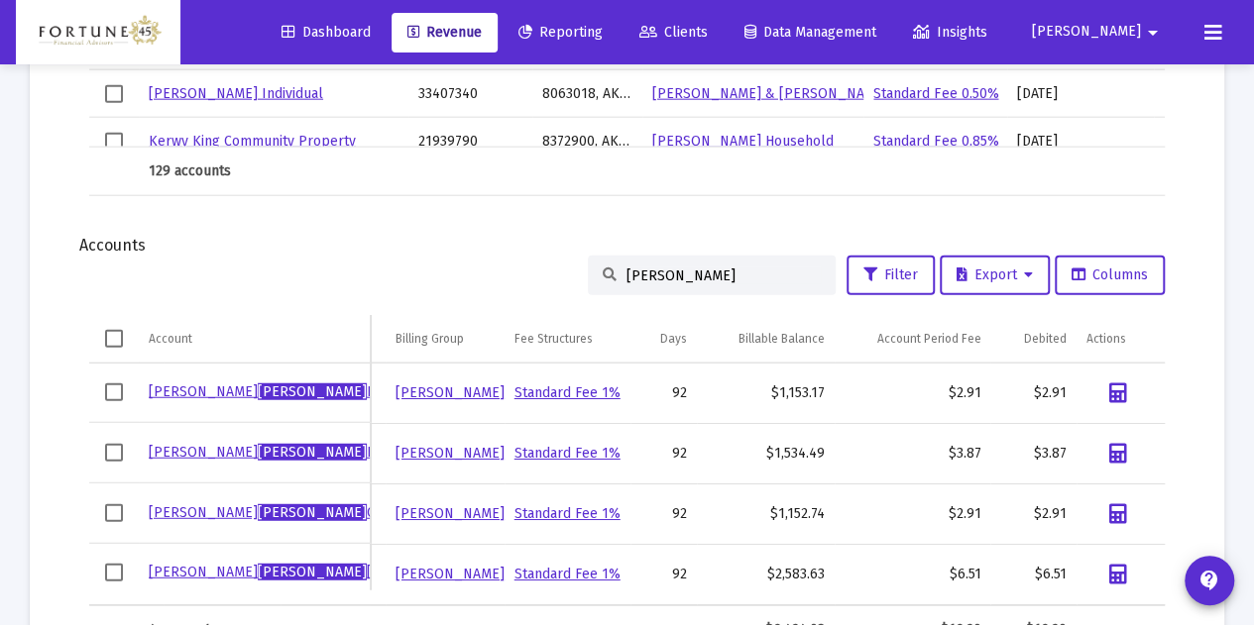
drag, startPoint x: 624, startPoint y: 273, endPoint x: 596, endPoint y: 265, distance: 29.8
click at [596, 265] on div "moran" at bounding box center [712, 276] width 248 height 40
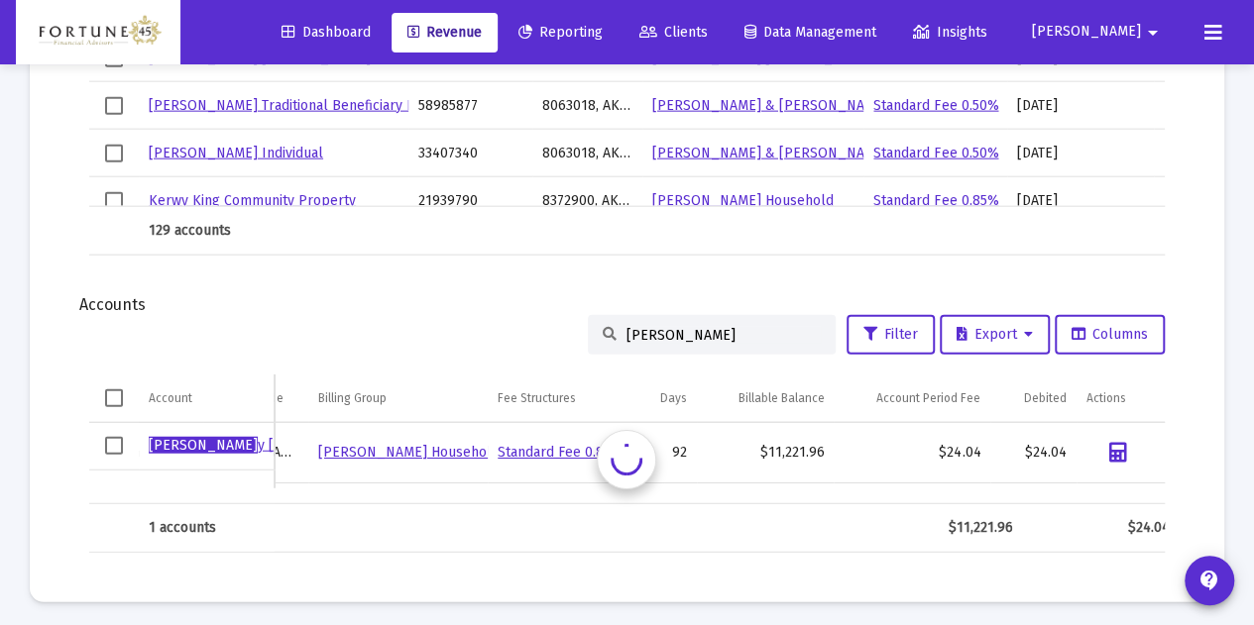
scroll to position [0, 188]
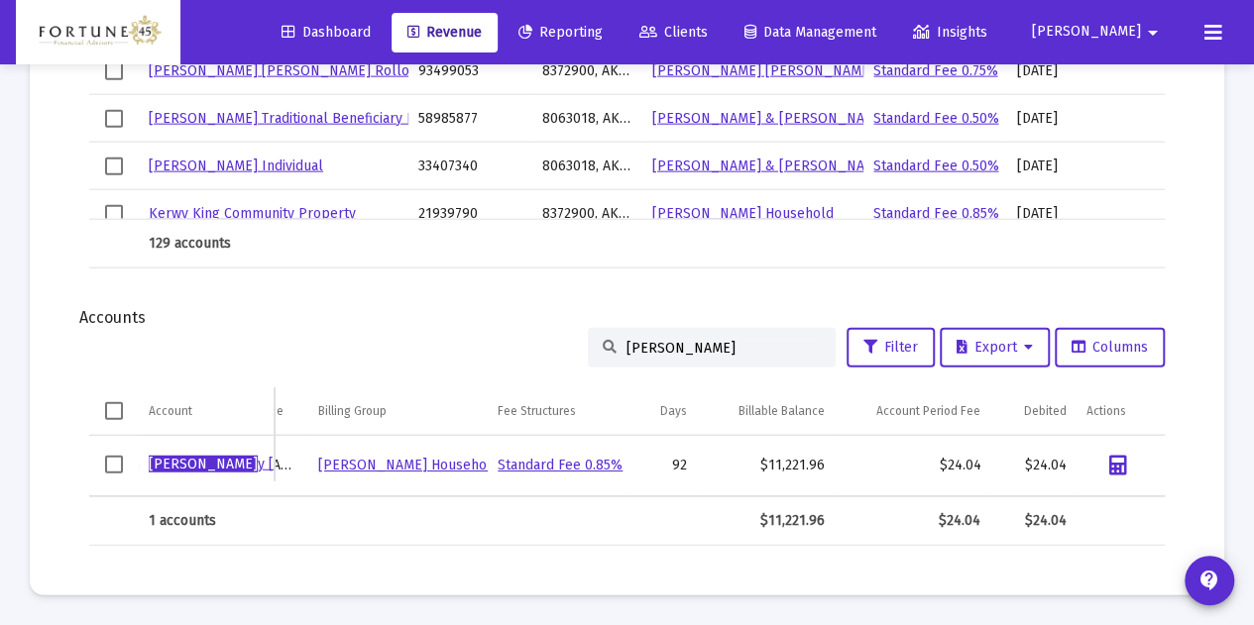
drag, startPoint x: 666, startPoint y: 335, endPoint x: 615, endPoint y: 328, distance: 52.0
click at [616, 328] on div "shirle" at bounding box center [712, 348] width 248 height 40
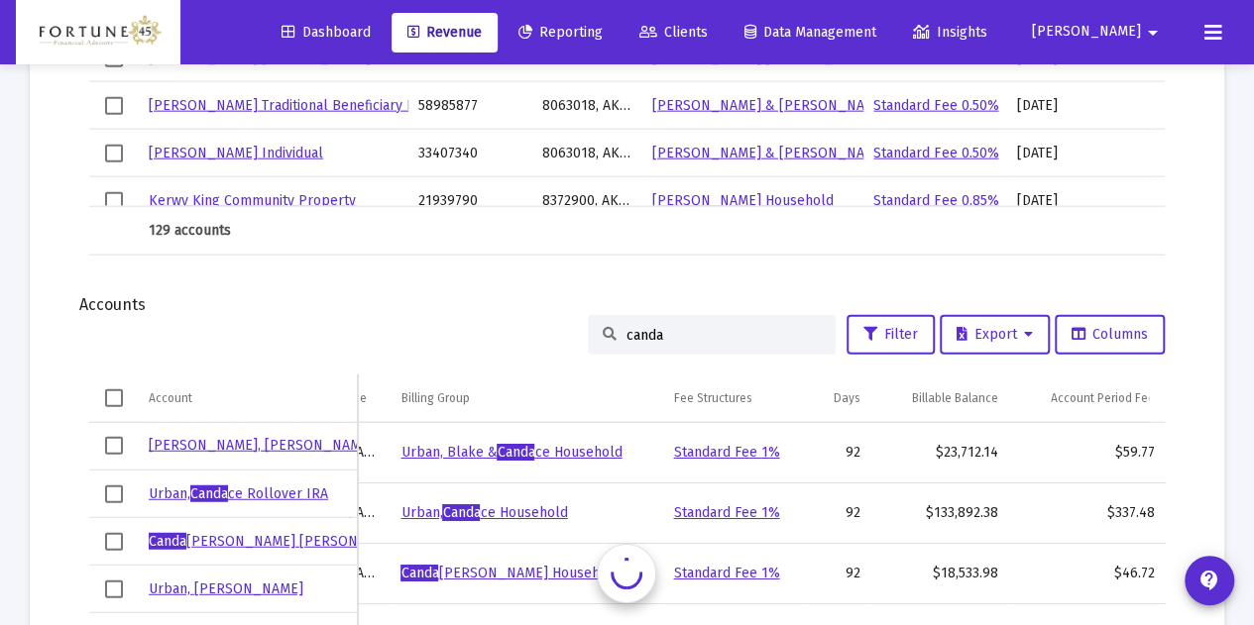
scroll to position [0, 189]
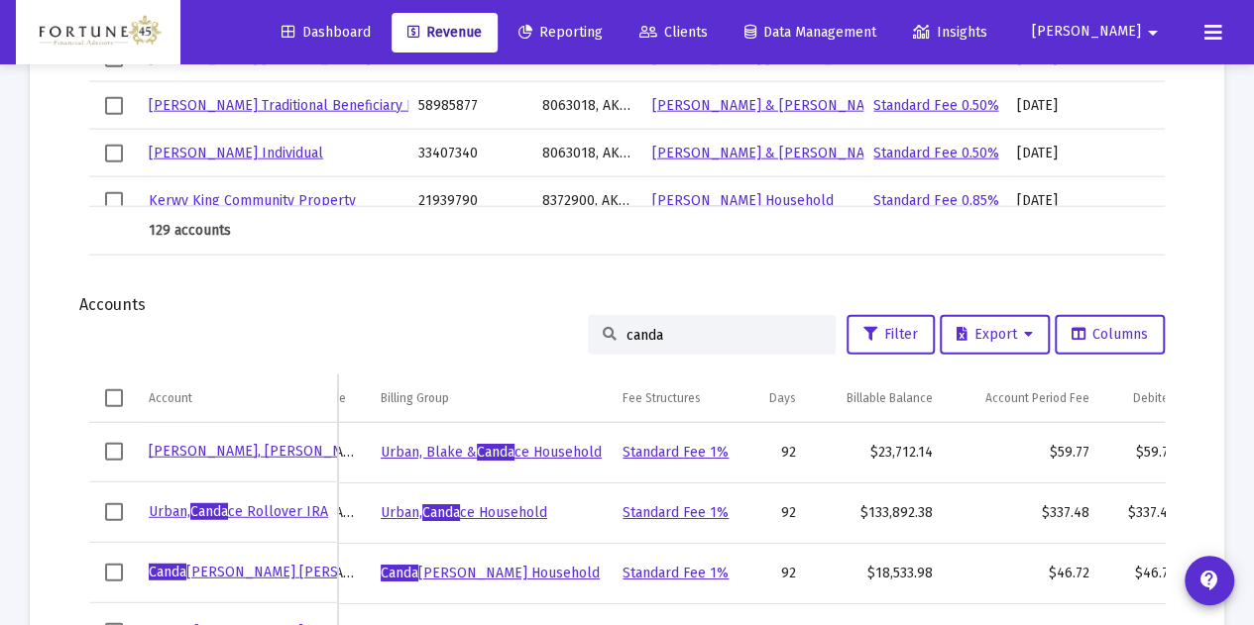
drag, startPoint x: 693, startPoint y: 326, endPoint x: 489, endPoint y: 330, distance: 204.2
click at [489, 330] on div "canda Filter Export Columns" at bounding box center [626, 335] width 1075 height 40
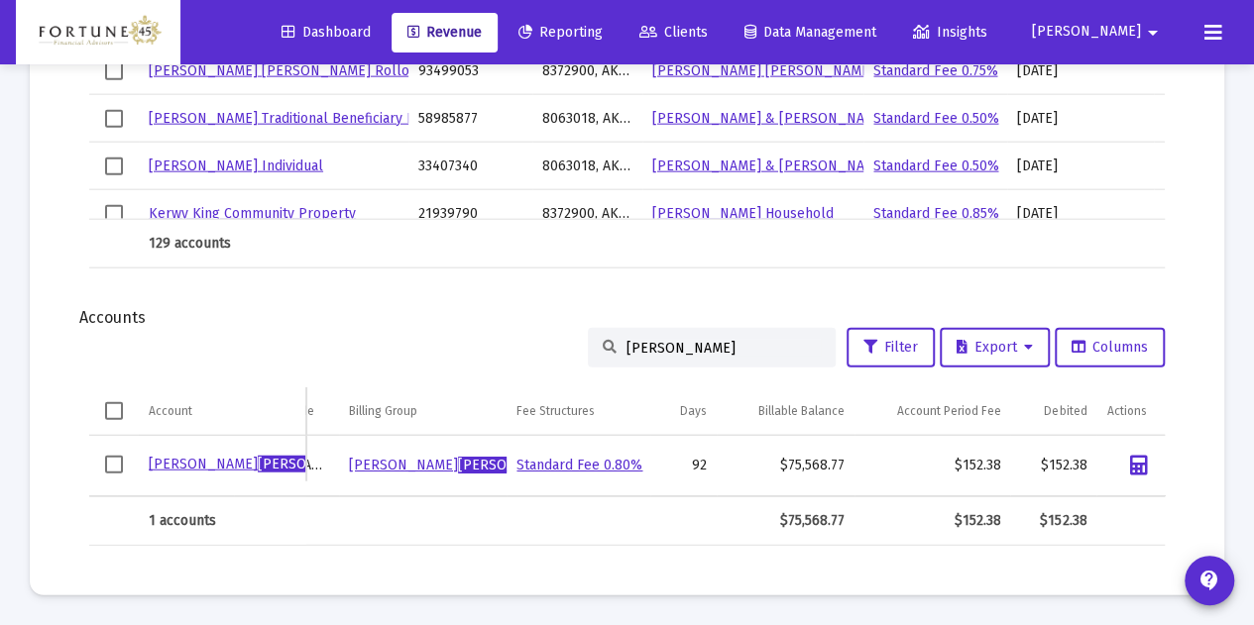
drag, startPoint x: 662, startPoint y: 344, endPoint x: 557, endPoint y: 335, distance: 105.4
click at [557, 335] on div "berna Filter Export Columns" at bounding box center [626, 348] width 1075 height 40
drag, startPoint x: 642, startPoint y: 332, endPoint x: 624, endPoint y: 327, distance: 18.5
click at [626, 340] on input "berna" at bounding box center [723, 348] width 194 height 17
type input "b"
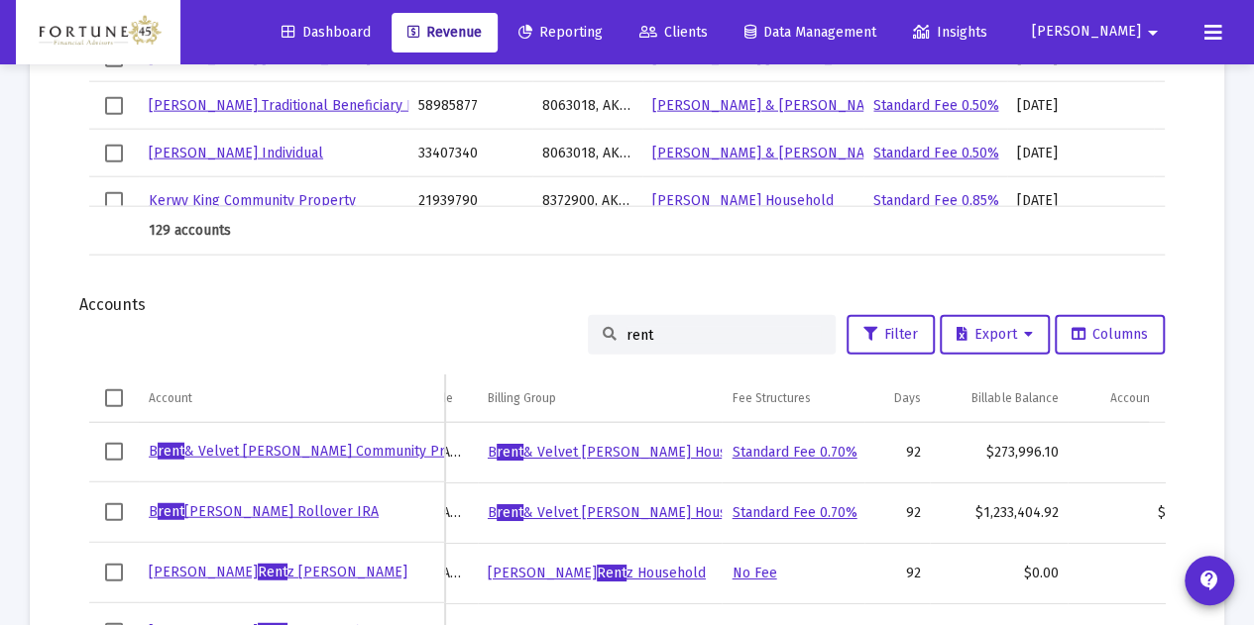
scroll to position [99, 0]
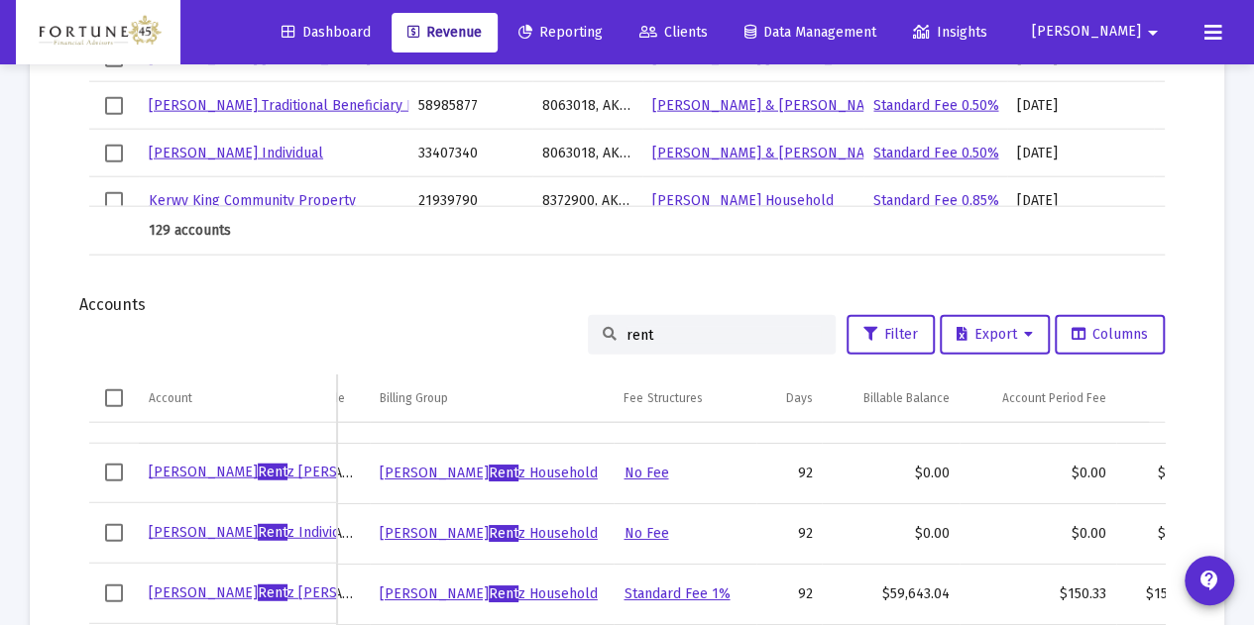
drag, startPoint x: 660, startPoint y: 336, endPoint x: 607, endPoint y: 329, distance: 54.0
click at [607, 329] on div "rent" at bounding box center [712, 335] width 248 height 40
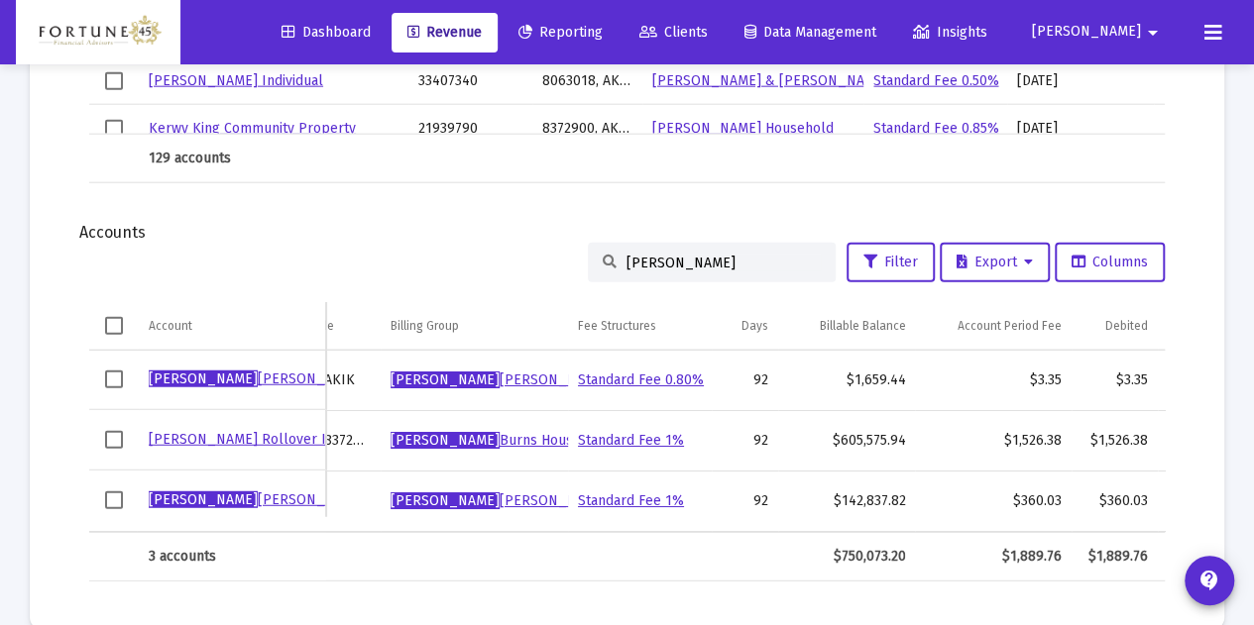
scroll to position [2430, 0]
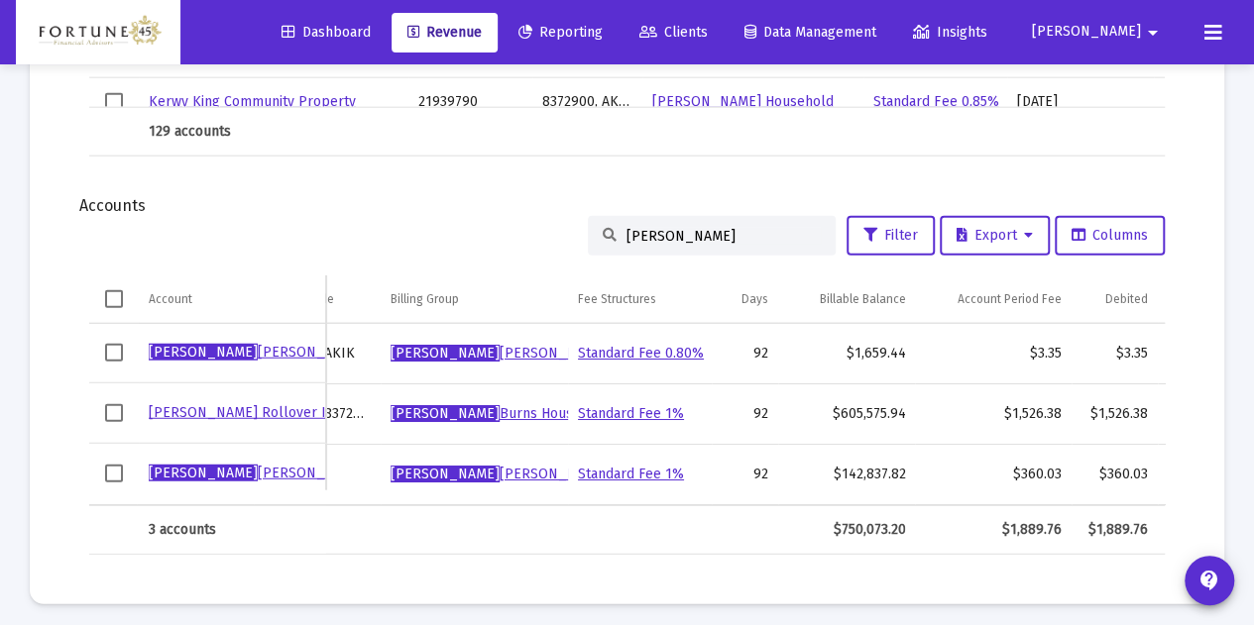
drag, startPoint x: 666, startPoint y: 229, endPoint x: 548, endPoint y: 227, distance: 118.0
click at [548, 227] on div "lori Filter Export Columns" at bounding box center [626, 236] width 1075 height 40
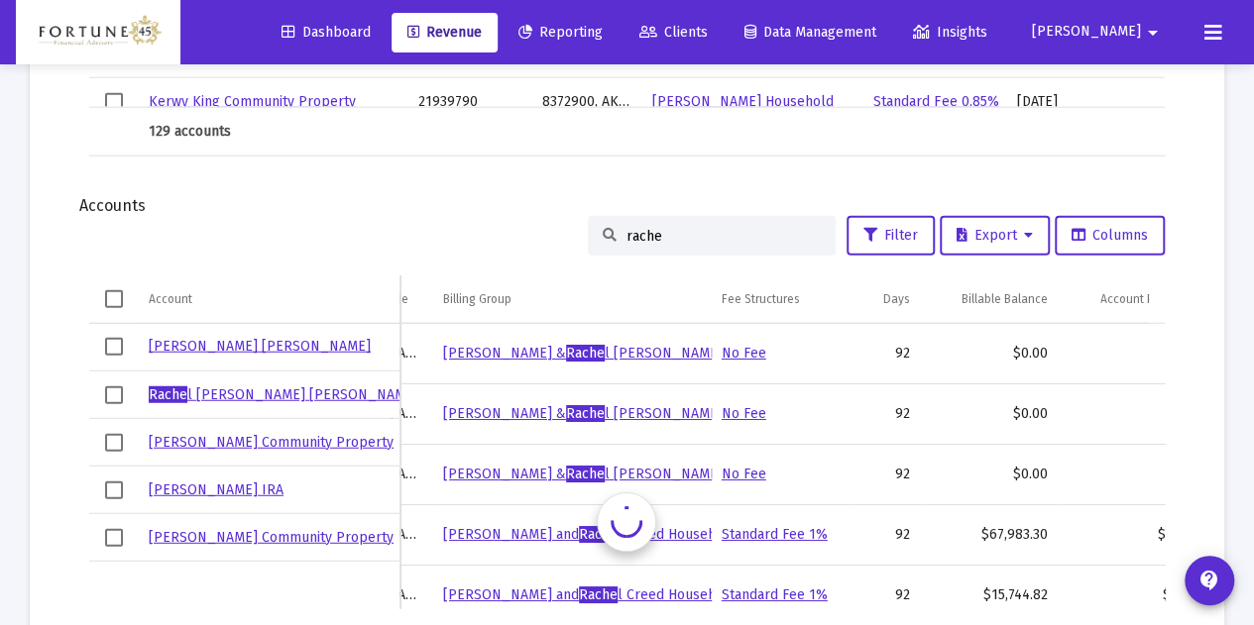
scroll to position [0, 189]
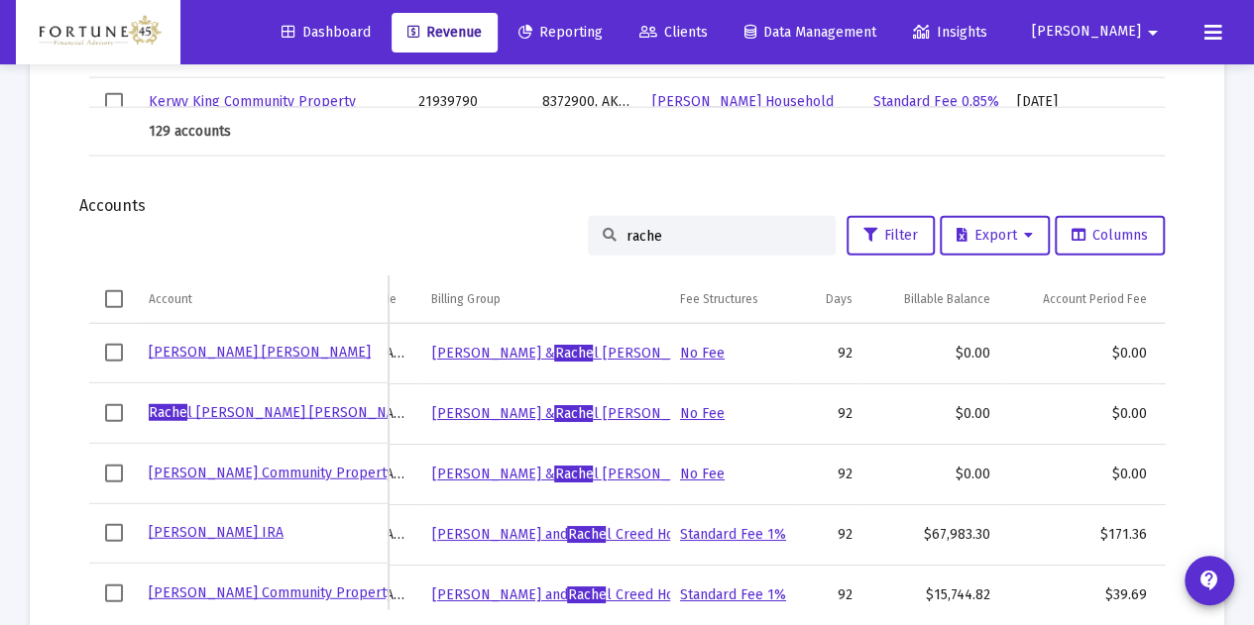
drag, startPoint x: 672, startPoint y: 228, endPoint x: 609, endPoint y: 229, distance: 63.4
click at [609, 231] on div "rache" at bounding box center [712, 236] width 248 height 40
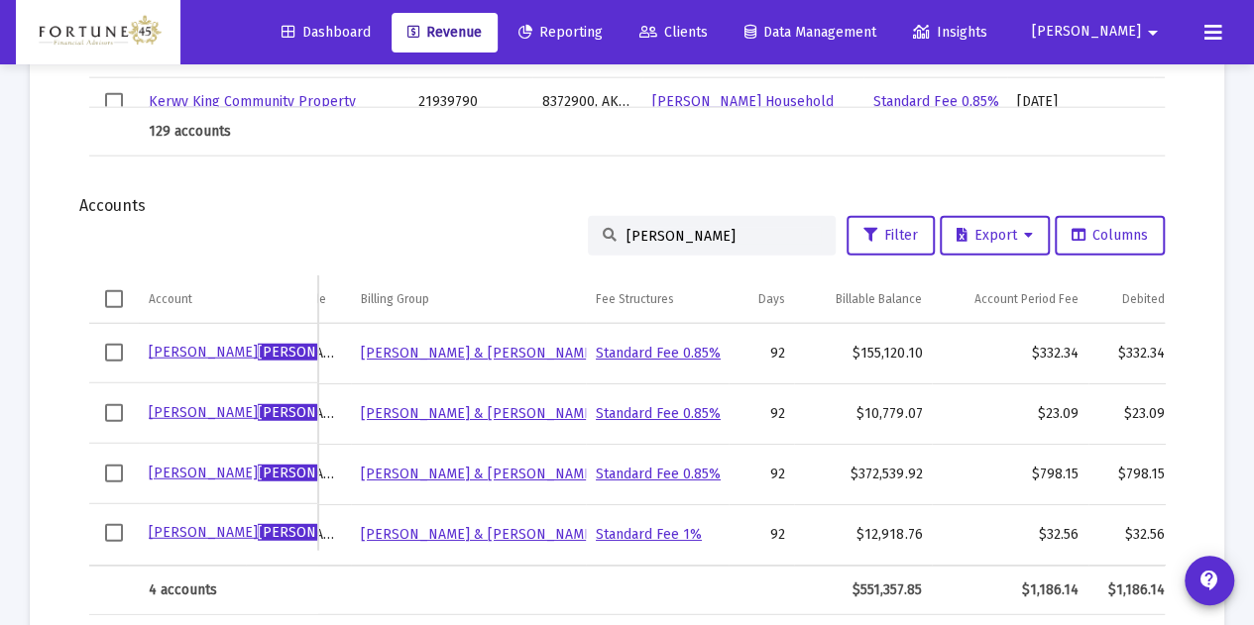
drag, startPoint x: 666, startPoint y: 249, endPoint x: 622, endPoint y: 235, distance: 45.8
click at [622, 235] on div "coupel" at bounding box center [712, 236] width 248 height 40
drag, startPoint x: 664, startPoint y: 233, endPoint x: 515, endPoint y: 252, distance: 149.9
click at [517, 253] on div "coupel Filter Export Columns" at bounding box center [626, 236] width 1075 height 40
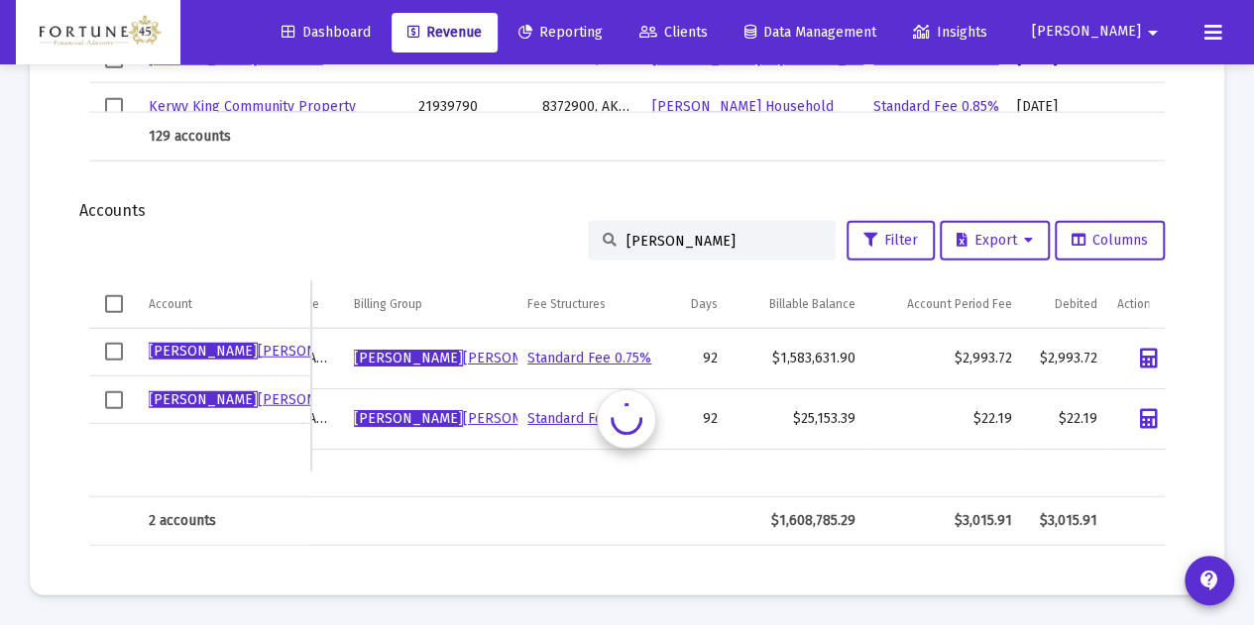
scroll to position [2391, 0]
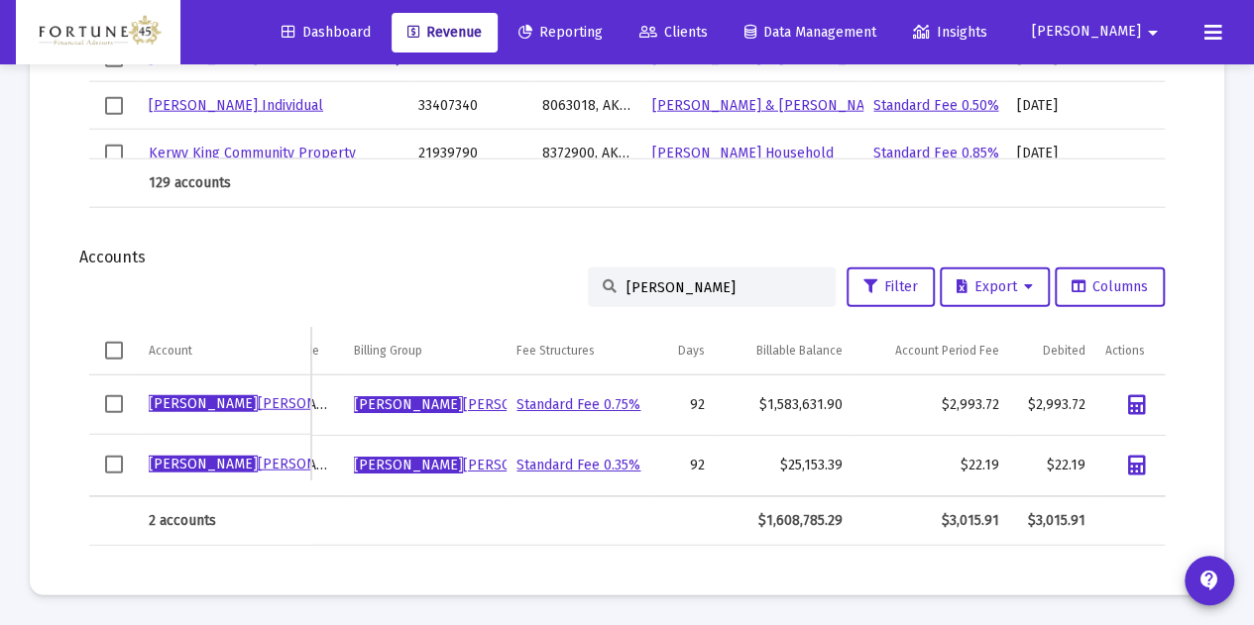
drag, startPoint x: 656, startPoint y: 274, endPoint x: 461, endPoint y: 289, distance: 195.9
click at [461, 289] on div "larry Filter Export Columns" at bounding box center [626, 288] width 1075 height 40
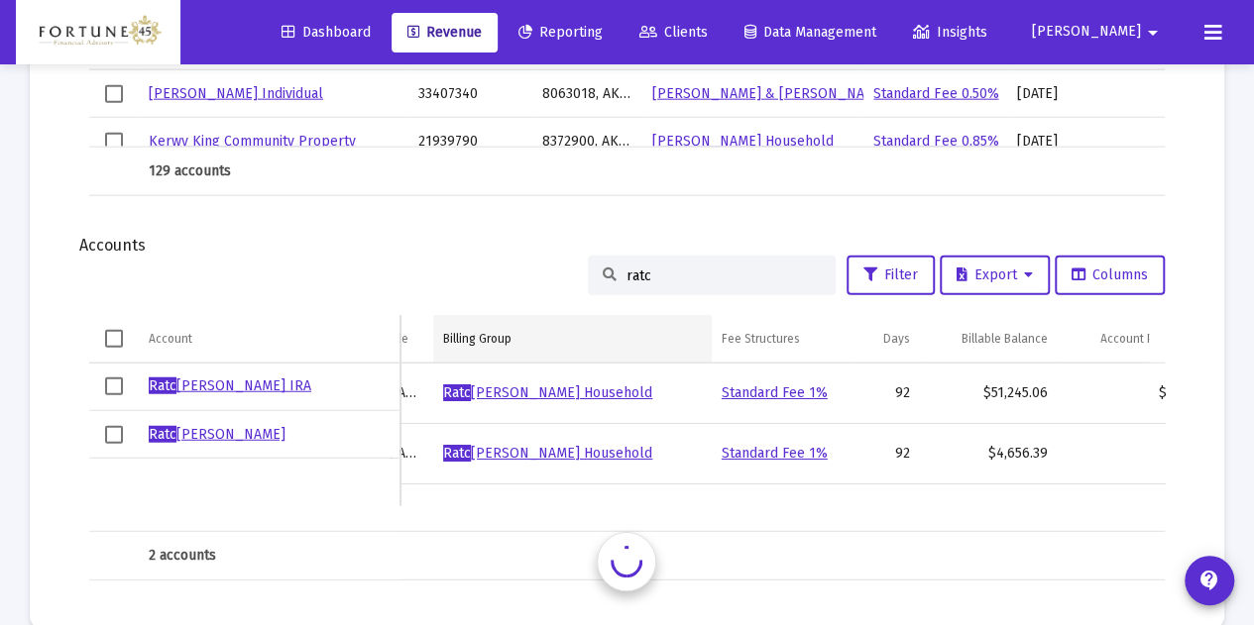
scroll to position [0, 189]
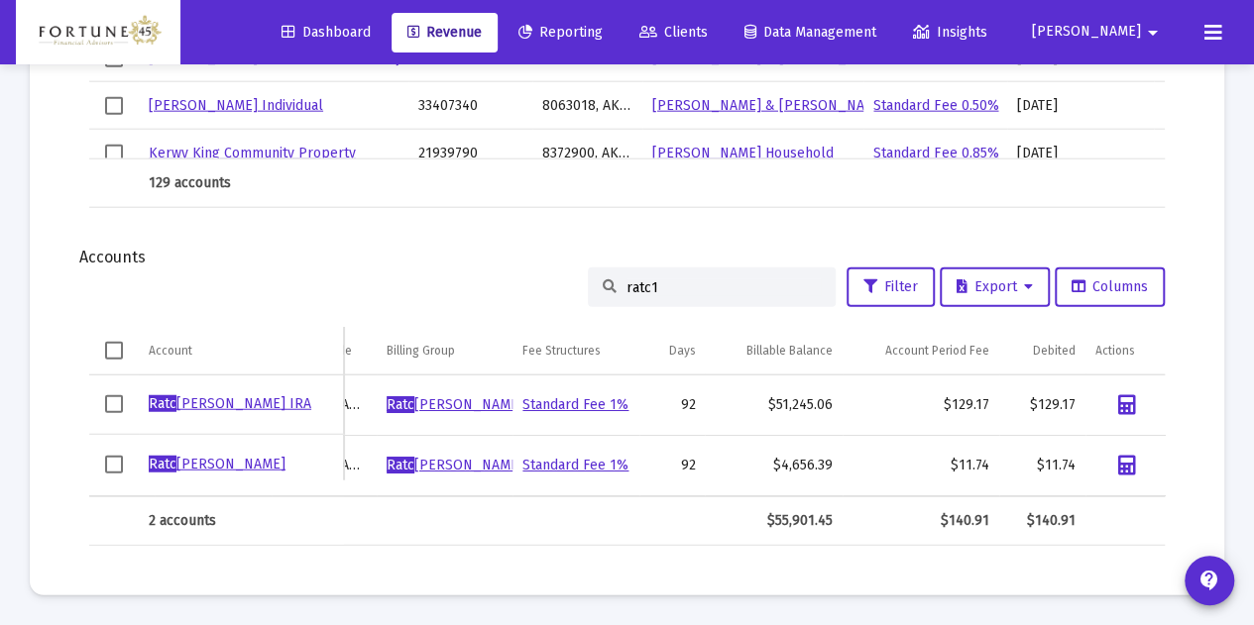
type input "ratc1"
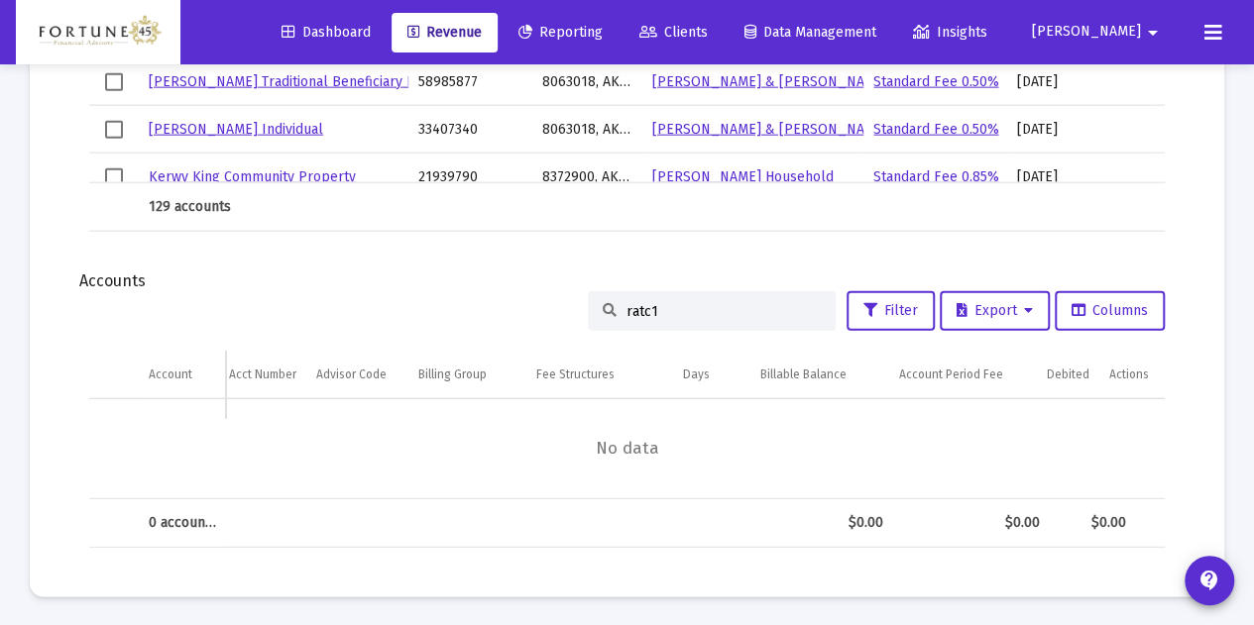
scroll to position [0, 37]
click at [658, 307] on input "ratc1" at bounding box center [723, 311] width 194 height 17
drag, startPoint x: 638, startPoint y: 305, endPoint x: 611, endPoint y: 303, distance: 27.8
click at [613, 304] on div "ratc1" at bounding box center [712, 311] width 248 height 40
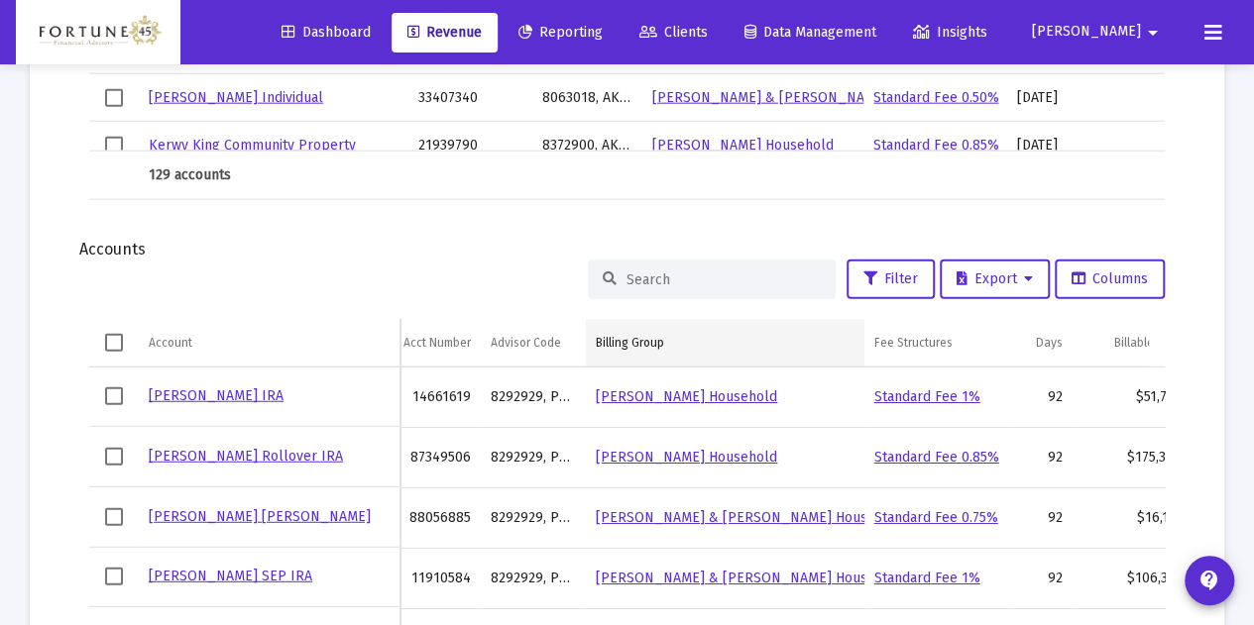
scroll to position [2454, 0]
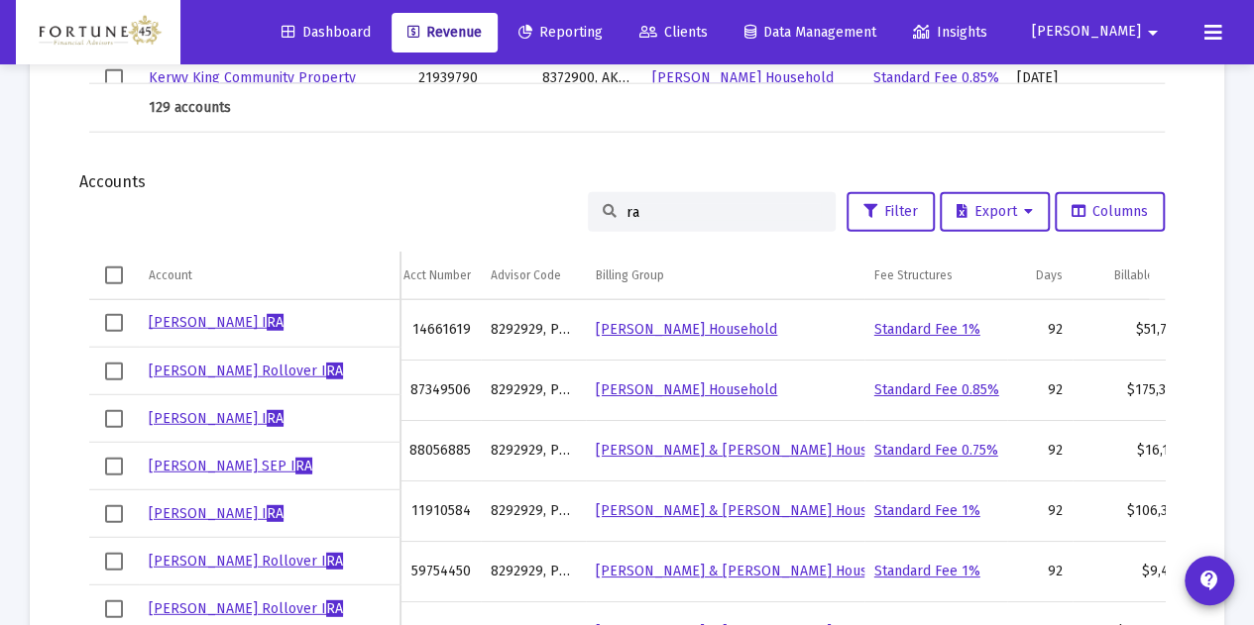
type input "rat"
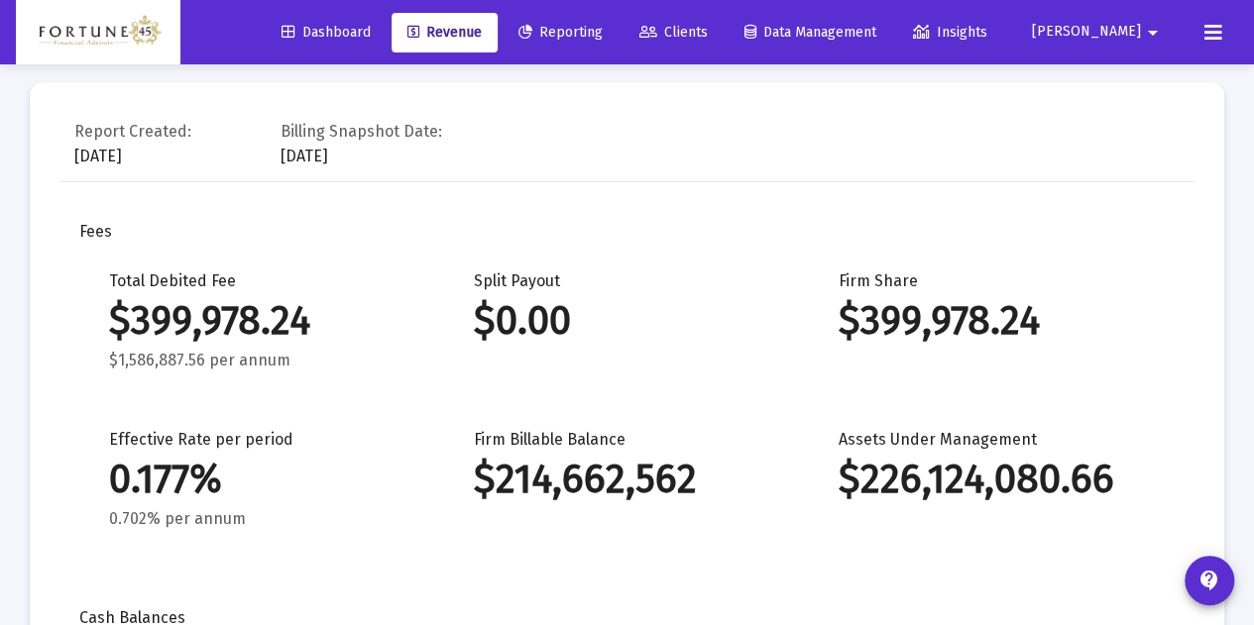
scroll to position [0, 0]
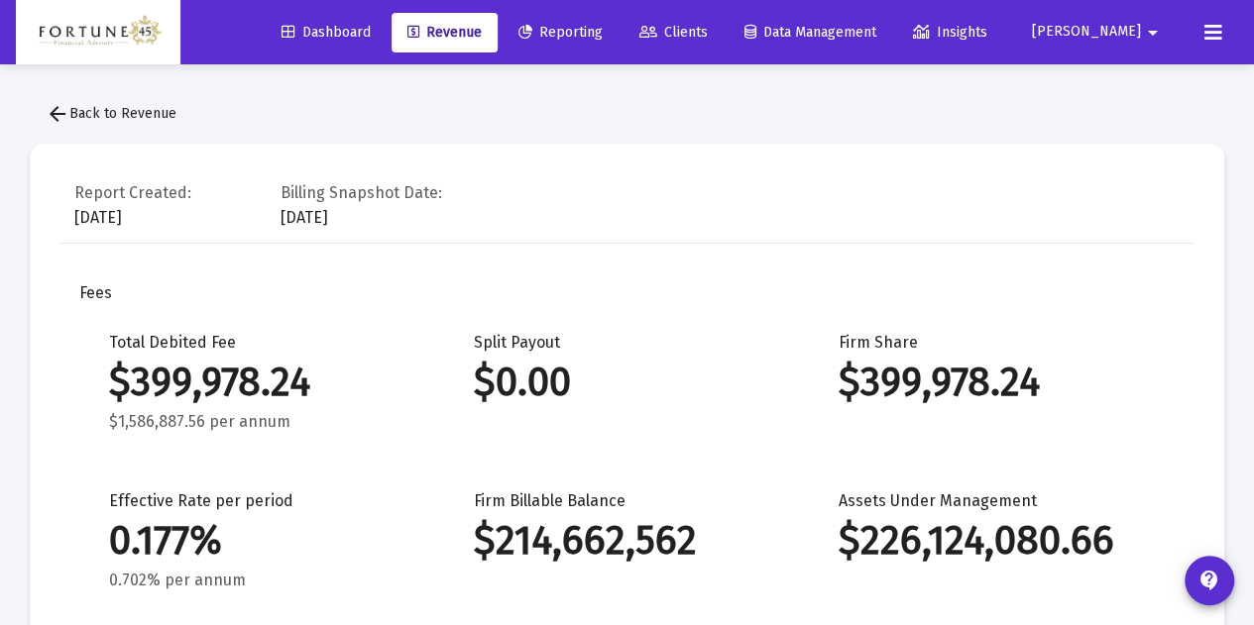
click at [94, 123] on button "arrow_back Back to Revenue" at bounding box center [111, 114] width 163 height 40
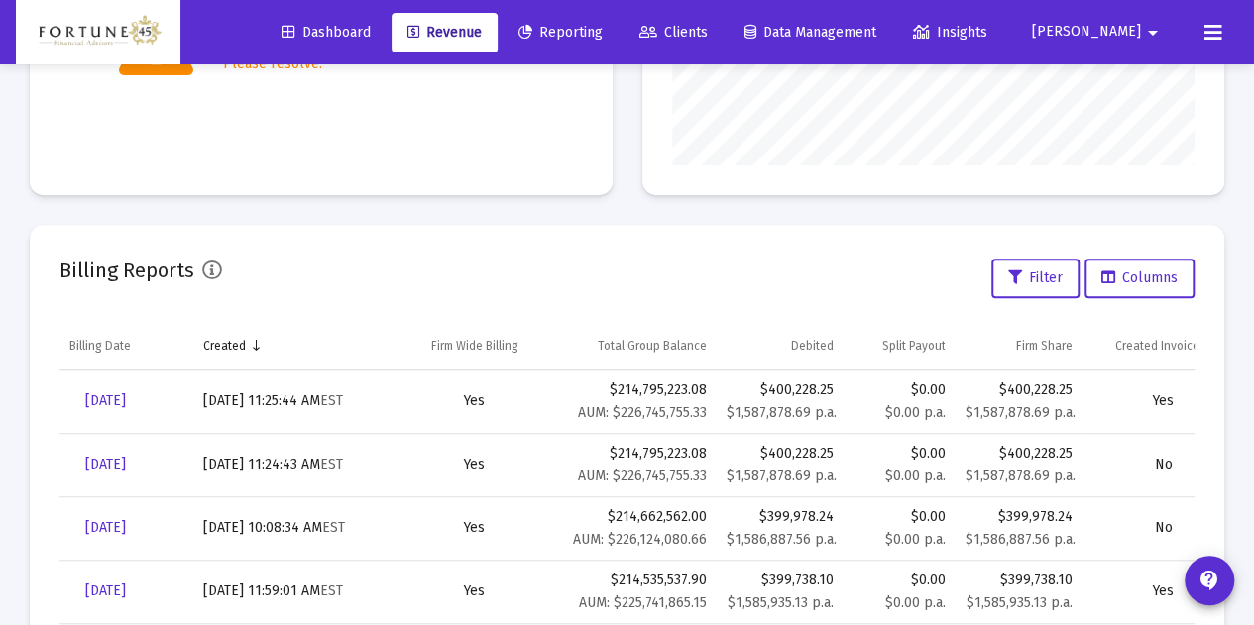
scroll to position [519, 0]
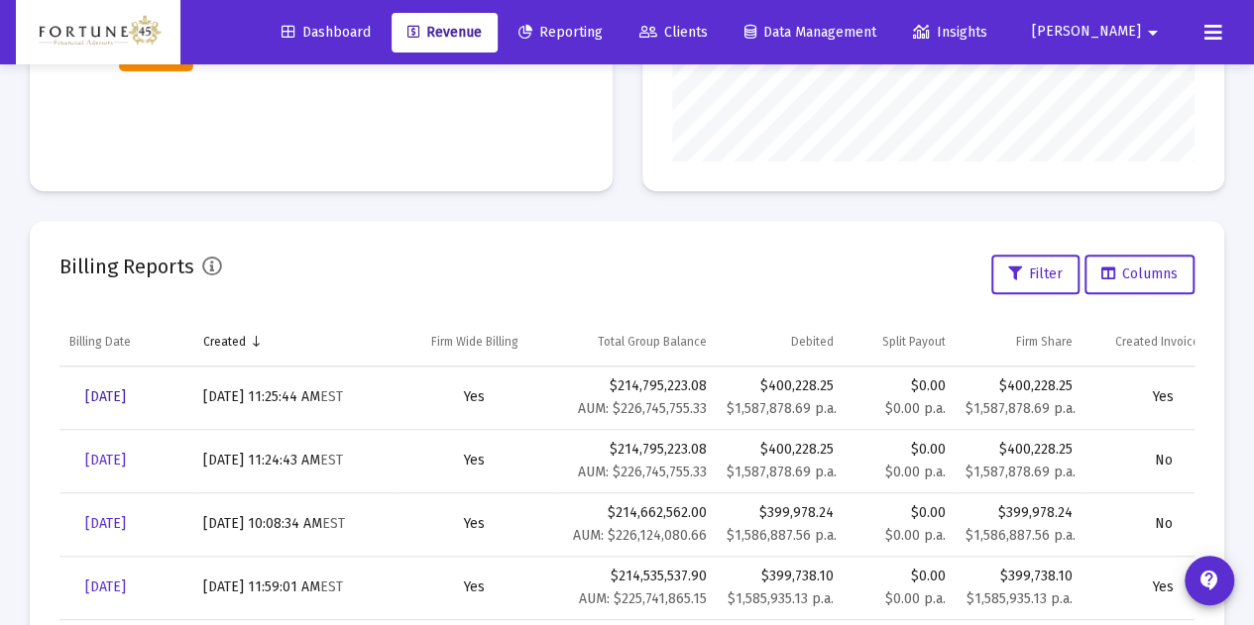
click at [123, 395] on span "Sep 30, 2025" at bounding box center [105, 397] width 41 height 17
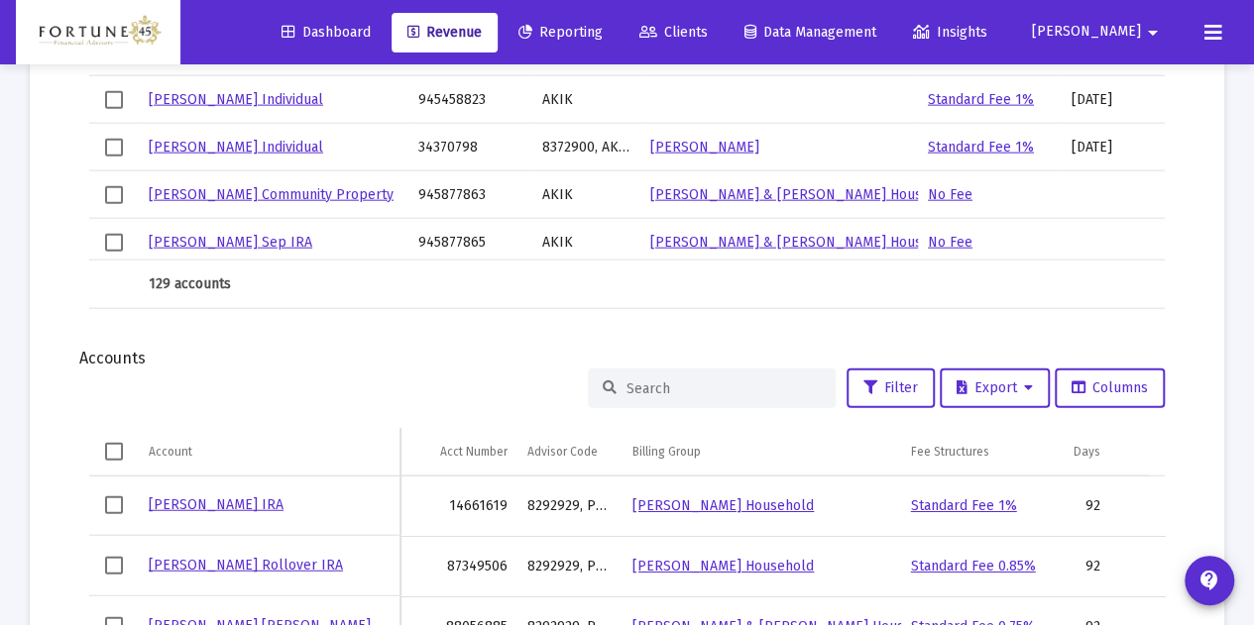
scroll to position [2344, 0]
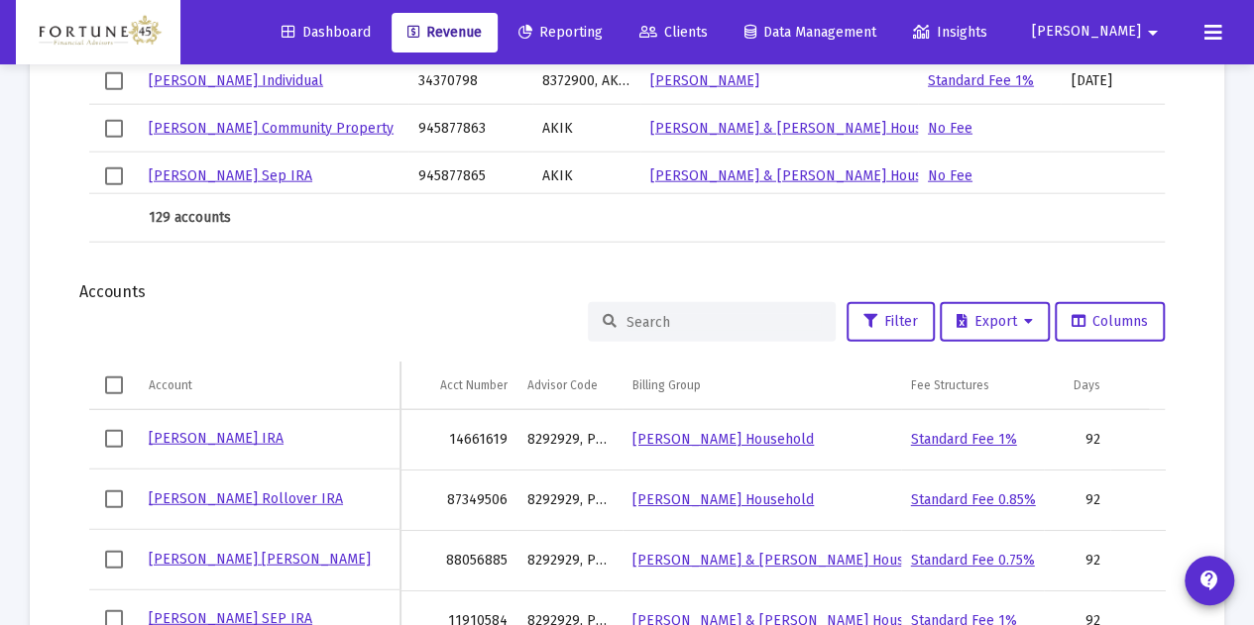
click at [654, 311] on div at bounding box center [712, 322] width 248 height 40
click at [666, 314] on input at bounding box center [723, 322] width 194 height 17
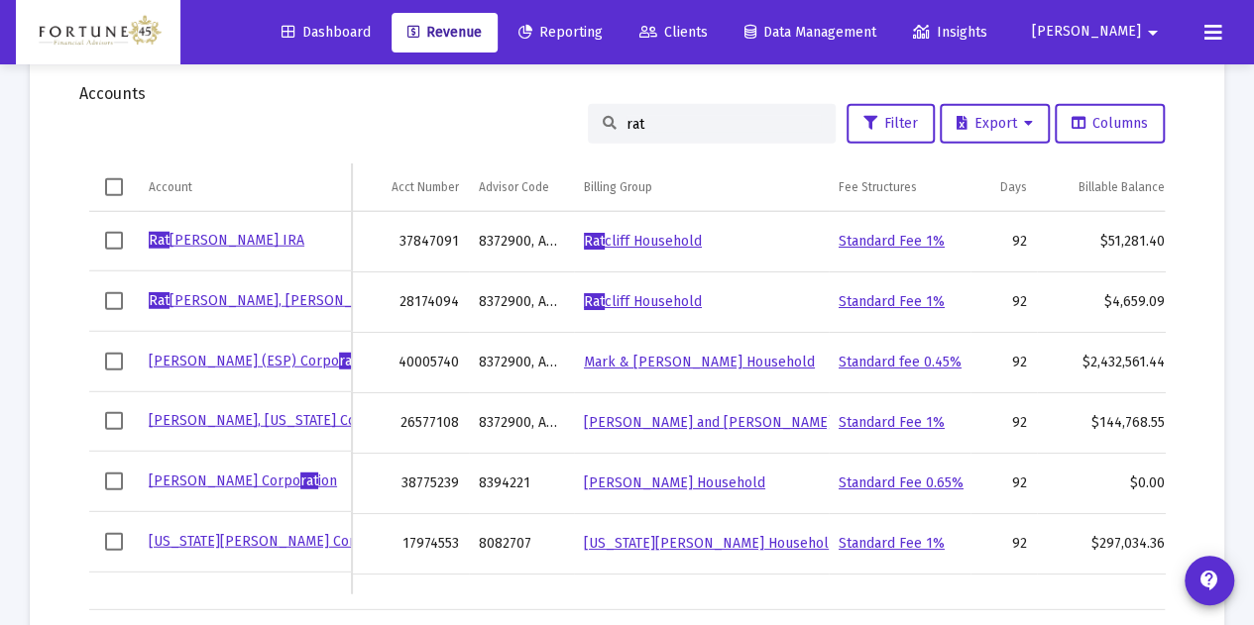
scroll to position [0, 103]
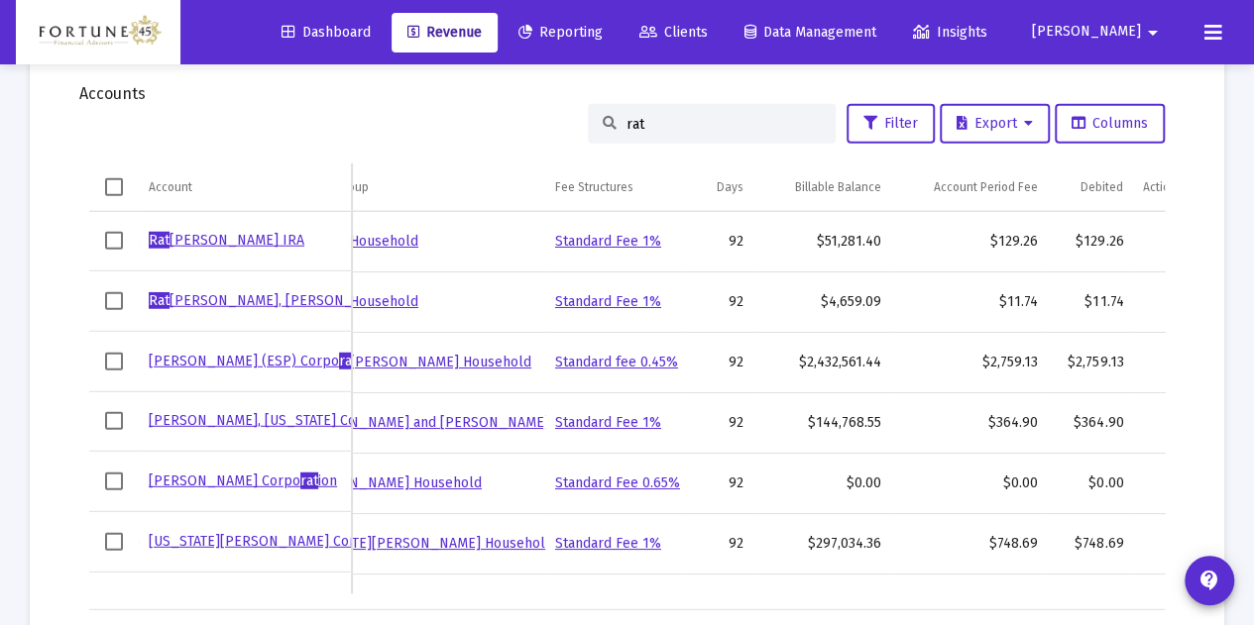
drag, startPoint x: 658, startPoint y: 128, endPoint x: 579, endPoint y: 122, distance: 79.5
click at [588, 122] on div "rat" at bounding box center [712, 124] width 248 height 40
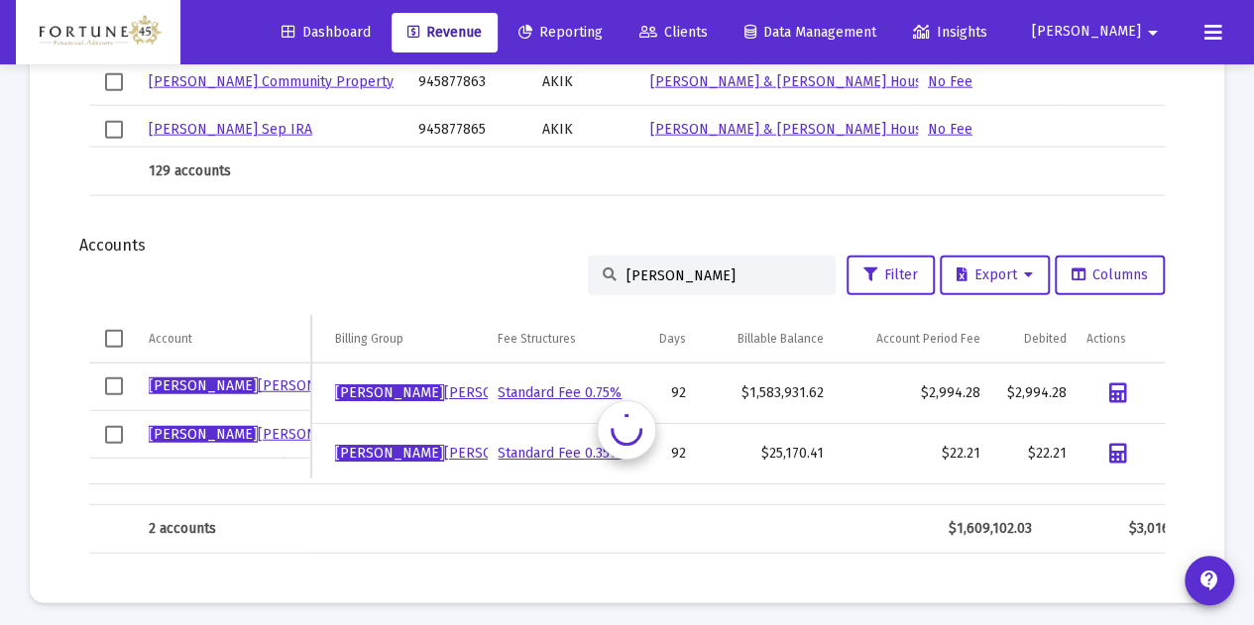
scroll to position [0, 208]
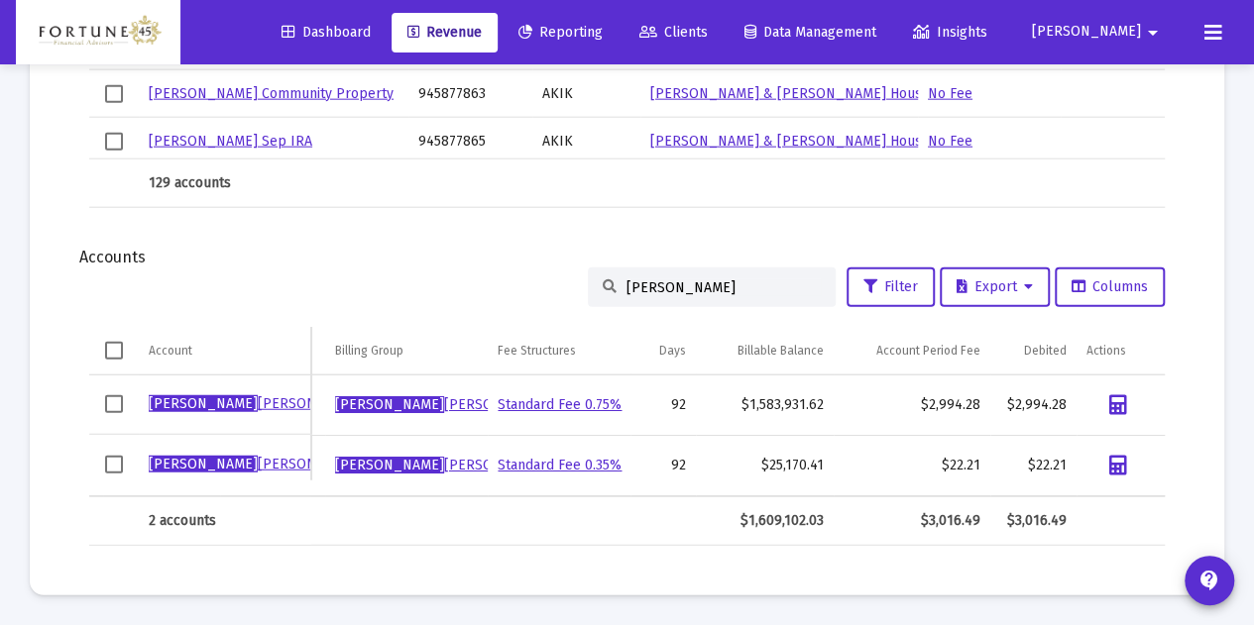
drag, startPoint x: 669, startPoint y: 256, endPoint x: 660, endPoint y: 273, distance: 19.1
click at [668, 268] on div "larry" at bounding box center [712, 288] width 248 height 40
drag, startPoint x: 657, startPoint y: 276, endPoint x: 573, endPoint y: 265, distance: 85.0
click at [573, 268] on div "larry Filter Export Columns" at bounding box center [626, 288] width 1075 height 40
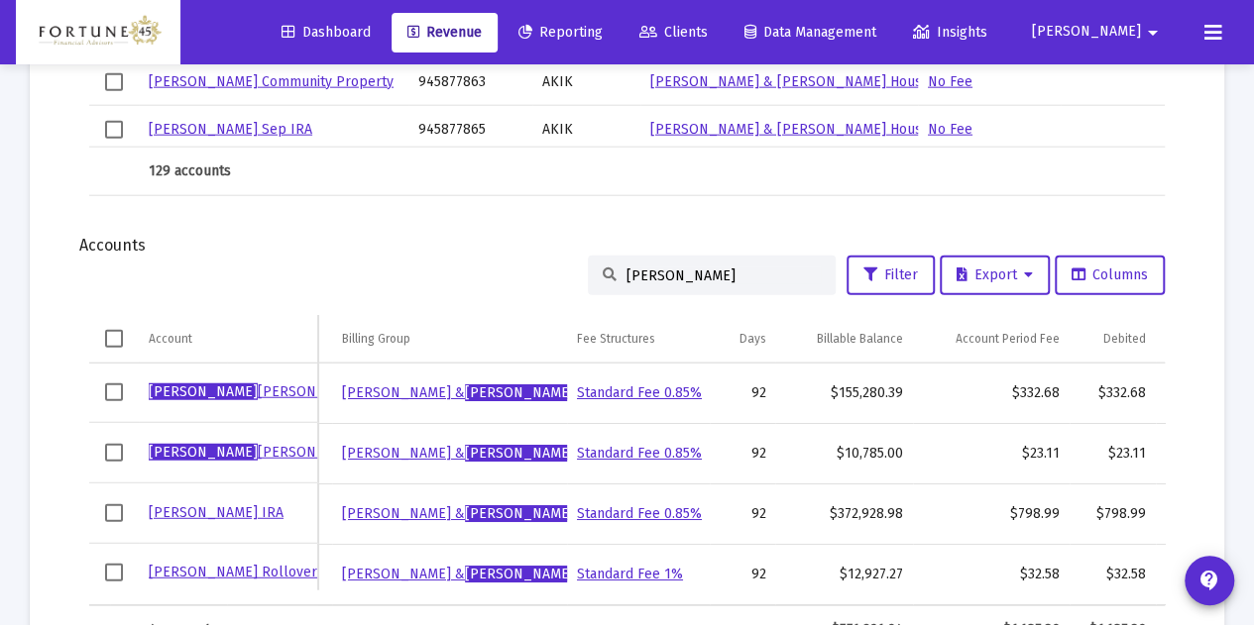
drag, startPoint x: 694, startPoint y: 290, endPoint x: 620, endPoint y: 281, distance: 74.0
click at [620, 281] on div "melissa" at bounding box center [712, 276] width 248 height 40
drag, startPoint x: 676, startPoint y: 266, endPoint x: 585, endPoint y: 269, distance: 91.2
click at [588, 276] on div "melissa" at bounding box center [712, 276] width 248 height 40
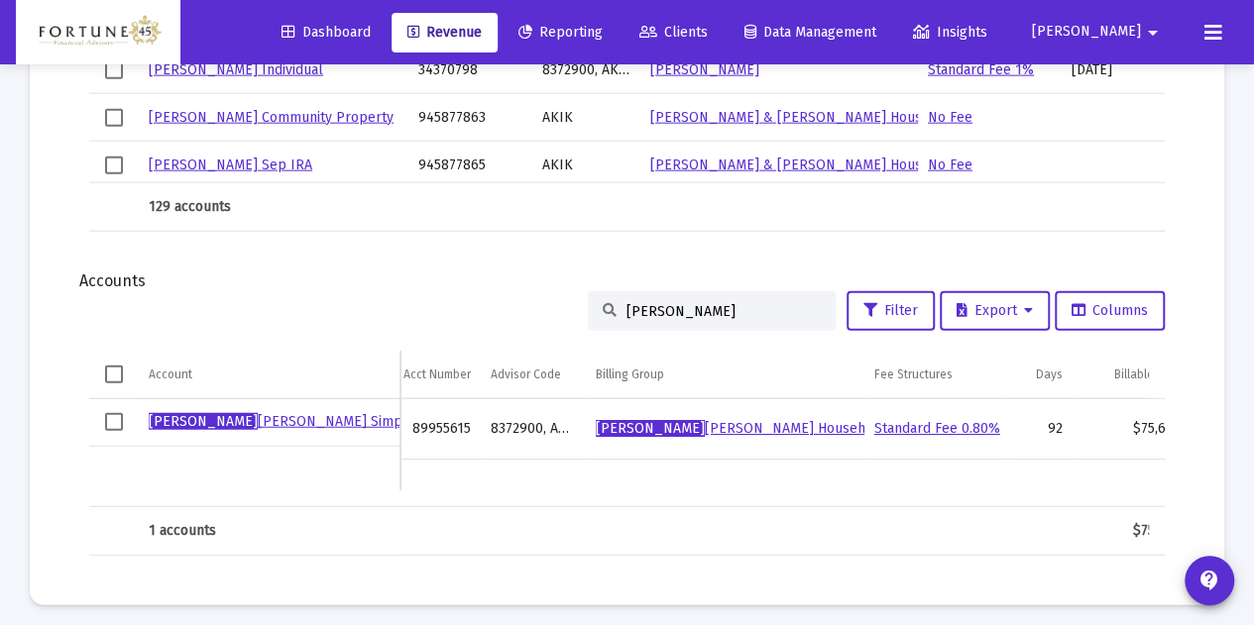
scroll to position [2331, 0]
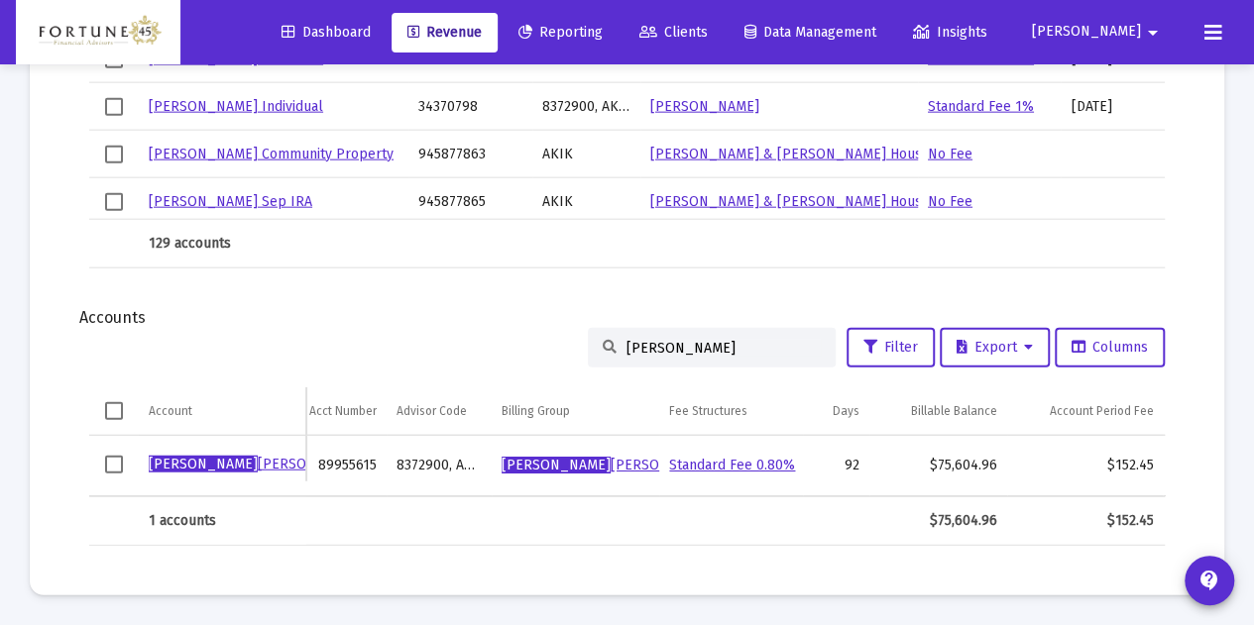
drag, startPoint x: 658, startPoint y: 331, endPoint x: 563, endPoint y: 330, distance: 95.2
click at [564, 330] on div "lora Filter Export Columns" at bounding box center [626, 348] width 1075 height 40
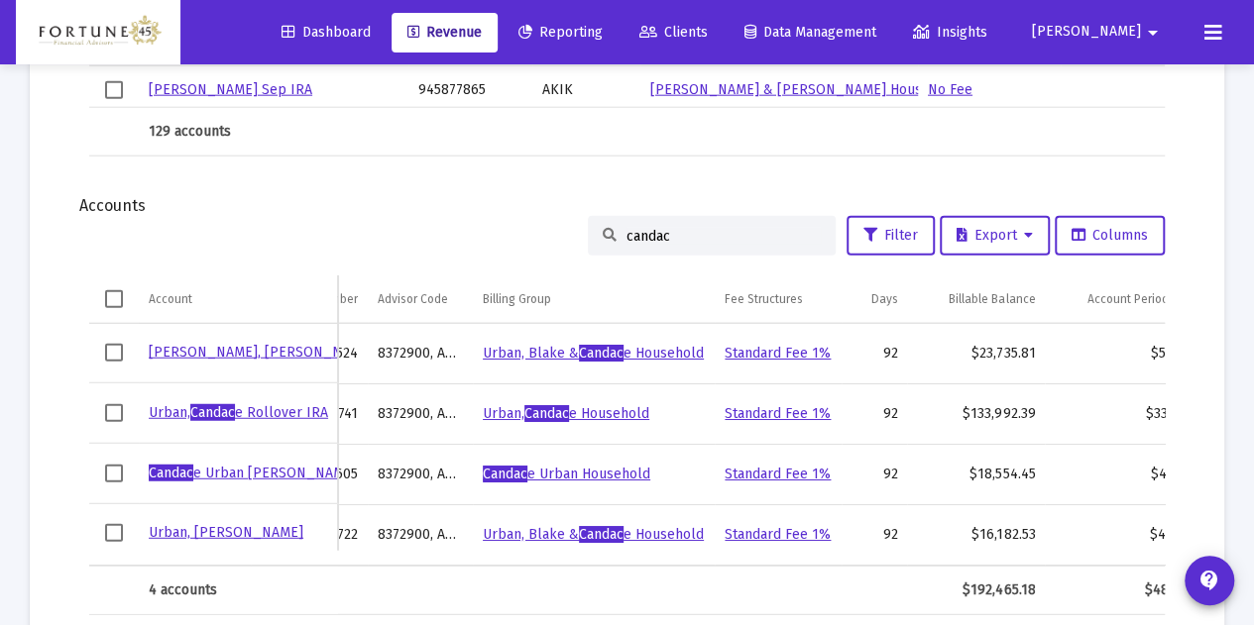
scroll to position [0, 99]
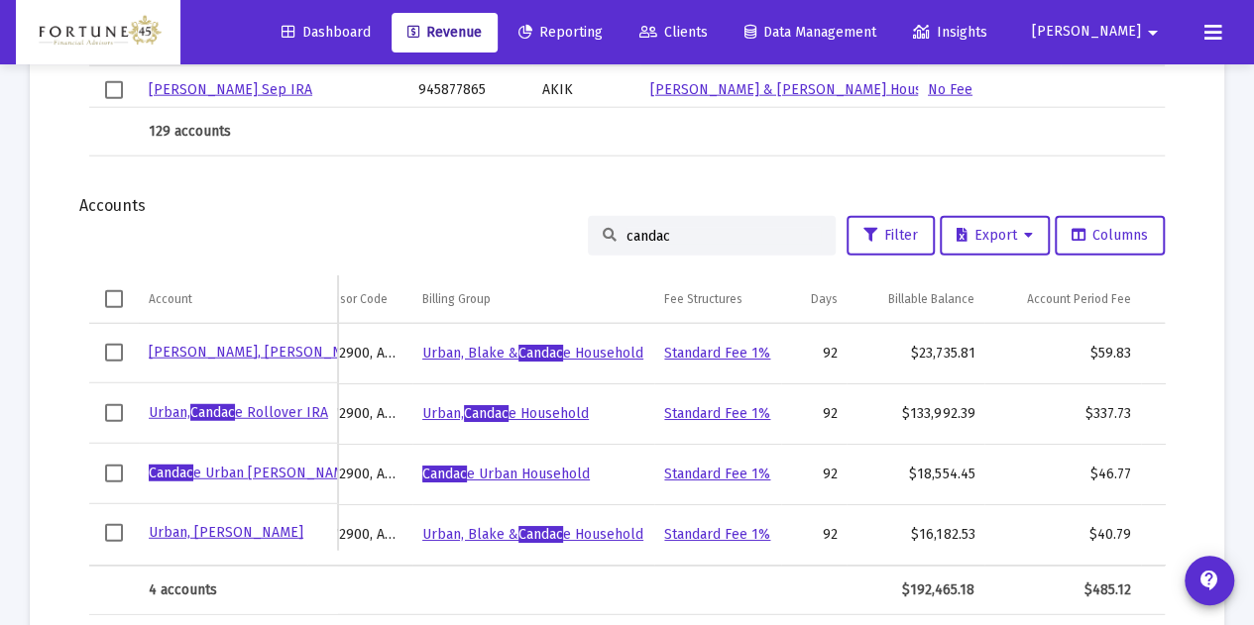
drag, startPoint x: 573, startPoint y: 239, endPoint x: 563, endPoint y: 237, distance: 10.1
click at [563, 238] on div "candac Filter Export Columns" at bounding box center [626, 236] width 1075 height 40
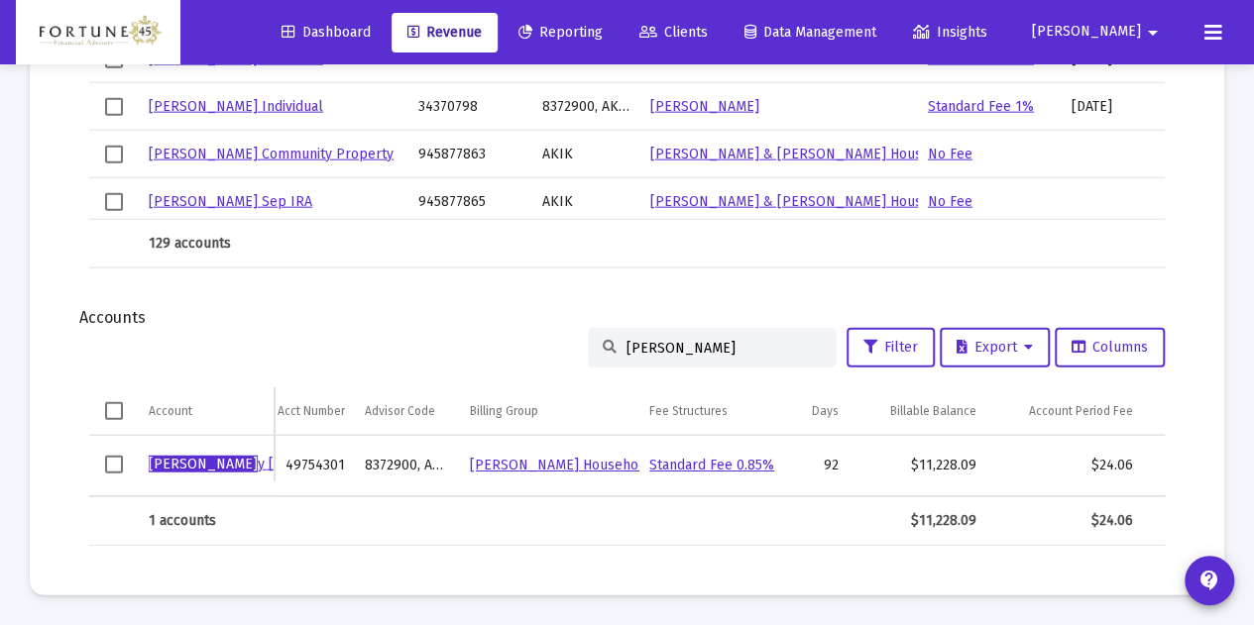
drag, startPoint x: 702, startPoint y: 340, endPoint x: 537, endPoint y: 330, distance: 164.8
click at [537, 330] on div "shirle Filter Export Columns" at bounding box center [626, 348] width 1075 height 40
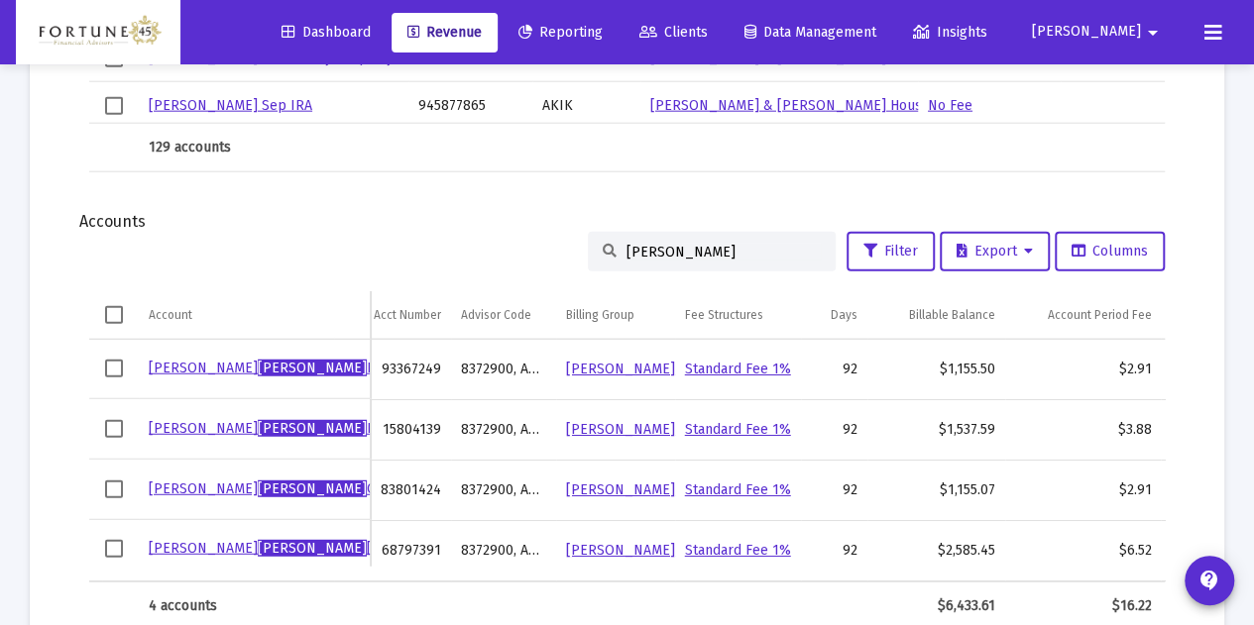
scroll to position [2430, 0]
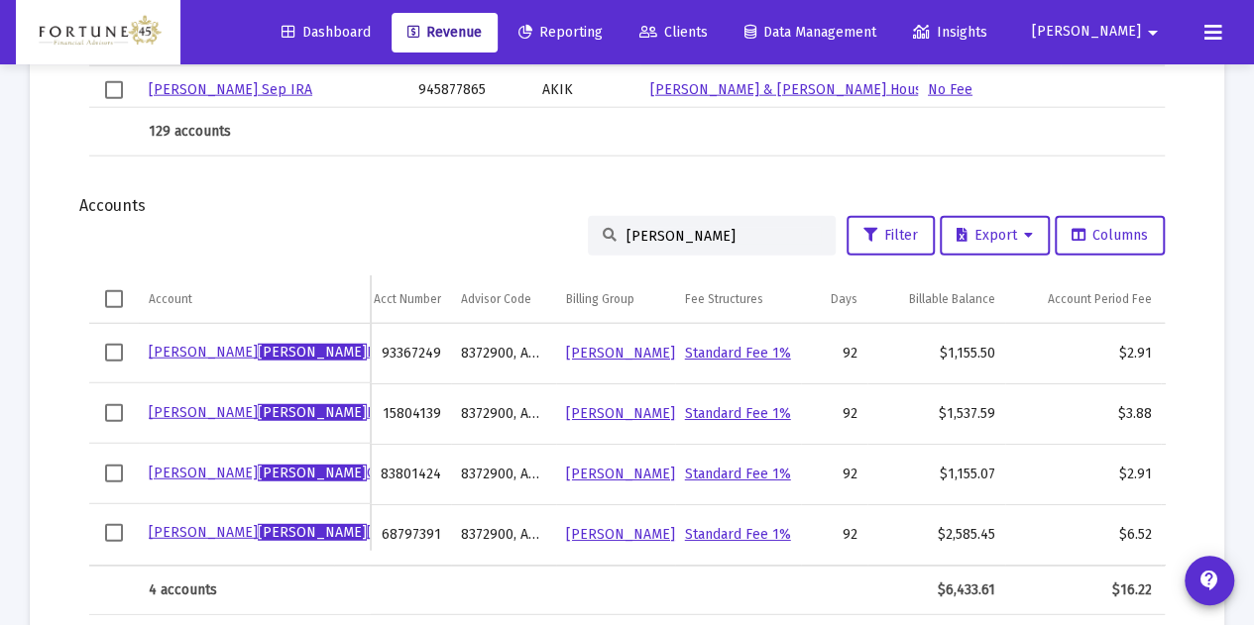
drag, startPoint x: 680, startPoint y: 219, endPoint x: 639, endPoint y: 211, distance: 41.4
click at [634, 216] on div "moran" at bounding box center [712, 236] width 248 height 40
drag, startPoint x: 663, startPoint y: 231, endPoint x: 543, endPoint y: 234, distance: 120.0
click at [543, 234] on div "moran Filter Export Columns" at bounding box center [626, 236] width 1075 height 40
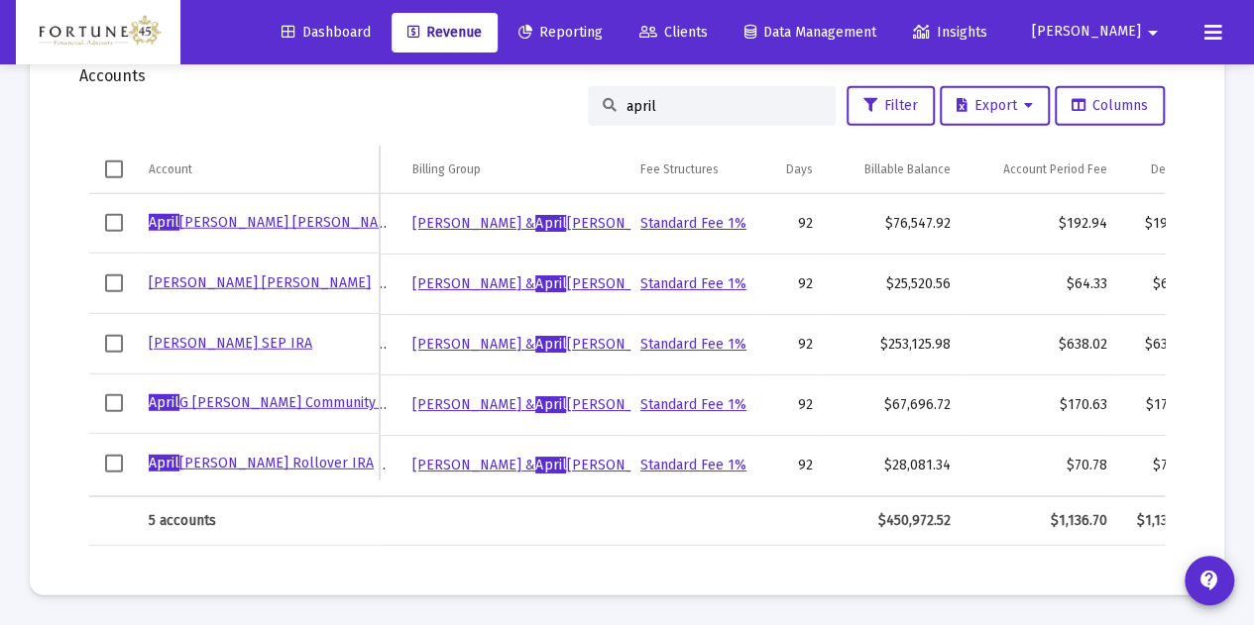
scroll to position [0, 202]
drag, startPoint x: 726, startPoint y: 93, endPoint x: 563, endPoint y: 90, distance: 162.6
click at [564, 89] on div "april Filter Export Columns" at bounding box center [626, 106] width 1075 height 40
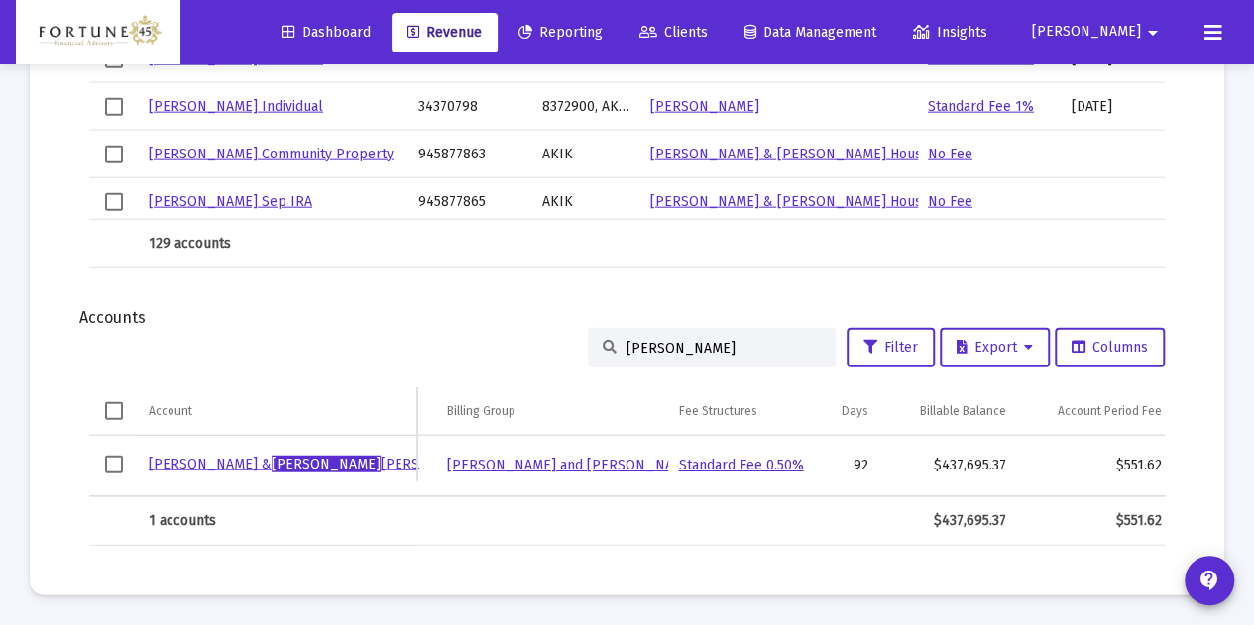
drag, startPoint x: 668, startPoint y: 329, endPoint x: 579, endPoint y: 330, distance: 89.2
click at [588, 330] on div "shelia" at bounding box center [712, 348] width 248 height 40
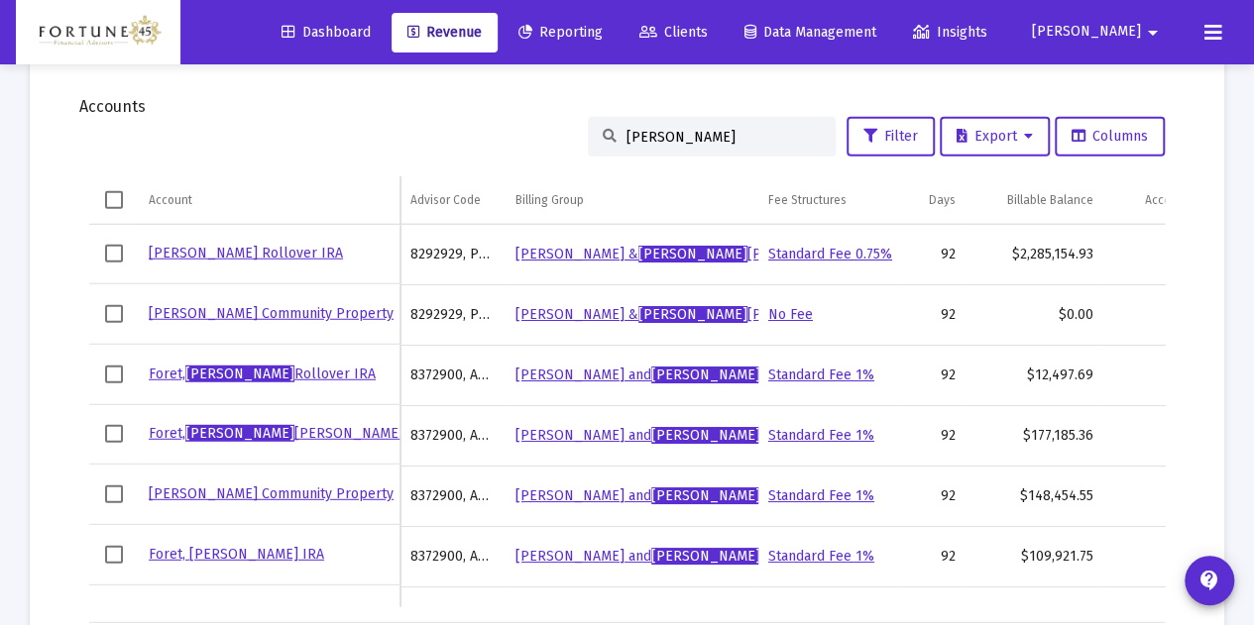
scroll to position [0, 130]
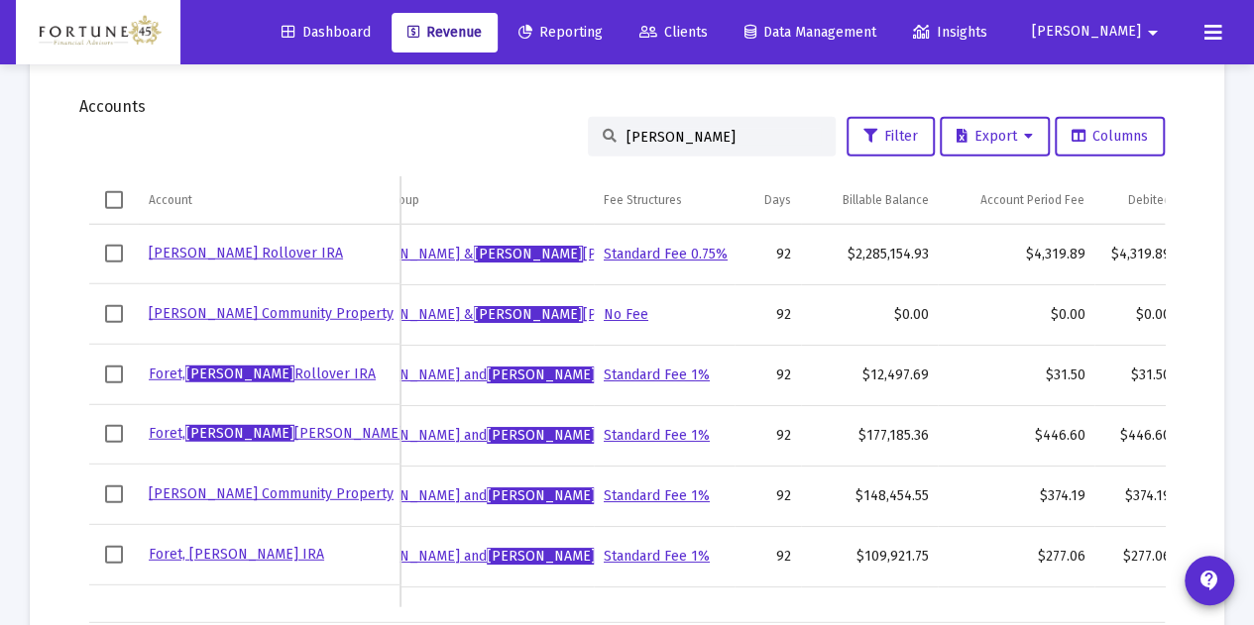
drag, startPoint x: 663, startPoint y: 134, endPoint x: 567, endPoint y: 128, distance: 96.3
click at [537, 144] on div "paula Filter Export Columns" at bounding box center [626, 137] width 1075 height 40
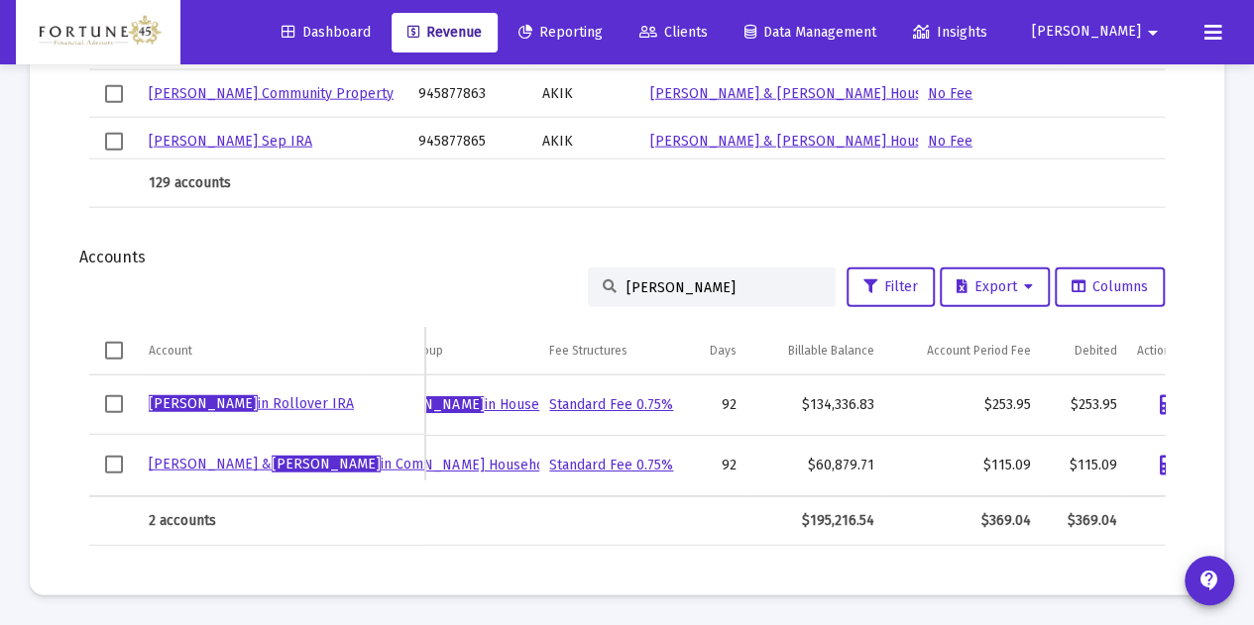
drag, startPoint x: 682, startPoint y: 281, endPoint x: 525, endPoint y: 276, distance: 156.7
click at [525, 276] on div "brian bab Filter Export Columns" at bounding box center [626, 288] width 1075 height 40
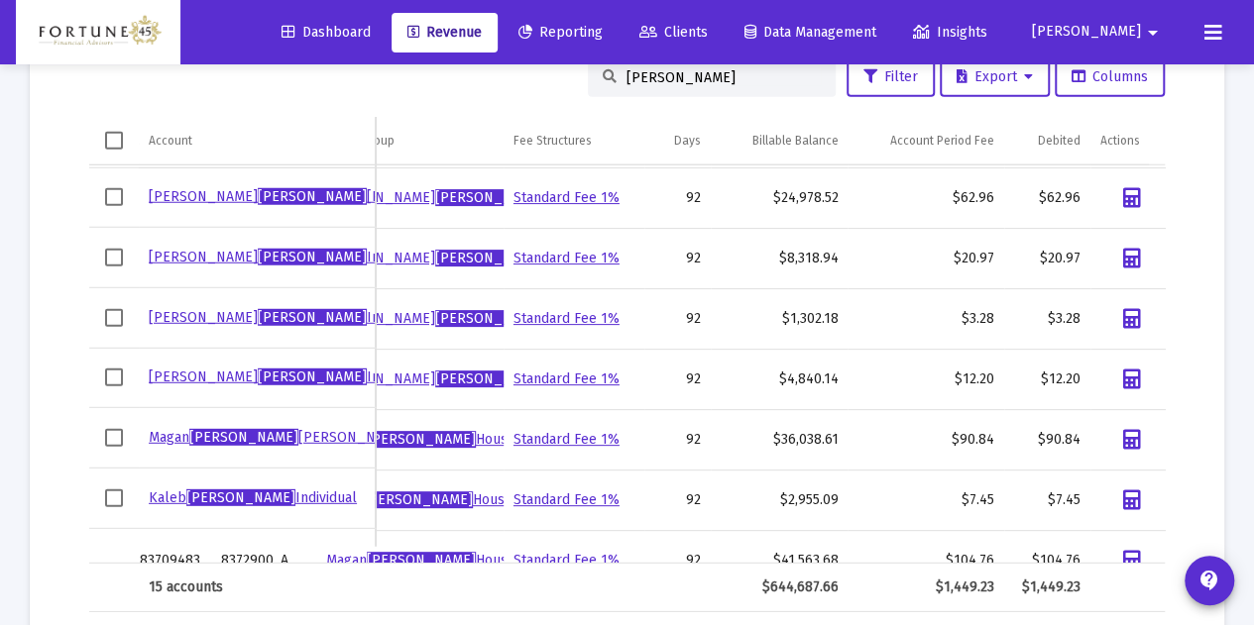
scroll to position [394, 0]
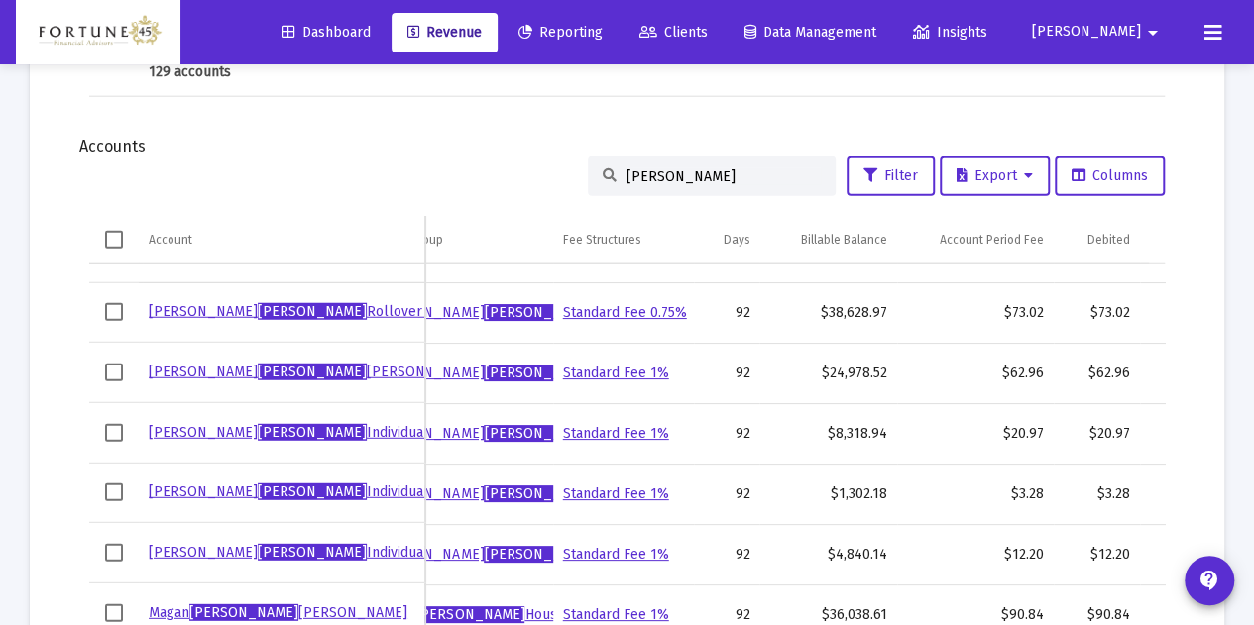
drag, startPoint x: 703, startPoint y: 162, endPoint x: 628, endPoint y: 168, distance: 74.6
click at [626, 167] on div "babin" at bounding box center [712, 177] width 248 height 40
drag, startPoint x: 676, startPoint y: 183, endPoint x: 476, endPoint y: 148, distance: 203.4
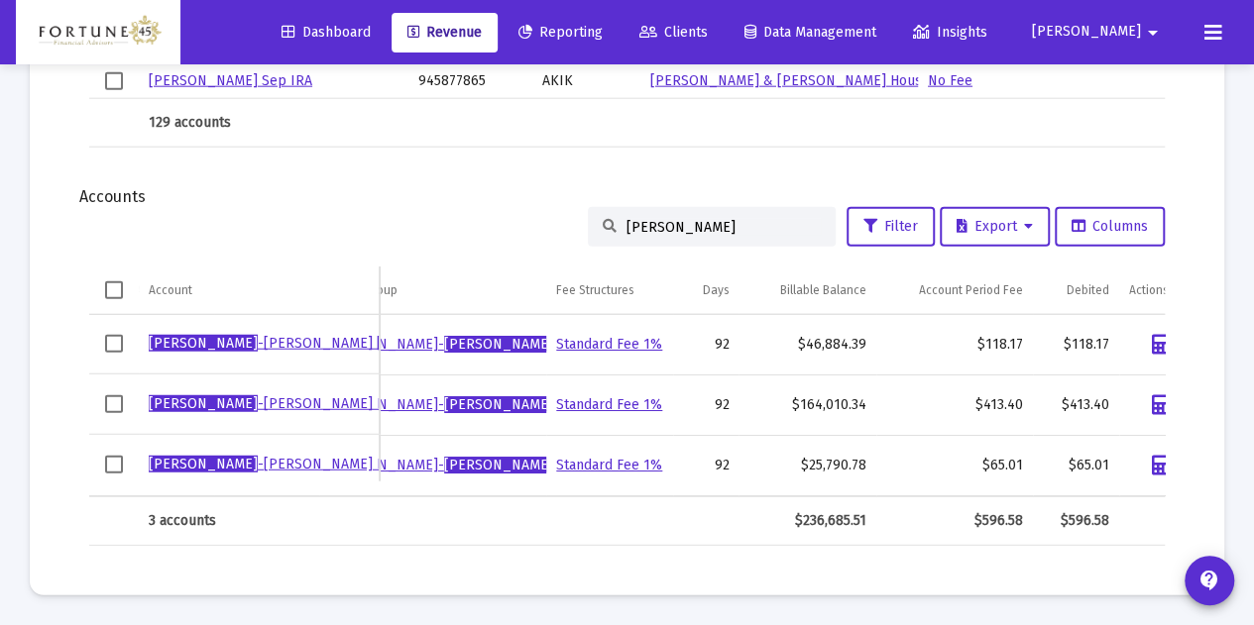
drag, startPoint x: 666, startPoint y: 221, endPoint x: 587, endPoint y: 226, distance: 79.4
click at [588, 226] on div "seawell" at bounding box center [712, 227] width 248 height 40
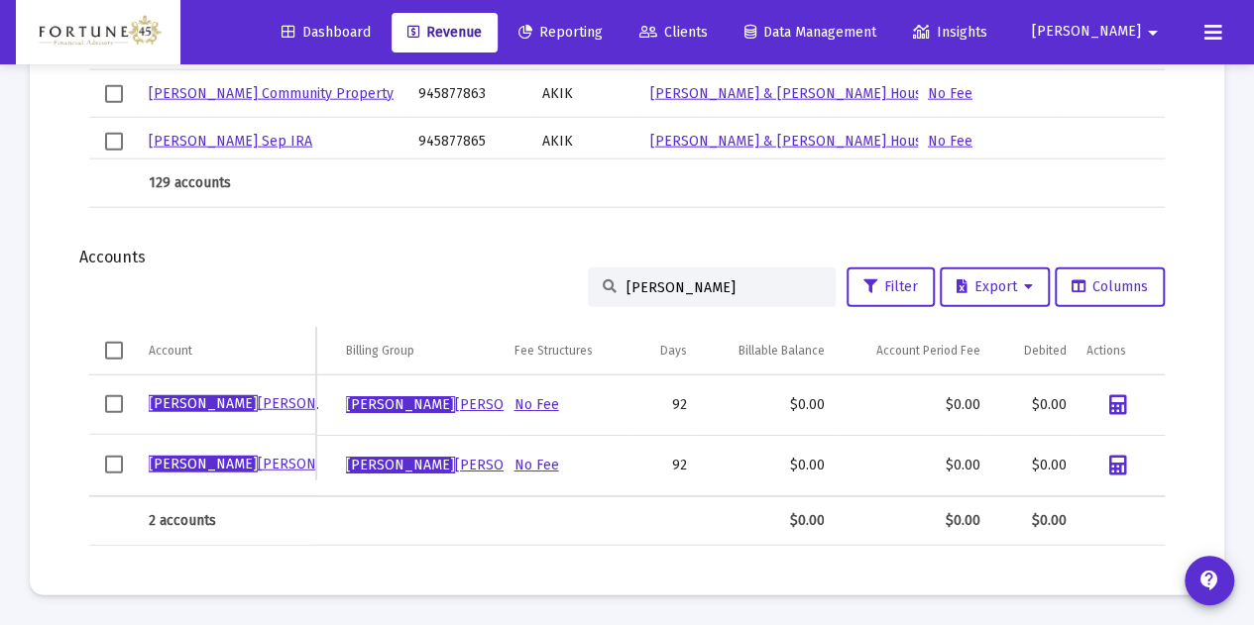
scroll to position [0, 202]
drag, startPoint x: 641, startPoint y: 271, endPoint x: 581, endPoint y: 266, distance: 60.7
click at [588, 268] on div "terry" at bounding box center [712, 288] width 248 height 40
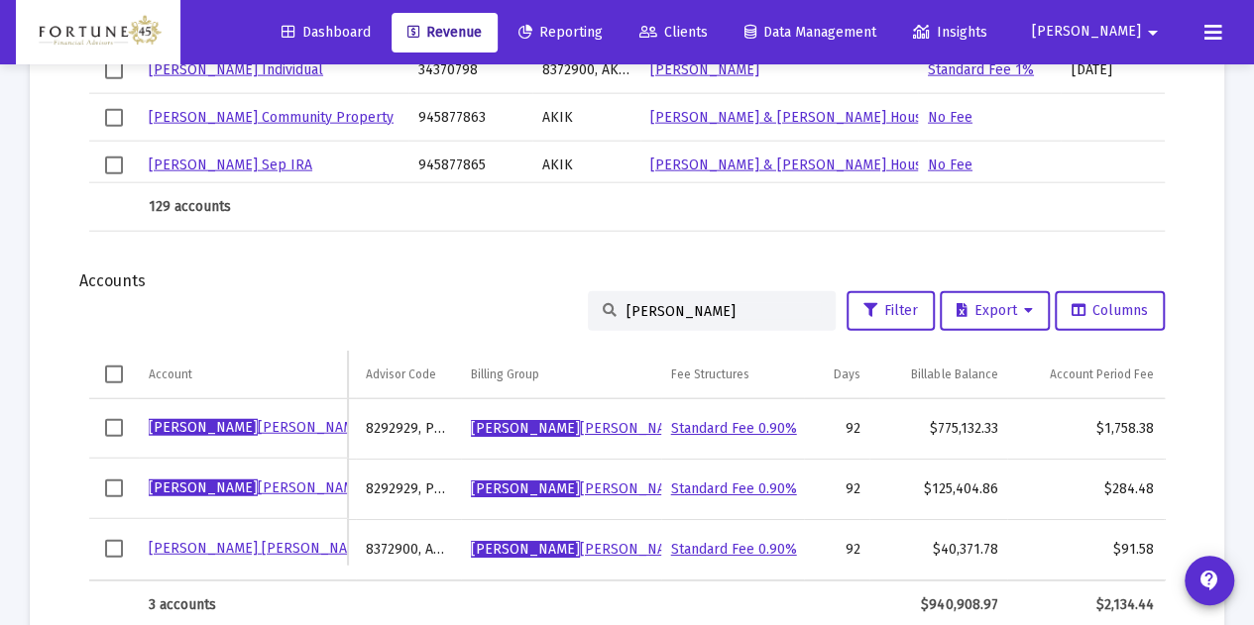
scroll to position [0, 131]
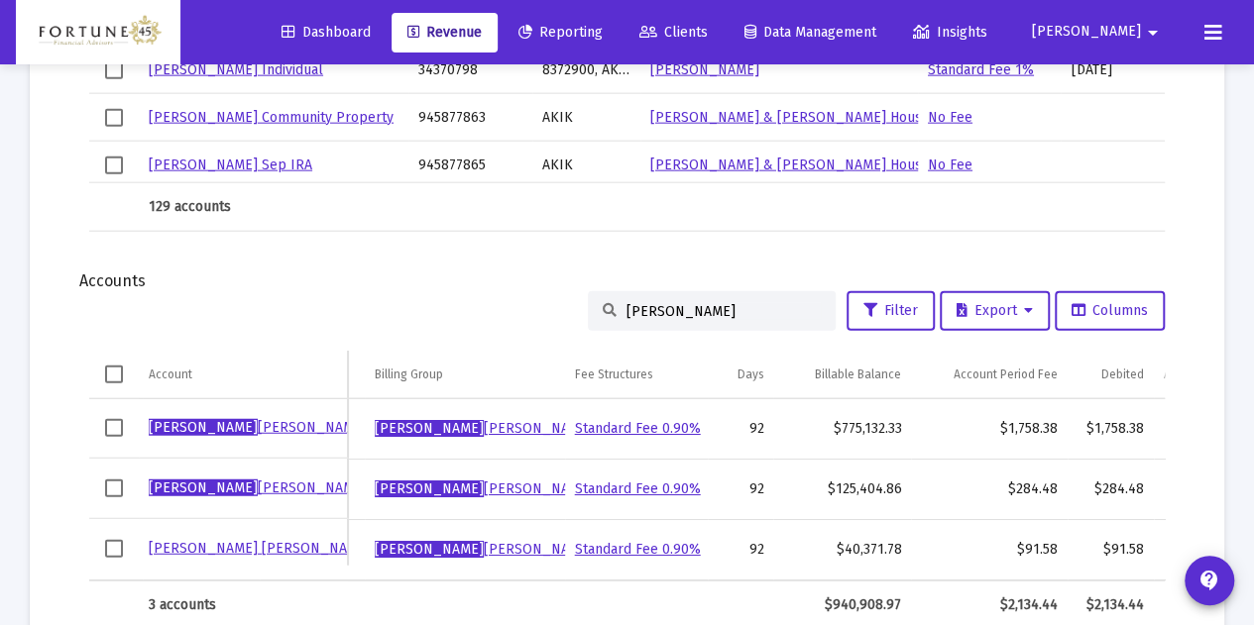
drag, startPoint x: 667, startPoint y: 332, endPoint x: 603, endPoint y: 330, distance: 64.5
click at [603, 332] on div "randy Filter Export Columns Account Account Acct Number Advisor Code Billing Gr…" at bounding box center [626, 460] width 1135 height 339
click at [663, 306] on input "randy" at bounding box center [723, 311] width 194 height 17
drag, startPoint x: 663, startPoint y: 306, endPoint x: 580, endPoint y: 325, distance: 85.4
click at [588, 325] on div "randy" at bounding box center [712, 311] width 248 height 40
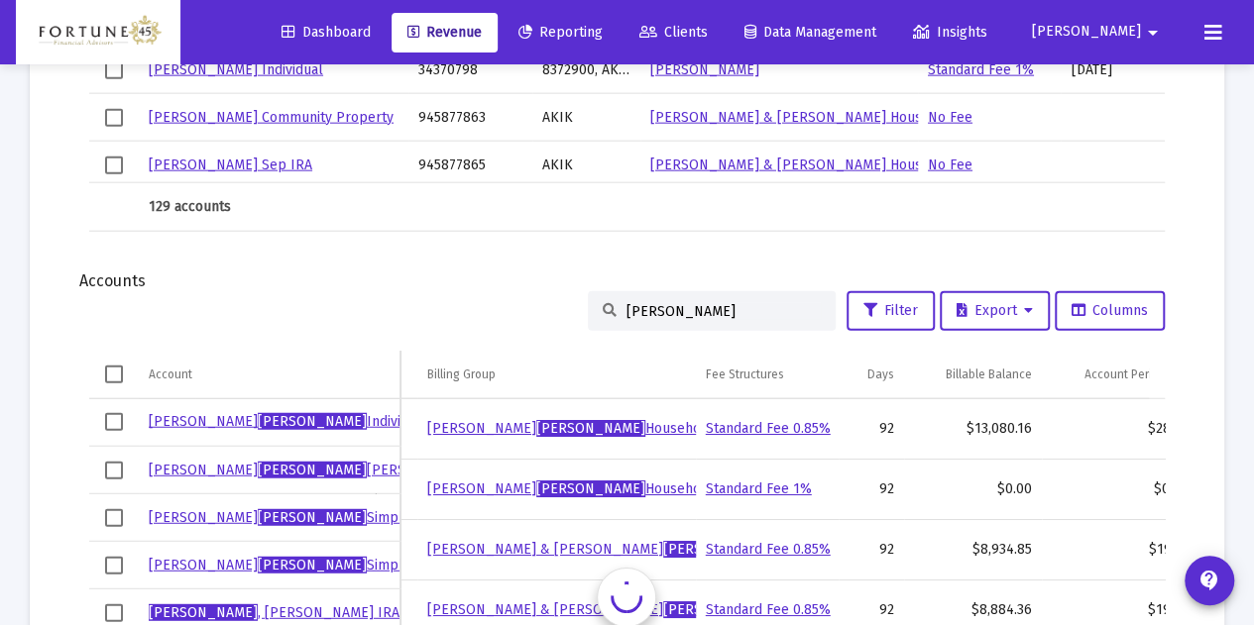
scroll to position [0, 205]
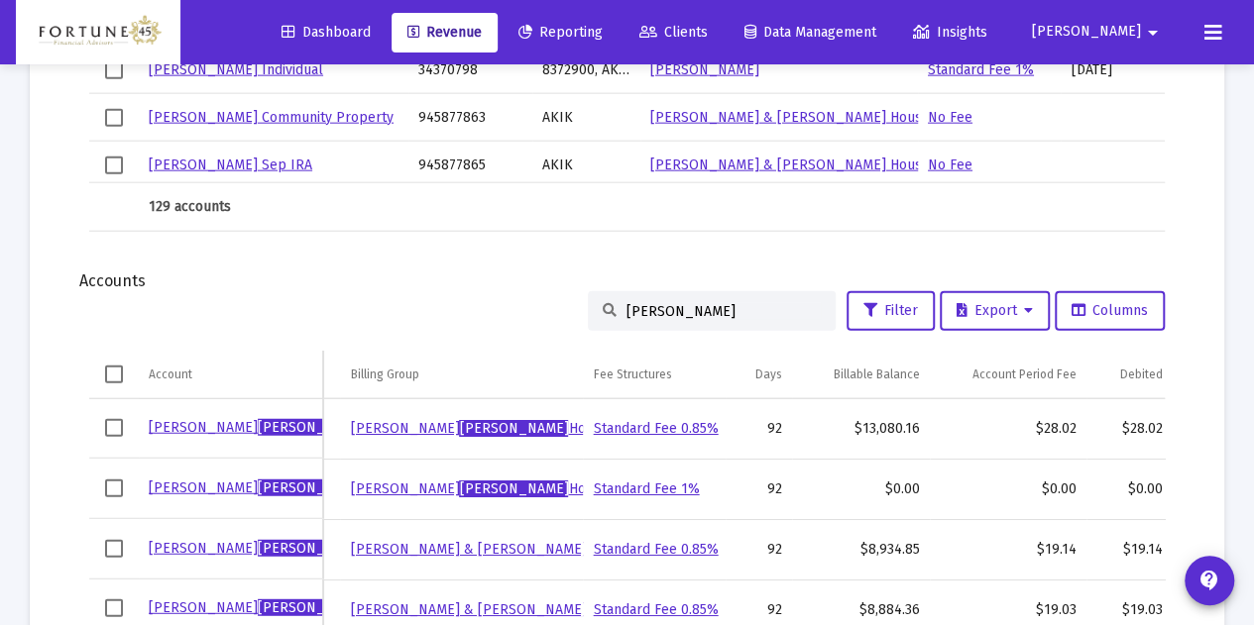
drag, startPoint x: 659, startPoint y: 317, endPoint x: 611, endPoint y: 303, distance: 50.5
click at [611, 303] on div "watts" at bounding box center [712, 311] width 248 height 40
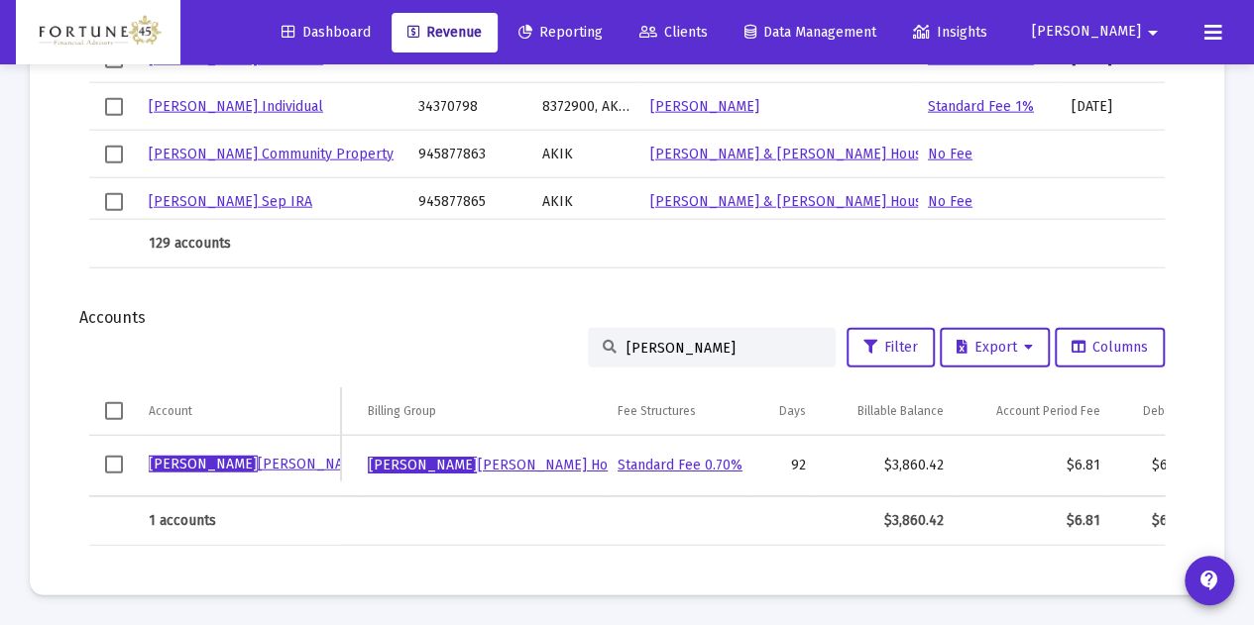
scroll to position [2331, 0]
drag, startPoint x: 676, startPoint y: 338, endPoint x: 592, endPoint y: 346, distance: 84.6
click at [592, 346] on div "eunice" at bounding box center [712, 348] width 248 height 40
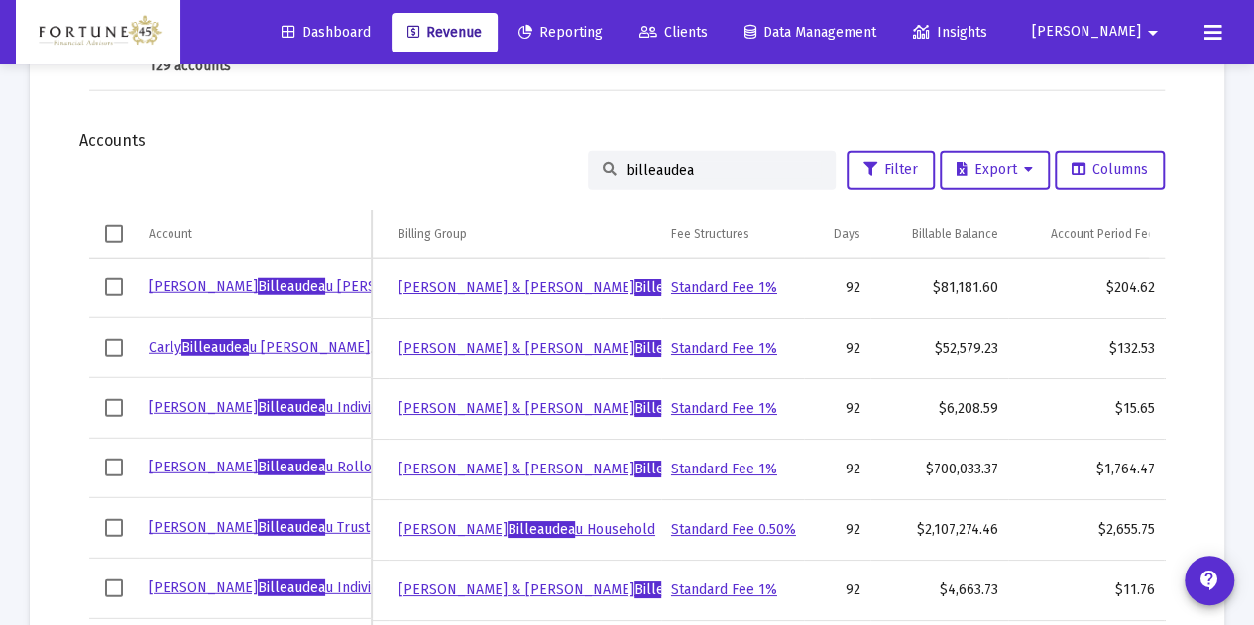
scroll to position [2530, 0]
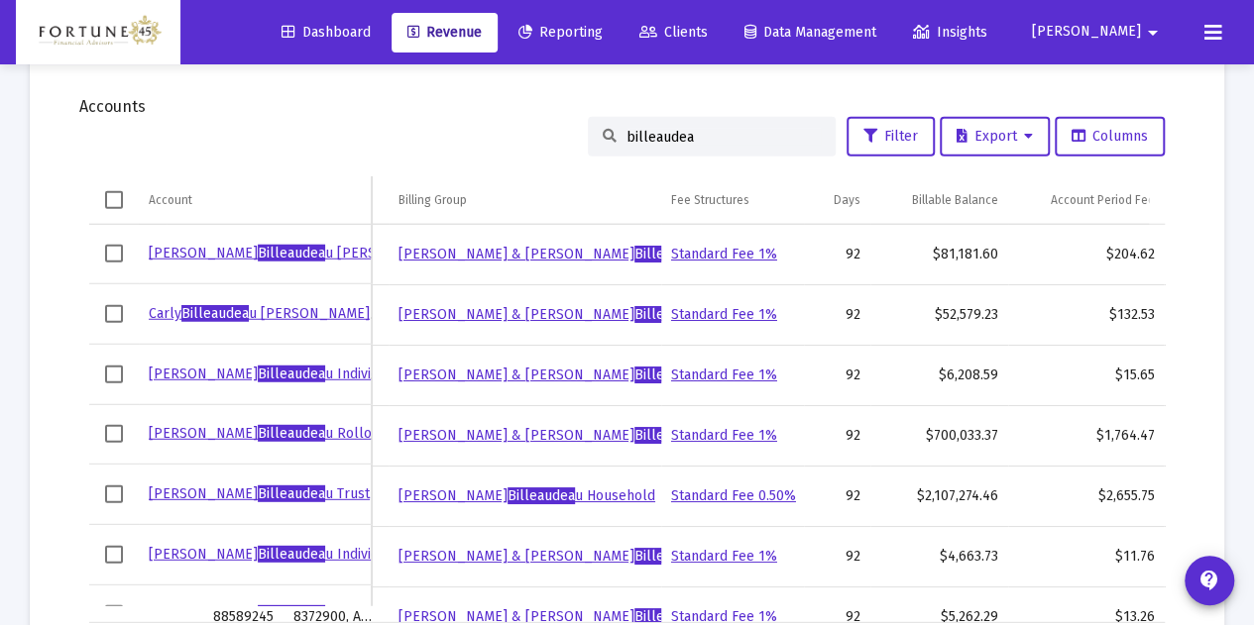
drag, startPoint x: 627, startPoint y: 134, endPoint x: 533, endPoint y: 134, distance: 94.2
click at [533, 134] on div "billeaudea Filter Export Columns" at bounding box center [626, 137] width 1075 height 40
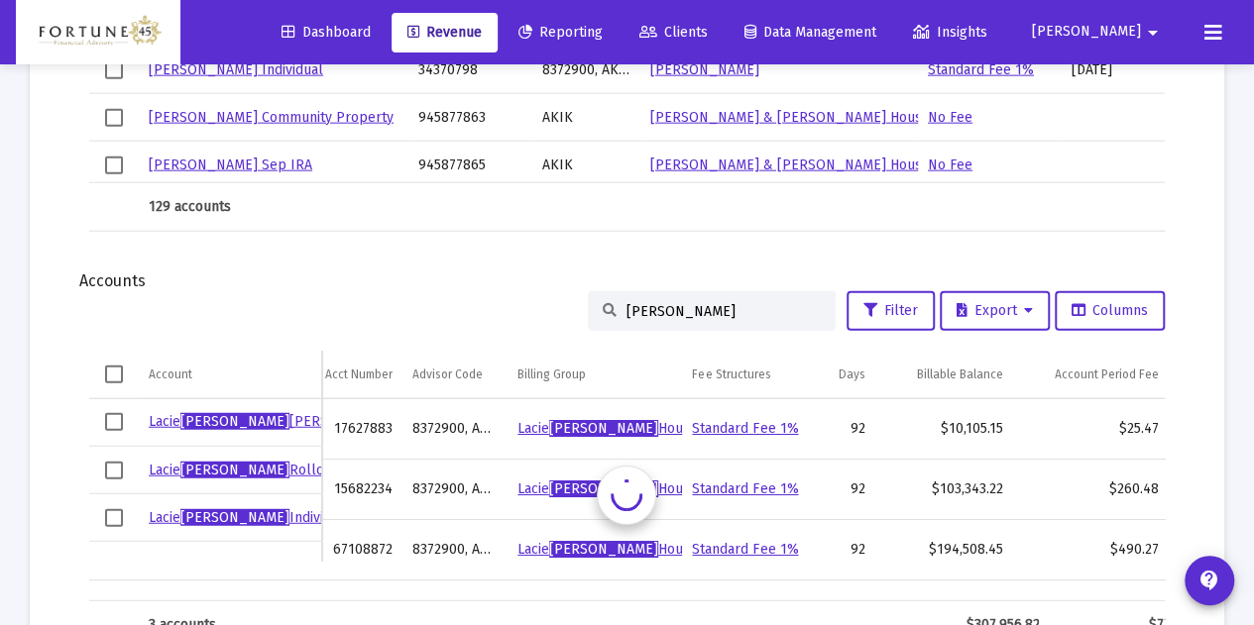
scroll to position [0, 37]
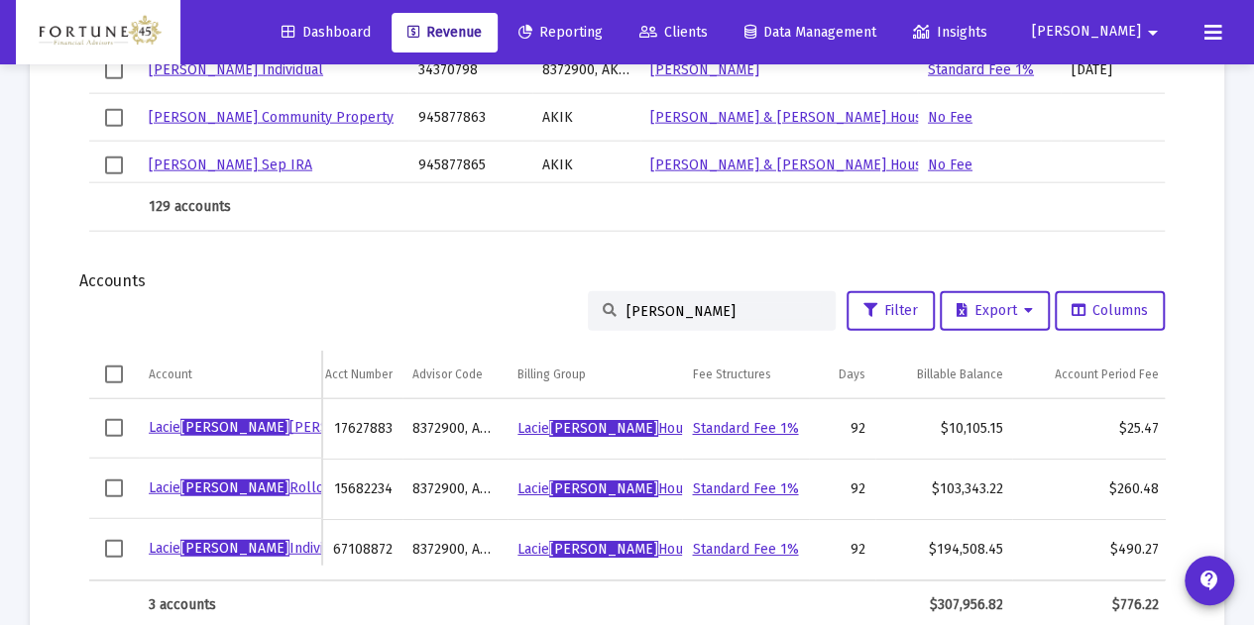
drag, startPoint x: 589, startPoint y: 312, endPoint x: 533, endPoint y: 311, distance: 55.5
click at [533, 311] on div "wagner Filter Export Columns" at bounding box center [626, 311] width 1075 height 40
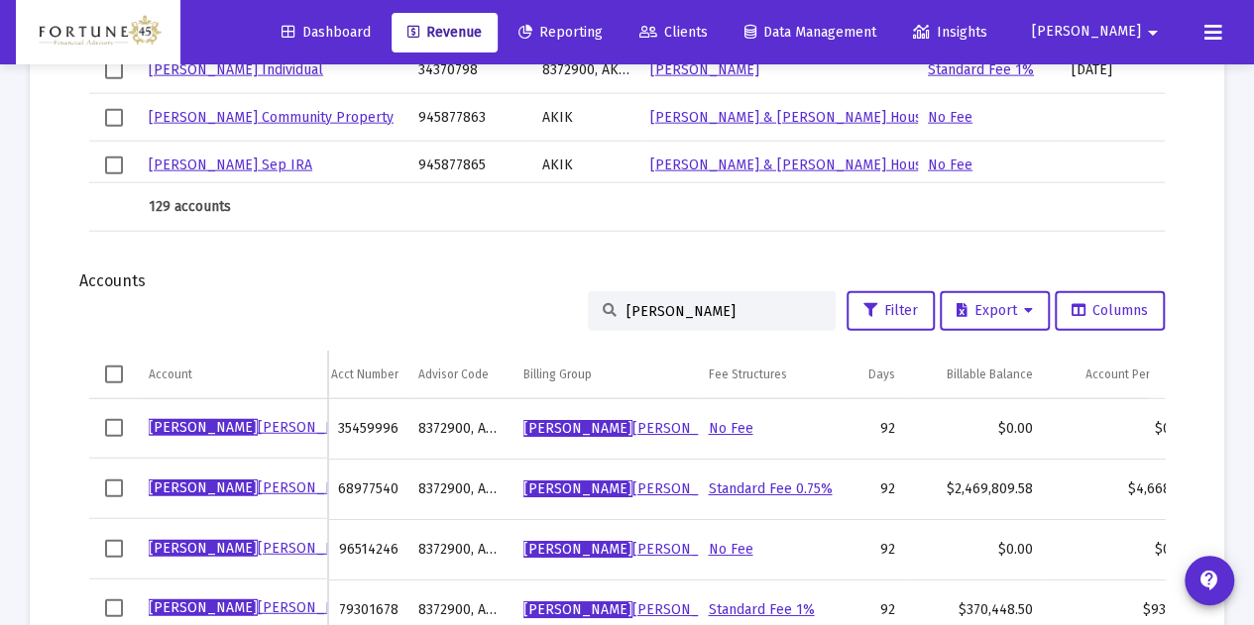
type input "ryan"
